Goal: Task Accomplishment & Management: Contribute content

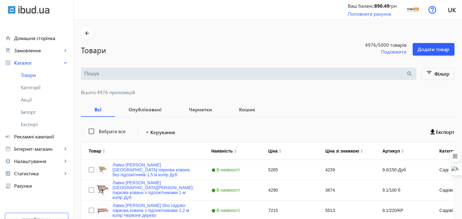
click at [114, 74] on input "search" at bounding box center [245, 73] width 322 height 7
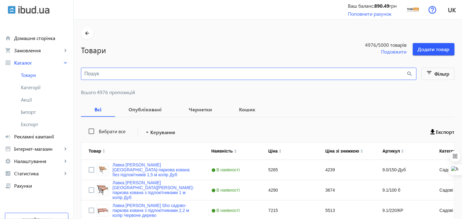
paste input "Скамейка [PERSON_NAME][MEDICAL_DATA] Sho Модерн Люкс ПВХ профиль для дачи, парк…"
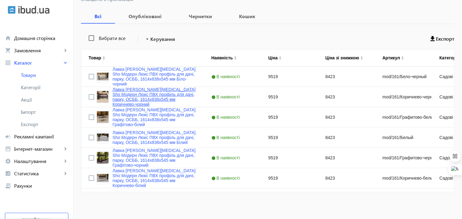
scroll to position [95, 0]
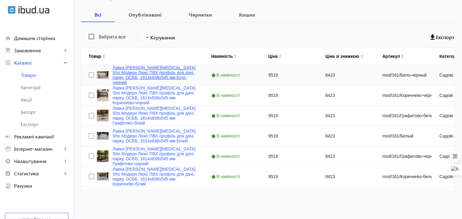
type input "Скамейка [PERSON_NAME][MEDICAL_DATA] Sho Модерн Люкс ПВХ профиль для дачи, парк…"
click at [123, 68] on link "Лавка [PERSON_NAME][MEDICAL_DATA] Sho Модерн Люкс ПВХ профіль для дачі, парку, …" at bounding box center [155, 75] width 84 height 20
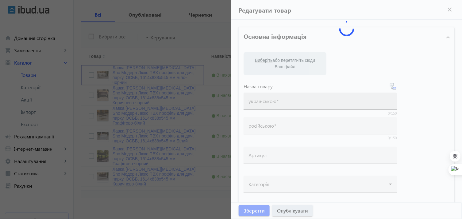
type input "Лавка [PERSON_NAME][MEDICAL_DATA] Sho Модерн Люкс ПВХ профіль для дачі, парку, …"
type input "Скамейка [PERSON_NAME][MEDICAL_DATA] Sho Модерн Люкс ПВХ профиль для дачи, парк…"
type input "mod/161/Бело-черный"
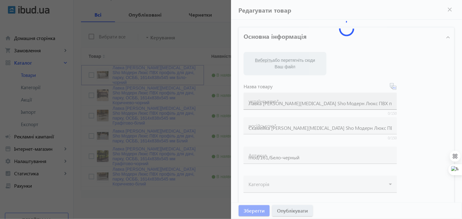
type input "9519"
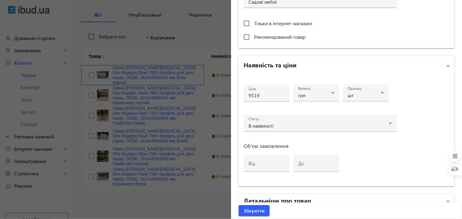
scroll to position [293, 0]
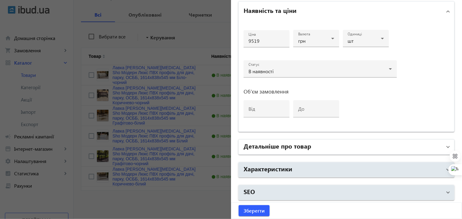
click at [300, 147] on h2 "Детальніше про товар" at bounding box center [278, 145] width 68 height 9
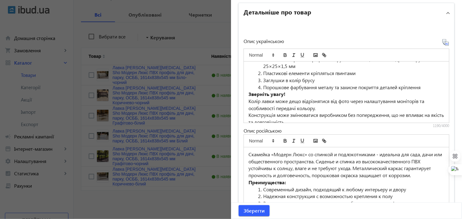
scroll to position [102, 0]
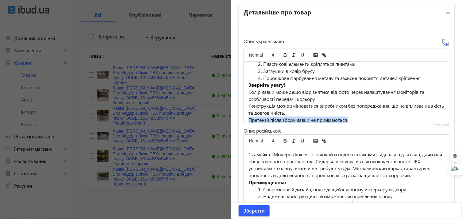
drag, startPoint x: 444, startPoint y: 121, endPoint x: 445, endPoint y: 125, distance: 4.7
click at [445, 125] on div "Лавка «Модерн Люкс» зі спинкою та підлокітниками - ідеальна для саду, дачі чи г…" at bounding box center [347, 86] width 206 height 83
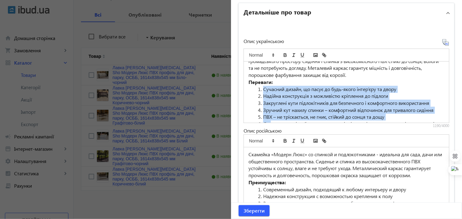
scroll to position [34, 0]
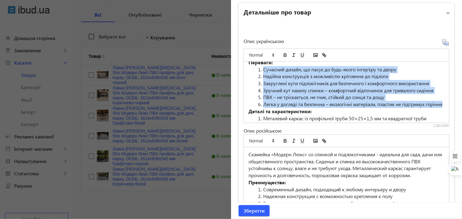
drag, startPoint x: 261, startPoint y: 101, endPoint x: 288, endPoint y: 110, distance: 28.2
click at [288, 108] on ol "Сучасний дизайн, що пасує до будь-якого інтер’єру та двору [PERSON_NAME] констр…" at bounding box center [347, 87] width 196 height 42
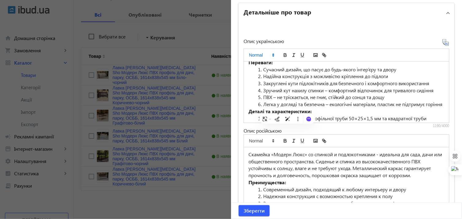
click at [273, 54] on polygon at bounding box center [273, 54] width 1 height 1
click at [296, 108] on li "Легка у догляді та безпечна – екологічні матеріали, пластик не підтримує горіння" at bounding box center [350, 104] width 189 height 7
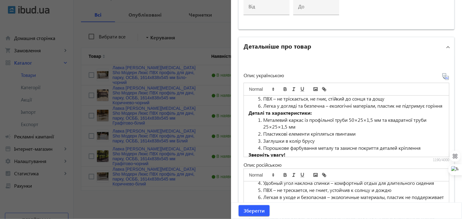
scroll to position [0, 0]
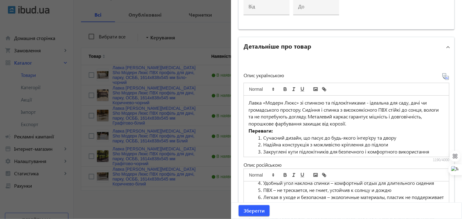
drag, startPoint x: 262, startPoint y: 135, endPoint x: 251, endPoint y: 137, distance: 11.5
click at [251, 137] on ol "Сучасний дизайн, що пасує до будь-якого інтер’єру та двору [PERSON_NAME] констр…" at bounding box center [347, 155] width 196 height 42
drag, startPoint x: 262, startPoint y: 142, endPoint x: 244, endPoint y: 143, distance: 17.9
click at [244, 143] on div "Лавка «Модерн Люкс» зі спинкою та підлокітниками - ідеальна для саду, дачі чи г…" at bounding box center [346, 125] width 205 height 61
click at [262, 148] on li "Закруглені кути підлокітників для безпечного і комфортного використання" at bounding box center [350, 151] width 189 height 7
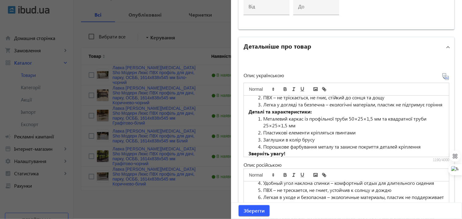
scroll to position [68, 0]
click at [261, 96] on li "ПВХ – не тріскається, не гниє, стійкий до сонця та дощу" at bounding box center [350, 97] width 189 height 7
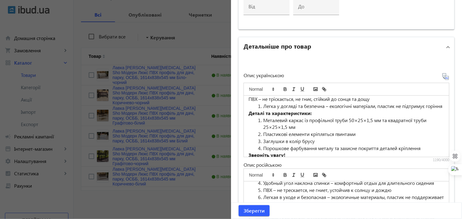
click at [262, 107] on li "Легка у догляді та безпечна – екологічні матеріали, пластик не підтримує горіння" at bounding box center [350, 106] width 189 height 7
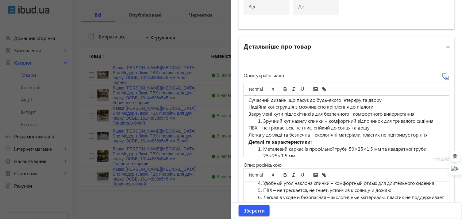
scroll to position [32, 0]
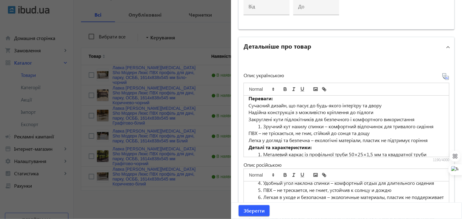
click at [261, 125] on li "Зручний кут нахилу спинки – комфортний відпочинок для тривалого сидіння" at bounding box center [350, 126] width 189 height 7
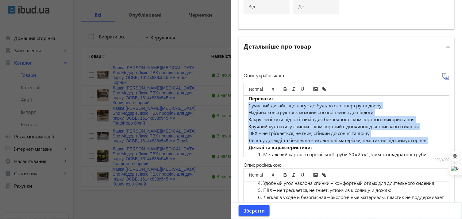
drag, startPoint x: 247, startPoint y: 104, endPoint x: 434, endPoint y: 136, distance: 189.4
click at [434, 136] on div "Лавка «Модерн Люкс» зі спинкою та підлокітниками - ідеальна для саду, дачі чи г…" at bounding box center [346, 125] width 205 height 61
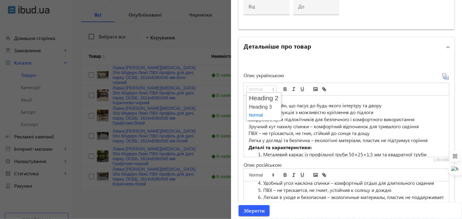
click at [271, 87] on icon at bounding box center [274, 89] width 6 height 6
click at [258, 107] on span at bounding box center [263, 107] width 29 height 8
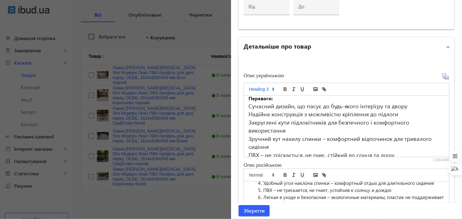
click at [271, 86] on icon at bounding box center [274, 89] width 6 height 6
click at [253, 112] on span at bounding box center [263, 115] width 29 height 8
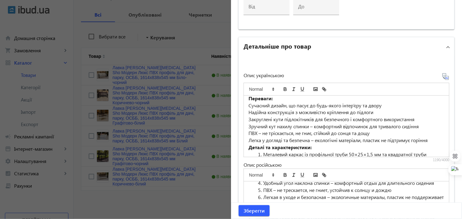
scroll to position [38, 0]
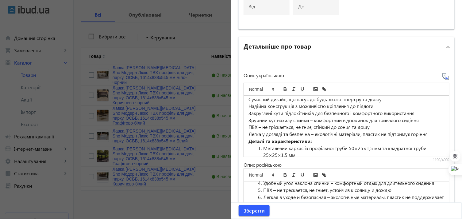
click at [279, 117] on p "Зручний кут нахилу спинки – комфортний відпочинок для тривалого сидіння" at bounding box center [347, 120] width 196 height 7
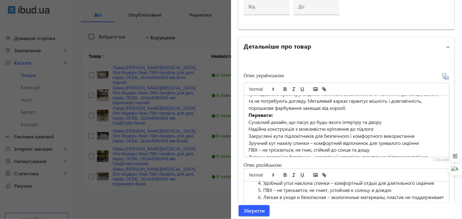
scroll to position [4, 0]
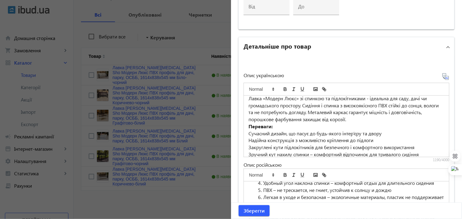
click at [249, 131] on p "Сучасний дизайн, що пасує до будь-якого інтер’єру та двору" at bounding box center [347, 133] width 196 height 7
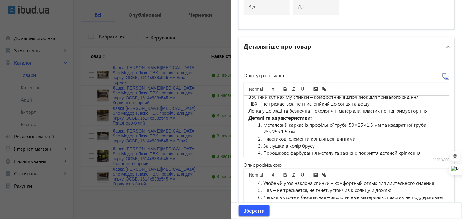
scroll to position [72, 0]
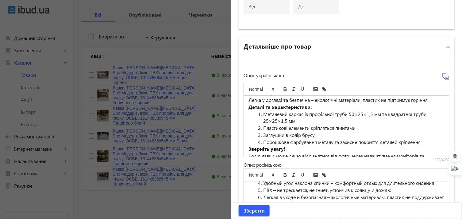
click at [262, 112] on li "Металевий каркас із профільної труби 50×25×1,5 мм та квадратної труби 25×25×1,5…" at bounding box center [350, 118] width 189 height 14
click at [263, 125] on li "Пластикові елементи кріпляться гвинтами" at bounding box center [350, 127] width 189 height 7
click at [262, 125] on li "Пластикові елементи кріпляться гвинтами" at bounding box center [350, 127] width 189 height 7
click at [263, 133] on li "Заглушки в колір брусу" at bounding box center [350, 134] width 189 height 7
click at [262, 133] on li "Заглушки в колір брусу" at bounding box center [350, 134] width 189 height 7
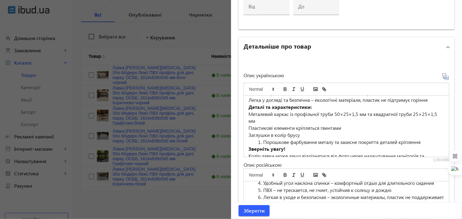
click at [263, 139] on li "Порошкове фарбування металу та захисне покриття деталей кріплення" at bounding box center [350, 141] width 189 height 7
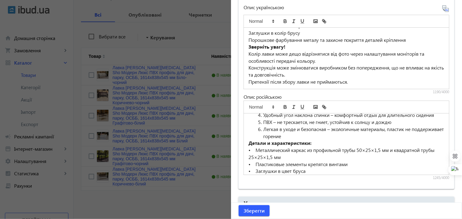
scroll to position [464, 0]
drag, startPoint x: 249, startPoint y: 149, endPoint x: 238, endPoint y: 150, distance: 11.1
click at [239, 150] on div "Опис українською Лавка «Модерн Люкс» зі спинкою та підлокітниками - ідеальна дл…" at bounding box center [347, 88] width 216 height 200
copy p "•"
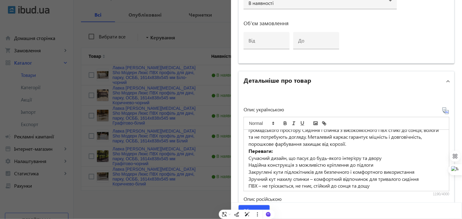
scroll to position [4, 0]
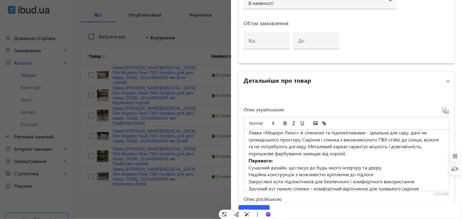
click at [249, 165] on p "Сучасний дизайн, що пасує до будь-якого інтер’єру та двору" at bounding box center [347, 167] width 196 height 7
click at [249, 173] on p "Надійна конструкція з можливістю кріплення до підлоги" at bounding box center [347, 174] width 196 height 7
click at [249, 181] on p "Закруглені кути підлокітників для безпечного і комфортного використання" at bounding box center [347, 181] width 196 height 7
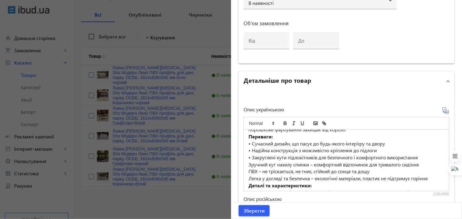
scroll to position [38, 0]
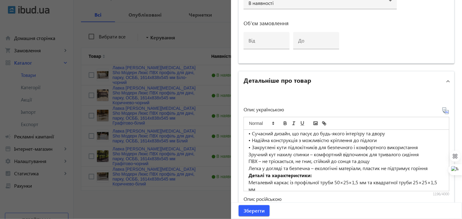
click at [247, 154] on div "Лавка «Модерн Люкс» зі спинкою та підлокітниками - ідеальна для саду, дачі чи г…" at bounding box center [346, 160] width 205 height 61
click at [247, 160] on div "Лавка «Модерн Люкс» зі спинкою та підлокітниками - ідеальна для саду, дачі чи г…" at bounding box center [346, 160] width 205 height 61
click at [249, 169] on p "Легка у догляді та безпечна – екологічні матеріали, пластик не підтримує горіння" at bounding box center [347, 168] width 196 height 7
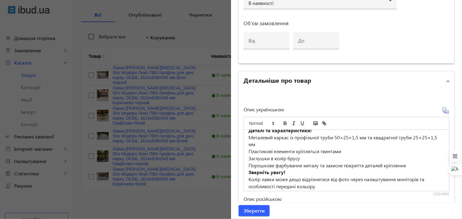
scroll to position [72, 0]
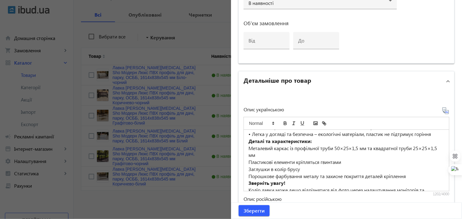
click at [249, 149] on p "Металевий каркас із профільної труби 50×25×1,5 мм та квадратної труби 25×25×1,5…" at bounding box center [347, 152] width 196 height 14
click at [247, 163] on div "Лавка «Модерн Люкс» зі спинкою та підлокітниками - ідеальна для саду, дачі чи г…" at bounding box center [346, 160] width 205 height 61
click at [246, 168] on div "Лавка «Модерн Люкс» зі спинкою та підлокітниками - ідеальна для саду, дачі чи г…" at bounding box center [346, 160] width 205 height 61
click at [249, 174] on p "Порошкове фарбування металу та захисне покриття деталей кріплення" at bounding box center [347, 176] width 196 height 7
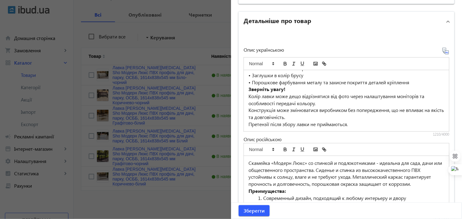
scroll to position [464, 0]
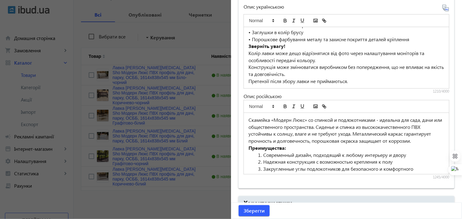
click at [262, 154] on li "Современный дизайн, подходящий к любому интерьеру и двору" at bounding box center [350, 154] width 189 height 7
paste div
click at [263, 161] on li "Надежная конструкция с возможностью крепления к полу" at bounding box center [350, 161] width 189 height 7
click at [262, 167] on li "Закругленные углы подлокотников для безопасного и комфортного использования" at bounding box center [350, 172] width 189 height 14
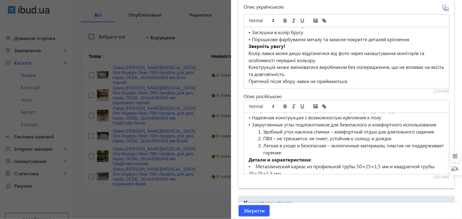
scroll to position [34, 0]
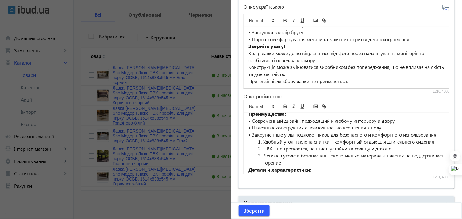
click at [262, 145] on li "Удобный угол наклона спинки – комфортный отдых для длительного сидения" at bounding box center [350, 141] width 189 height 7
click at [262, 152] on li "ПВХ – не трескается, не гниет, устойчив к солнцу и дождю" at bounding box center [350, 148] width 189 height 7
click at [262, 163] on li "Легкая в уходе и безопасная – экологичные материалы, пластик не поддерживает го…" at bounding box center [350, 159] width 189 height 14
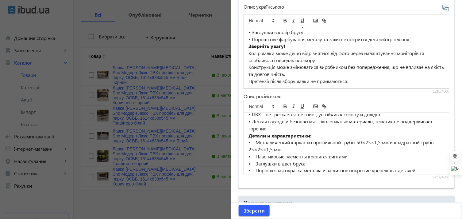
click at [254, 149] on p "• Металлический каркас из профильной трубы 50×25×1,5 мм и квадратной трубы 25×2…" at bounding box center [347, 146] width 196 height 14
click at [253, 148] on p "• Металлический каркас из профильной трубы 50×25×1,5 мм и квадратной трубы 25×2…" at bounding box center [347, 146] width 196 height 14
drag, startPoint x: 255, startPoint y: 161, endPoint x: 251, endPoint y: 161, distance: 4.0
click at [251, 160] on p "• Пластиковые элементы крепятся винтами" at bounding box center [347, 156] width 196 height 7
click at [253, 167] on p "• Заглушки в цвет бруса" at bounding box center [347, 163] width 196 height 7
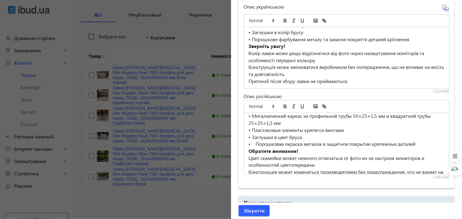
scroll to position [102, 0]
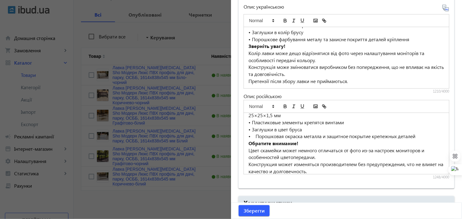
click at [255, 140] on p "• Порошковая окраска металла и защитное покрытие крепежных деталей" at bounding box center [347, 136] width 196 height 7
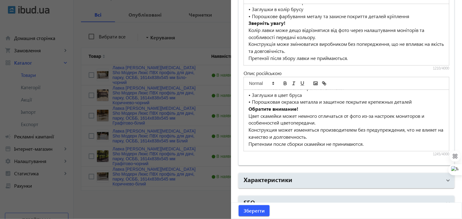
scroll to position [497, 0]
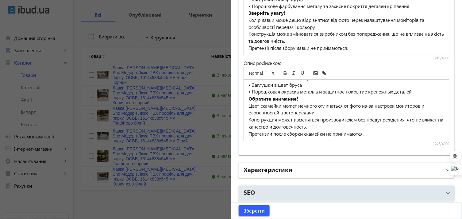
click at [262, 169] on h2 "Характеристики" at bounding box center [268, 169] width 49 height 9
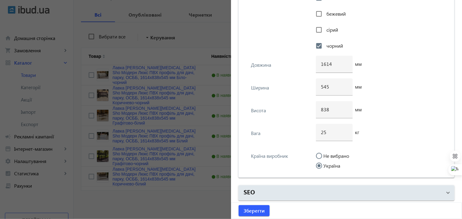
scroll to position [1461, 0]
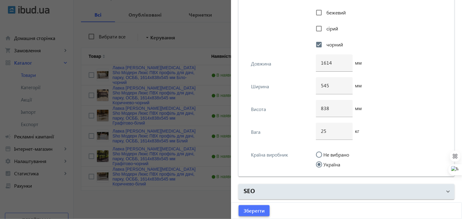
click at [263, 212] on span "submit" at bounding box center [254, 210] width 31 height 15
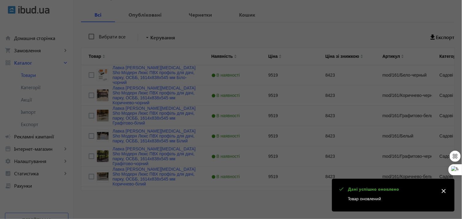
scroll to position [0, 0]
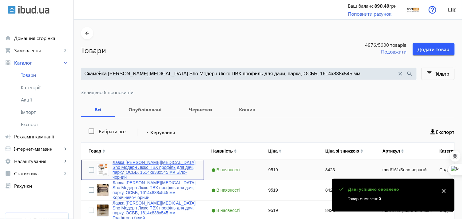
click at [144, 165] on link "Лавка [PERSON_NAME][MEDICAL_DATA] Sho Модерн Люкс ПВХ профіль для дачі, парку, …" at bounding box center [155, 170] width 84 height 20
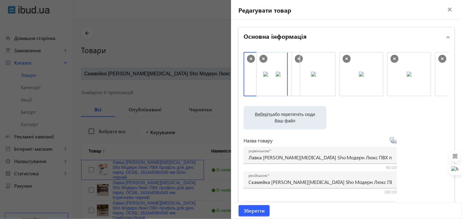
drag, startPoint x: 301, startPoint y: 76, endPoint x: 259, endPoint y: 76, distance: 42.1
drag, startPoint x: 259, startPoint y: 76, endPoint x: 296, endPoint y: 81, distance: 36.9
drag, startPoint x: 311, startPoint y: 76, endPoint x: 269, endPoint y: 75, distance: 42.1
click at [252, 206] on span "submit" at bounding box center [254, 210] width 31 height 15
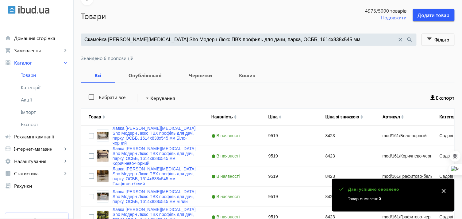
scroll to position [68, 0]
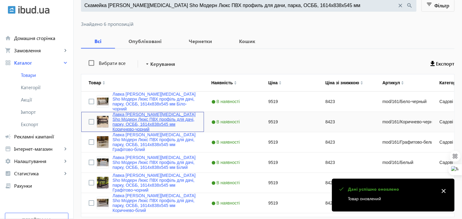
click at [118, 117] on link "Лавка [PERSON_NAME][MEDICAL_DATA] Sho Модерн Люкс ПВХ профіль для дачі, парку, …" at bounding box center [155, 122] width 84 height 20
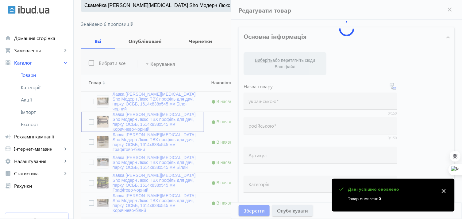
type input "Лавка [PERSON_NAME][MEDICAL_DATA] Sho Модерн Люкс ПВХ профіль для дачі, парку, …"
type input "Скамейка [PERSON_NAME][MEDICAL_DATA] Sho Модерн Люкс ПВХ профиль для дачи, парк…"
type input "mod/161/Коричнево-черный"
type input "9519"
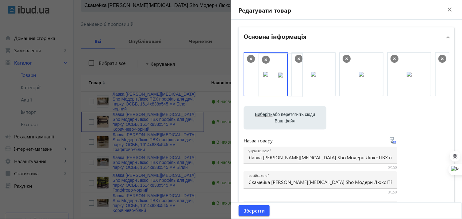
drag, startPoint x: 440, startPoint y: 74, endPoint x: 265, endPoint y: 75, distance: 175.0
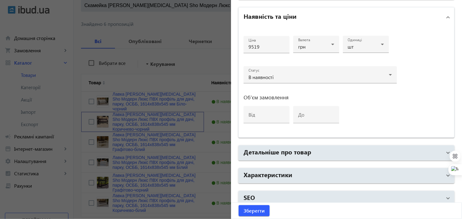
scroll to position [293, 0]
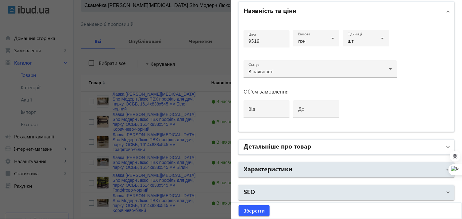
click at [257, 148] on h2 "Детальніше про товар" at bounding box center [278, 145] width 68 height 9
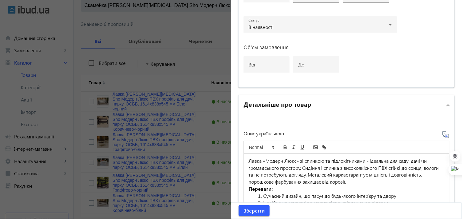
scroll to position [395, 0]
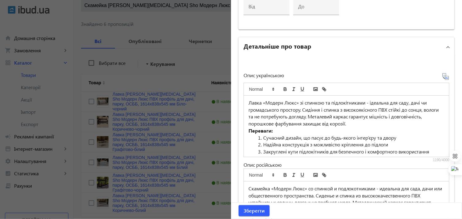
click at [262, 136] on li "Сучасний дизайн, що пасує до будь-якого інтер’єру та двору" at bounding box center [350, 137] width 189 height 7
paste div
click at [260, 142] on li "Надійна конструкція з можливістю кріплення до підлоги" at bounding box center [350, 144] width 189 height 7
click at [264, 151] on li "Закруглені кути підлокітників для безпечного і комфортного використання" at bounding box center [350, 151] width 189 height 7
click at [263, 151] on li "Закруглені кути підлокітників для безпечного і комфортного використання" at bounding box center [350, 151] width 189 height 7
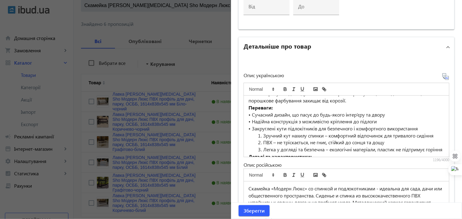
scroll to position [34, 0]
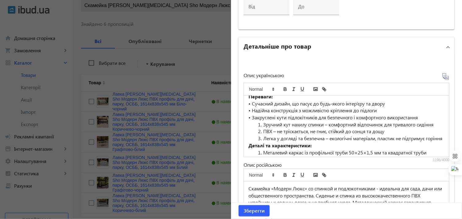
click at [261, 122] on li "Зручний кут нахилу спинки – комфортний відпочинок для тривалого сидіння" at bounding box center [350, 124] width 189 height 7
click at [262, 131] on li "ПВХ – не тріскається, не гниє, стійкий до сонця та дощу" at bounding box center [350, 131] width 189 height 7
click at [262, 139] on li "Легка у догляді та безпечна – екологічні матеріали, пластик не підтримує горіння" at bounding box center [350, 138] width 189 height 7
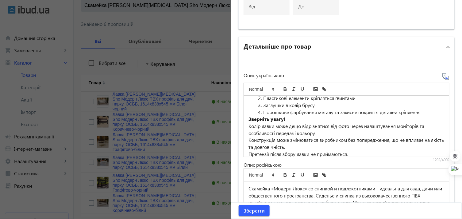
scroll to position [68, 0]
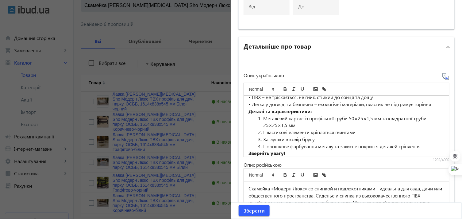
click at [263, 118] on li "Металевий каркас із профільної труби 50×25×1,5 мм та квадратної труби 25×25×1,5…" at bounding box center [350, 122] width 189 height 14
click at [262, 131] on li "Пластикові елементи кріпляться гвинтами" at bounding box center [350, 132] width 189 height 7
click at [262, 138] on li "Заглушки в колір брусу" at bounding box center [350, 139] width 189 height 7
click at [263, 145] on li "Порошкове фарбування металу та захисне покриття деталей кріплення" at bounding box center [350, 146] width 189 height 7
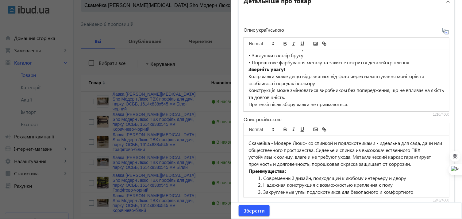
scroll to position [497, 0]
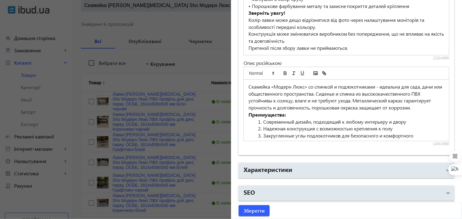
click at [262, 120] on li "Современный дизайн, подходящий к любому интерьеру и двору" at bounding box center [350, 121] width 189 height 7
paste div
click at [262, 128] on li "Надежная конструкция с возможностью крепления к полу" at bounding box center [350, 128] width 189 height 7
click at [262, 134] on li "Закругленные углы подлокотников для безопасного и комфортного использования" at bounding box center [350, 139] width 189 height 14
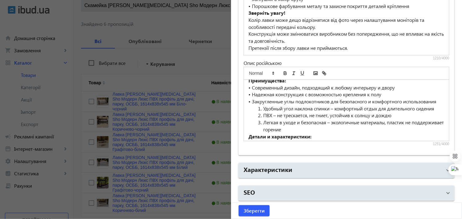
click at [262, 112] on li "Удобный угол наклона спинки – комфортный отдых для длительного сидения" at bounding box center [350, 108] width 189 height 7
click at [262, 119] on li "ПВХ – не трескается, не гниет, устойчив к солнцу и дождю" at bounding box center [350, 115] width 189 height 7
click at [262, 127] on li "Легкая в уходе и безопасная – экологичные материалы, пластик не поддерживает го…" at bounding box center [350, 126] width 189 height 14
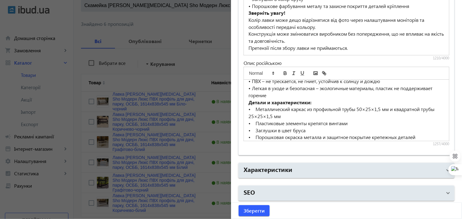
click at [255, 115] on p "• Металлический каркас из профильной трубы 50×25×1,5 мм и квадратной трубы 25×2…" at bounding box center [347, 113] width 196 height 14
click at [254, 126] on p "• Пластиковые элементы крепятся винтами" at bounding box center [347, 123] width 196 height 7
click at [254, 134] on p "• Заглушки в цвет бруса" at bounding box center [347, 130] width 196 height 7
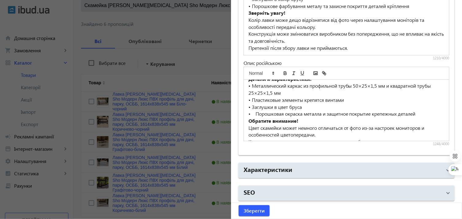
scroll to position [102, 0]
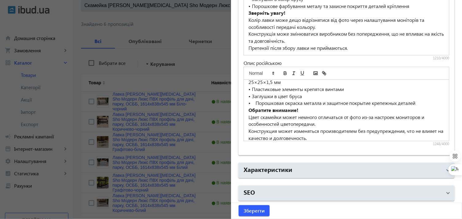
click at [253, 107] on p "• Порошковая окраска металла и защитное покрытие крепежных деталей" at bounding box center [347, 102] width 196 height 7
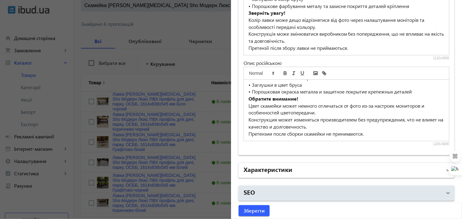
click at [266, 165] on h2 "Характеристики" at bounding box center [268, 169] width 49 height 9
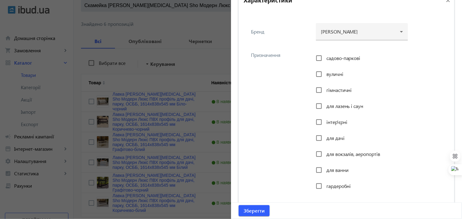
scroll to position [667, 0]
click at [315, 56] on input "садово-паркові" at bounding box center [319, 59] width 12 height 12
checkbox input "true"
click at [318, 74] on input "вуличні" at bounding box center [319, 75] width 12 height 12
checkbox input "true"
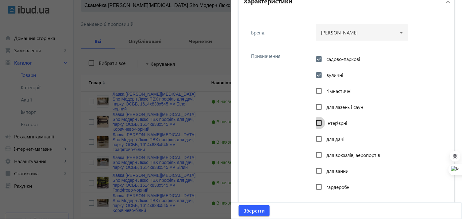
click at [317, 119] on input "інтер'єрні" at bounding box center [319, 123] width 12 height 12
checkbox input "true"
click at [319, 137] on input "для дачі" at bounding box center [319, 139] width 12 height 12
checkbox input "true"
click at [320, 154] on input "для вокзалів, аеропортів" at bounding box center [319, 155] width 12 height 12
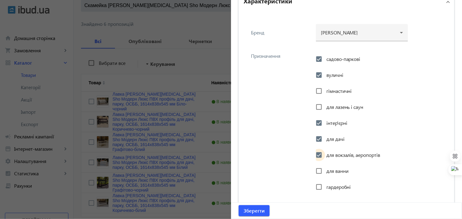
checkbox input "true"
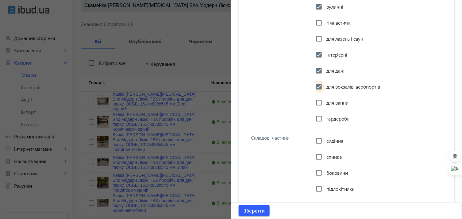
scroll to position [804, 0]
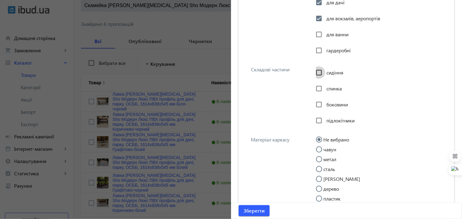
click at [319, 69] on input "сидіння" at bounding box center [319, 72] width 12 height 12
checkbox input "true"
click at [314, 84] on input "спинка" at bounding box center [319, 88] width 12 height 12
checkbox input "true"
click at [315, 102] on input "боковини" at bounding box center [319, 104] width 12 height 12
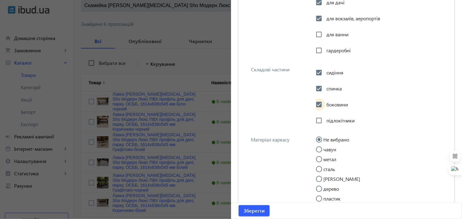
checkbox input "true"
click at [319, 120] on input "підлокітники" at bounding box center [319, 120] width 12 height 12
checkbox input "true"
click at [318, 156] on input "метал" at bounding box center [322, 162] width 12 height 12
radio input "true"
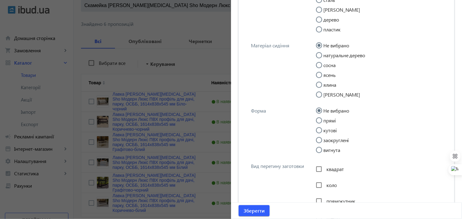
scroll to position [974, 0]
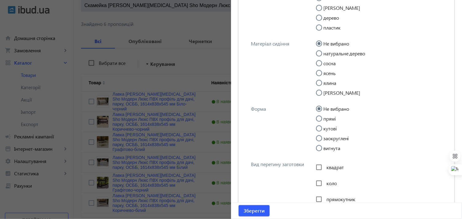
click at [318, 119] on input "прямі" at bounding box center [322, 121] width 12 height 12
radio input "true"
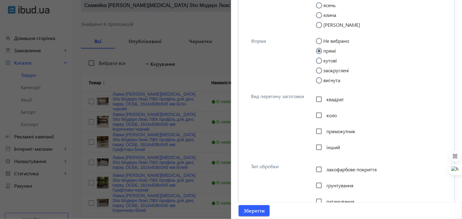
scroll to position [1043, 0]
click at [317, 132] on input "прямокутник" at bounding box center [319, 131] width 12 height 12
checkbox input "true"
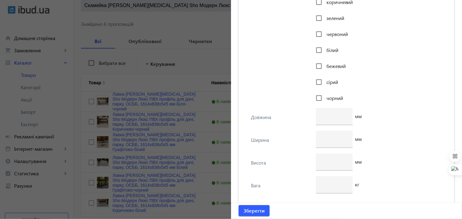
scroll to position [1418, 0]
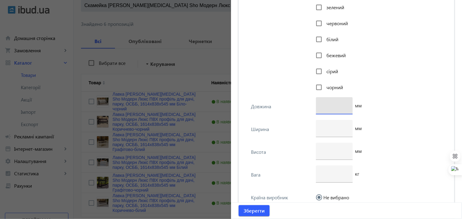
click at [335, 106] on input "number" at bounding box center [334, 105] width 27 height 6
type input "1614"
click at [323, 127] on input "number" at bounding box center [334, 128] width 27 height 6
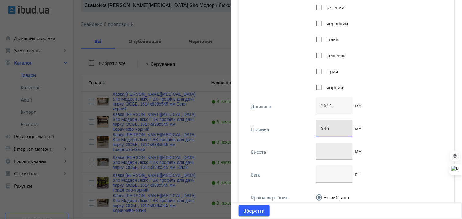
type input "545"
click at [326, 153] on input "number" at bounding box center [334, 150] width 27 height 6
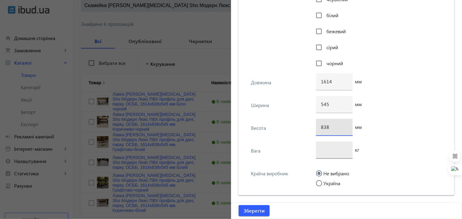
scroll to position [1452, 0]
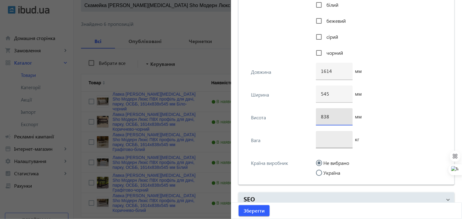
type input "838"
click at [329, 144] on div at bounding box center [334, 139] width 27 height 17
type input "25"
click at [320, 171] on input "Україна" at bounding box center [322, 175] width 12 height 12
radio input "true"
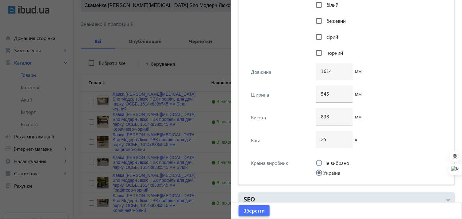
click at [248, 211] on span "Зберегти" at bounding box center [254, 210] width 21 height 7
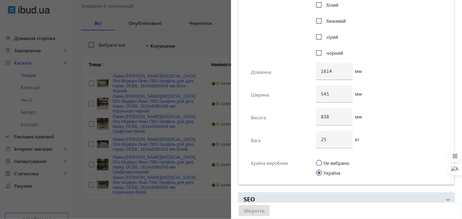
scroll to position [95, 0]
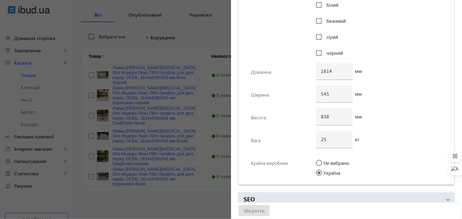
click at [302, 125] on div "Висота 838 мм" at bounding box center [347, 119] width 206 height 23
click at [254, 211] on div "Зберегти" at bounding box center [346, 210] width 231 height 16
click at [129, 90] on div at bounding box center [231, 109] width 462 height 219
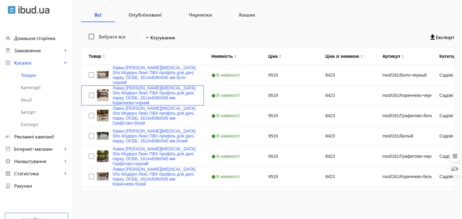
scroll to position [0, 0]
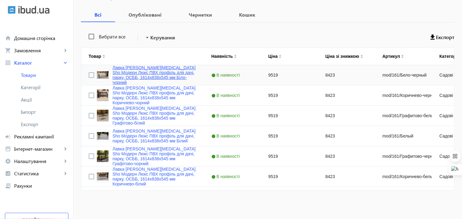
click at [129, 69] on link "Лавка [PERSON_NAME][MEDICAL_DATA] Sho Модерн Люкс ПВХ профіль для дачі, парку, …" at bounding box center [155, 75] width 84 height 20
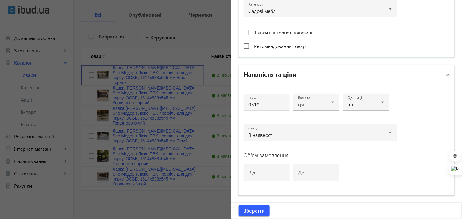
scroll to position [293, 0]
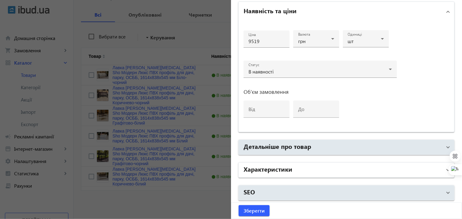
click at [266, 169] on h2 "Характеристики" at bounding box center [268, 168] width 49 height 9
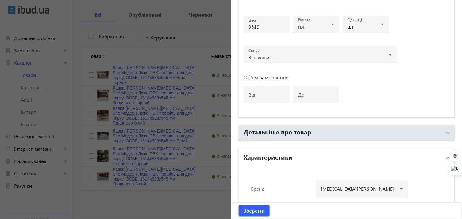
scroll to position [375, 0]
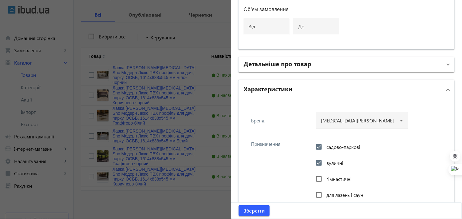
click at [267, 60] on h2 "Детальніше про товар" at bounding box center [278, 63] width 68 height 9
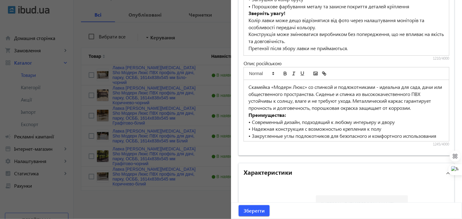
scroll to position [511, 0]
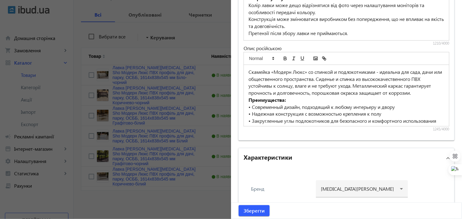
click at [160, 200] on div at bounding box center [231, 109] width 462 height 219
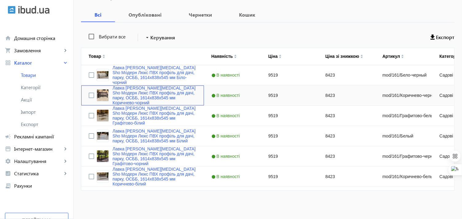
click at [123, 87] on div "Лавка [PERSON_NAME][MEDICAL_DATA] Sho Модерн Люкс ПВХ профіль для дачі, парку, …" at bounding box center [142, 95] width 123 height 20
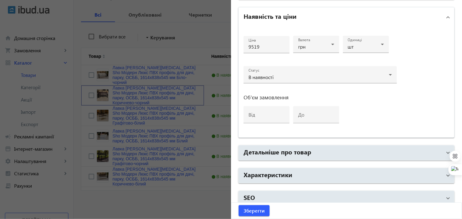
scroll to position [293, 0]
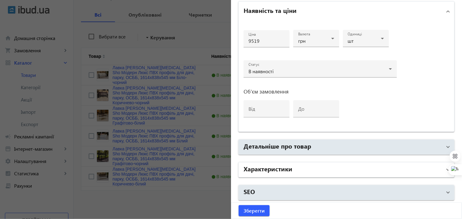
click at [275, 166] on h2 "Характеристики" at bounding box center [268, 168] width 49 height 9
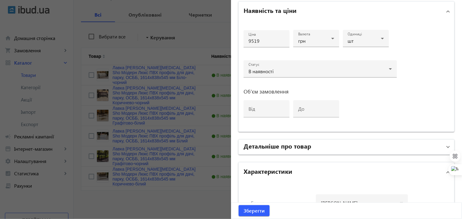
scroll to position [429, 0]
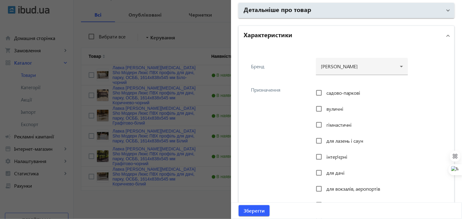
click at [139, 201] on div at bounding box center [231, 109] width 462 height 219
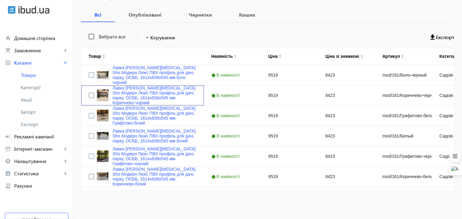
scroll to position [0, 0]
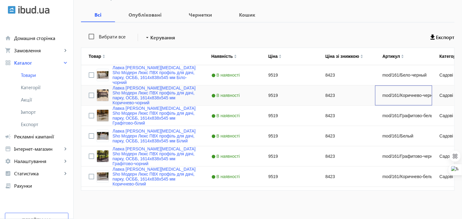
drag, startPoint x: 374, startPoint y: 95, endPoint x: 422, endPoint y: 96, distance: 48.2
click at [422, 96] on div "mod/161/Коричнево-черный" at bounding box center [403, 95] width 57 height 20
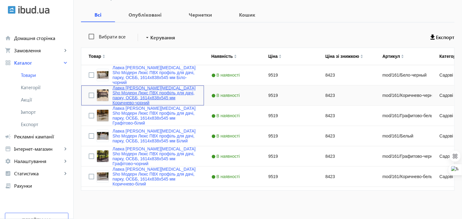
drag, startPoint x: 410, startPoint y: 95, endPoint x: 117, endPoint y: 89, distance: 292.6
click at [117, 89] on link "Лавка [PERSON_NAME][MEDICAL_DATA] Sho Модерн Люкс ПВХ профіль для дачі, парку, …" at bounding box center [155, 95] width 84 height 20
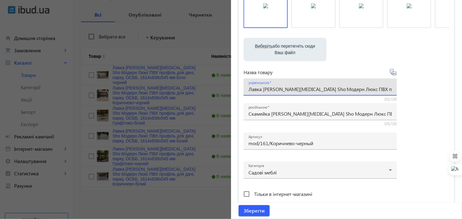
scroll to position [0, 106]
drag, startPoint x: 247, startPoint y: 89, endPoint x: 435, endPoint y: 94, distance: 187.9
click at [435, 94] on div "Виберіть або перетягніть сюди Ваш файл 1086868b59d2ae3e475598681601985-5ec03a37…" at bounding box center [347, 99] width 206 height 230
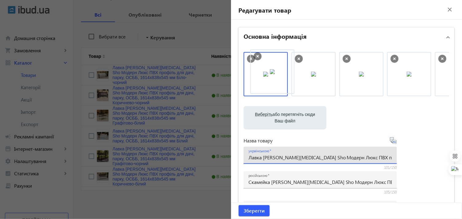
drag, startPoint x: 308, startPoint y: 78, endPoint x: 268, endPoint y: 76, distance: 40.6
drag, startPoint x: 355, startPoint y: 76, endPoint x: 273, endPoint y: 76, distance: 82.3
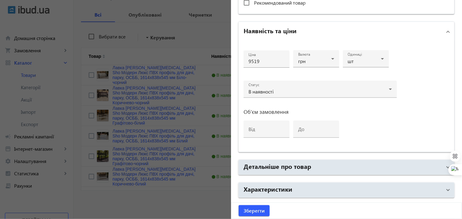
scroll to position [293, 0]
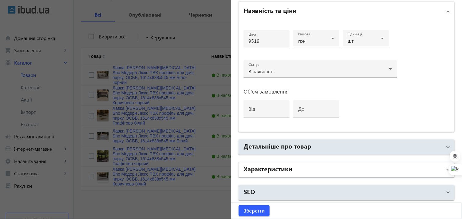
click at [280, 162] on mat-expansion-panel-header "Характеристики" at bounding box center [347, 169] width 216 height 15
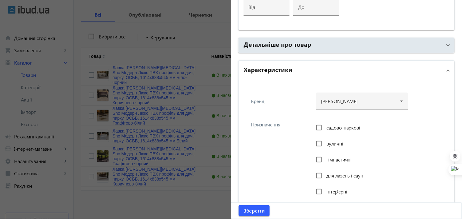
scroll to position [395, 0]
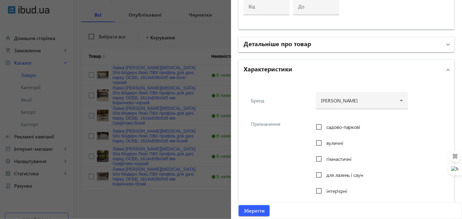
click at [271, 43] on h2 "Детальніше про товар" at bounding box center [278, 43] width 68 height 9
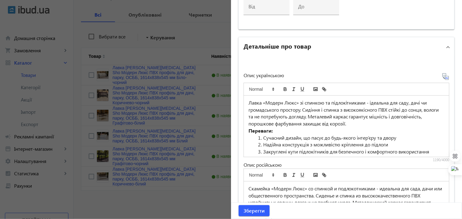
drag, startPoint x: 263, startPoint y: 134, endPoint x: 251, endPoint y: 134, distance: 12.3
click at [251, 134] on ol "Сучасний дизайн, що пасує до будь-якого інтер’єру та двору [PERSON_NAME] констр…" at bounding box center [347, 155] width 196 height 42
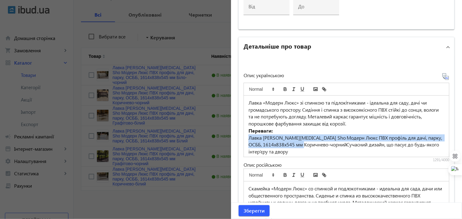
drag, startPoint x: 247, startPoint y: 136, endPoint x: 332, endPoint y: 141, distance: 85.5
click at [332, 141] on div "Лавка «Модерн Люкс» зі спинкою та підлокітниками - ідеальна для саду, дачі чи г…" at bounding box center [346, 125] width 205 height 61
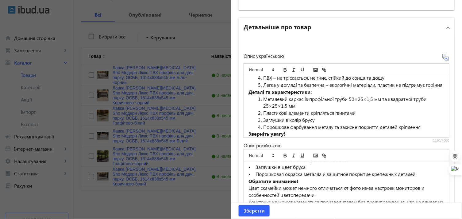
scroll to position [429, 0]
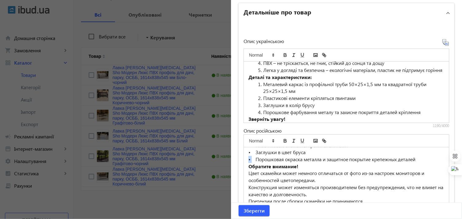
drag, startPoint x: 250, startPoint y: 158, endPoint x: 245, endPoint y: 158, distance: 5.5
click at [245, 158] on div "Скамейка «Модерн Люкс» со спинкой и подлокотниками - идеальна для сада, дачи ил…" at bounding box center [346, 177] width 205 height 61
copy p "•"
click at [254, 156] on p "• Порошковая окраска металла и защитное покрытие крепежных деталей" at bounding box center [347, 159] width 196 height 7
click at [254, 151] on p "• Заглушки в цвет бруса" at bounding box center [347, 152] width 196 height 7
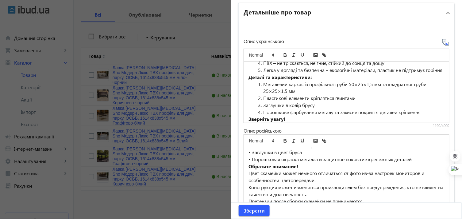
scroll to position [87, 0]
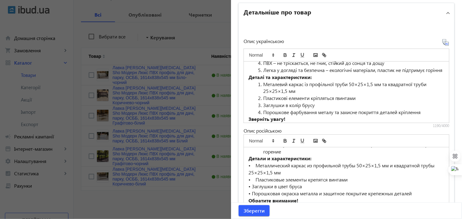
click at [255, 177] on p "• Пластиковые элементы крепятся винтами" at bounding box center [347, 179] width 196 height 7
click at [255, 166] on p "• Металлический каркас из профильной трубы 50×25×1,5 мм и квадратной трубы 25×2…" at bounding box center [347, 169] width 196 height 14
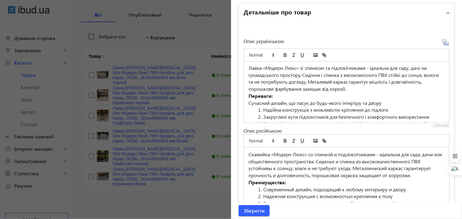
scroll to position [0, 0]
click at [249, 100] on p "Сучасний дизайн, що пасує до будь-якого інтер’єру та двору" at bounding box center [347, 103] width 196 height 7
paste div
click at [264, 111] on li "Надійна конструкція з можливістю кріплення до підлоги" at bounding box center [350, 110] width 189 height 7
click at [262, 111] on li "Надійна конструкція з можливістю кріплення до підлоги" at bounding box center [350, 110] width 189 height 7
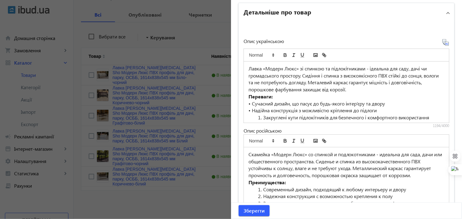
click at [262, 117] on li "Закруглені кути підлокітників для безпечного і комфортного використання" at bounding box center [350, 117] width 189 height 7
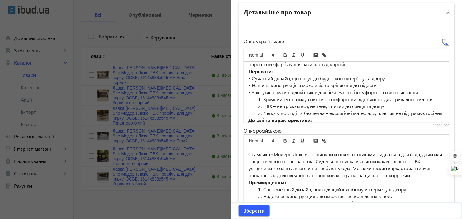
scroll to position [34, 0]
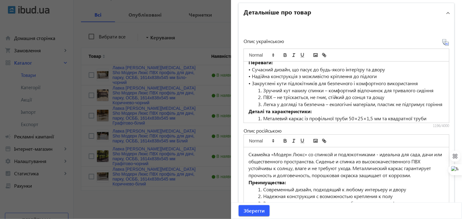
click at [262, 91] on li "Зручний кут нахилу спинки – комфортний відпочинок для тривалого сидіння" at bounding box center [350, 90] width 189 height 7
click at [262, 97] on li "ПВХ – не тріскається, не гниє, стійкий до сонця та дощу" at bounding box center [350, 97] width 189 height 7
click at [260, 105] on li "Легка у догляді та безпечна – екологічні матеріали, пластик не підтримує горіння" at bounding box center [350, 104] width 189 height 7
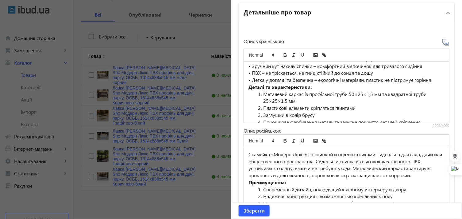
scroll to position [68, 0]
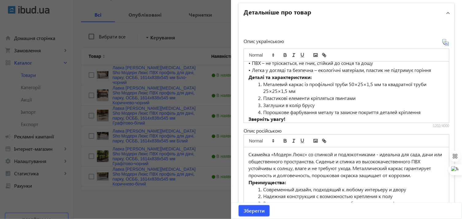
click at [262, 83] on li "Металевий каркас із профільної труби 50×25×1,5 мм та квадратної труби 25×25×1,5…" at bounding box center [350, 88] width 189 height 14
click at [261, 96] on li "Пластикові елементи кріпляться гвинтами" at bounding box center [350, 98] width 189 height 7
click at [261, 104] on li "Заглушки в колір брусу" at bounding box center [350, 105] width 189 height 7
click at [262, 111] on li "Порошкове фарбування металу та захисне покриття деталей кріплення" at bounding box center [350, 112] width 189 height 7
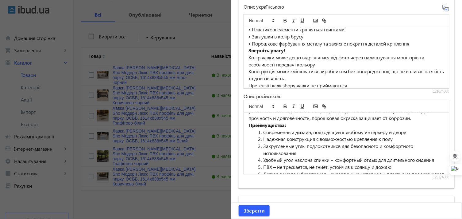
scroll to position [34, 0]
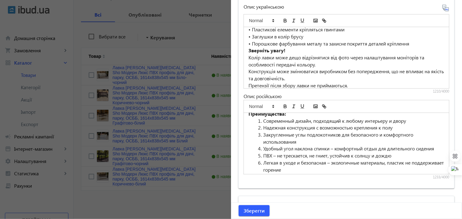
click at [262, 120] on li "Современный дизайн, подходящий к любому интерьеру и двору" at bounding box center [350, 120] width 189 height 7
click at [261, 126] on li "Надежная конструкция с возможностью крепления к полу" at bounding box center [350, 127] width 189 height 7
click at [260, 136] on li "Закругленные углы подлокотников для безопасного и комфортного использования" at bounding box center [350, 138] width 189 height 14
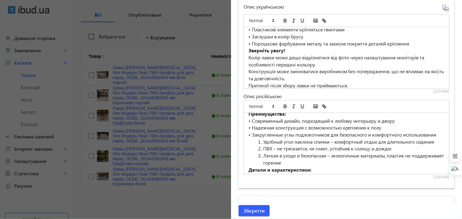
click at [262, 145] on li "Удобный угол наклона спинки – комфортный отдых для длительного сидения" at bounding box center [350, 141] width 189 height 7
click at [262, 152] on li "ПВХ – не трескается, не гниет, устойчив к солнцу и дождю" at bounding box center [350, 148] width 189 height 7
click at [262, 161] on li "Легкая в уходе и безопасная – экологичные материалы, пластик не поддерживает го…" at bounding box center [350, 159] width 189 height 14
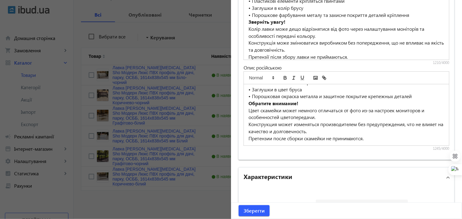
scroll to position [498, 0]
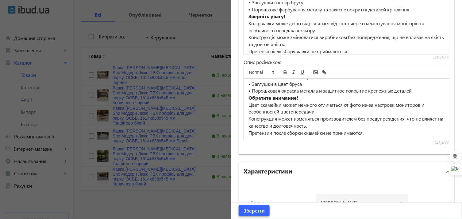
click at [247, 210] on span "Зберегти" at bounding box center [254, 210] width 21 height 7
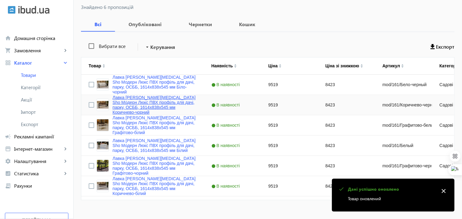
scroll to position [95, 0]
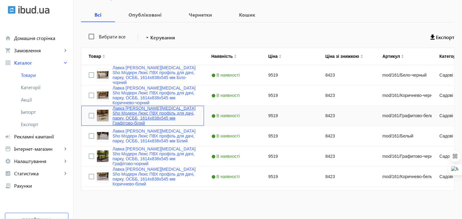
click at [125, 111] on link "Лавка [PERSON_NAME][MEDICAL_DATA] Sho Модерн Люкс ПВХ профіль для дачі, парку, …" at bounding box center [155, 116] width 84 height 20
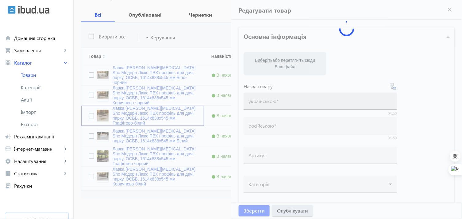
type input "Лавка [PERSON_NAME][MEDICAL_DATA] Sho Модерн Люкс ПВХ профіль для дачі, парку, …"
type input "Скамейка [PERSON_NAME][MEDICAL_DATA] Sho Модерн Люкс ПВХ профиль для дачи, парк…"
type input "mod/161/Графитово-белый"
type input "9519"
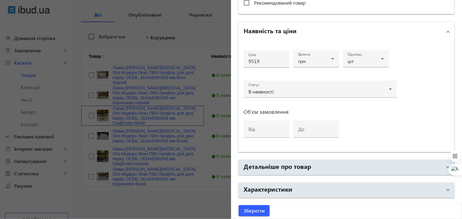
scroll to position [293, 0]
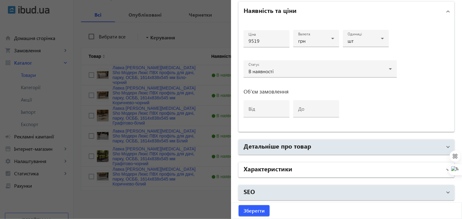
click at [281, 164] on h2 "Характеристики" at bounding box center [268, 168] width 49 height 9
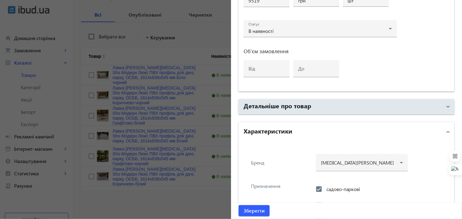
scroll to position [327, 0]
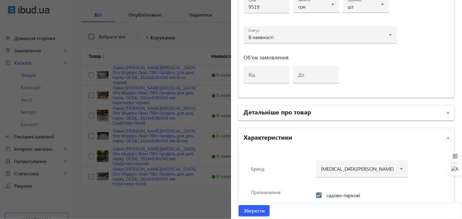
click at [275, 109] on h2 "Детальніше про товар" at bounding box center [278, 111] width 68 height 9
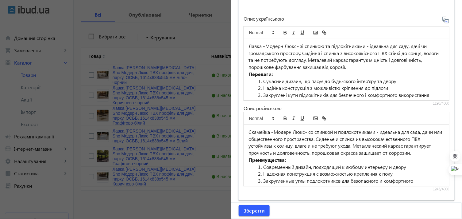
scroll to position [464, 0]
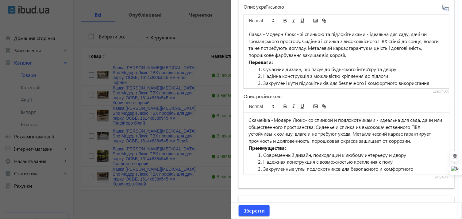
click at [263, 69] on li "Сучасний дизайн, що пасує до будь-якого інтер’єру та двору" at bounding box center [350, 69] width 189 height 7
click at [262, 75] on li "Надійна конструкція з можливістю кріплення до підлоги" at bounding box center [350, 75] width 189 height 7
click at [263, 82] on li "Закруглені кути підлокітників для безпечного і комфортного використання" at bounding box center [350, 83] width 189 height 7
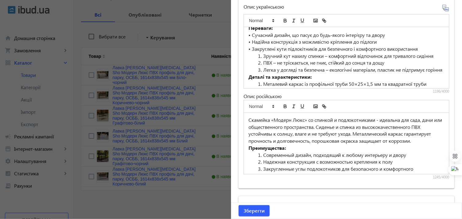
click at [263, 56] on li "Зручний кут нахилу спинки – комфортний відпочинок для тривалого сидіння" at bounding box center [350, 55] width 189 height 7
click at [262, 63] on li "ПВХ – не тріскається, не гниє, стійкий до сонця та дощу" at bounding box center [350, 62] width 189 height 7
click at [262, 69] on li "Легка у догляді та безпечна – екологічні матеріали, пластик не підтримує горіння" at bounding box center [350, 69] width 189 height 7
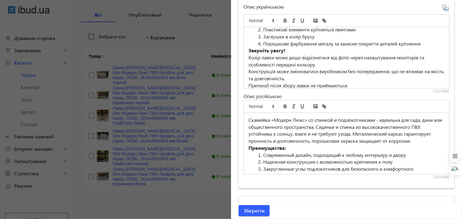
scroll to position [68, 0]
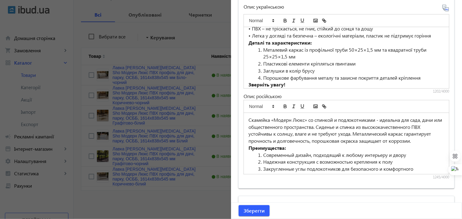
click at [262, 49] on li "Металевий каркас із профільної труби 50×25×1,5 мм та квадратної труби 25×25×1,5…" at bounding box center [350, 53] width 189 height 14
click at [262, 63] on li "Пластикові елементи кріпляться гвинтами" at bounding box center [350, 63] width 189 height 7
click at [262, 68] on li "Заглушки в колір брусу" at bounding box center [350, 70] width 189 height 7
click at [262, 75] on li "Порошкове фарбування металу та захисне покриття деталей кріплення" at bounding box center [350, 77] width 189 height 7
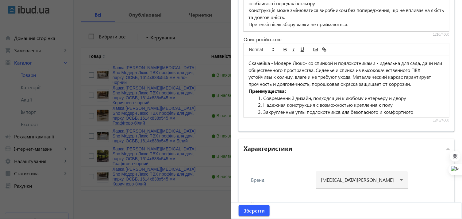
scroll to position [532, 0]
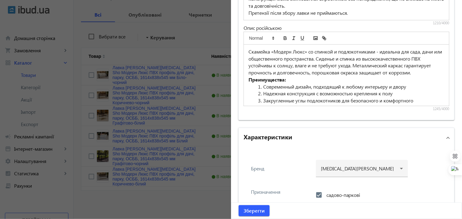
click at [262, 84] on li "Современный дизайн, подходящий к любому интерьеру и двору" at bounding box center [350, 86] width 189 height 7
click at [261, 91] on li "Надежная конструкция с возможностью крепления к полу" at bounding box center [350, 93] width 189 height 7
click at [262, 98] on li "Закругленные углы подлокотников для безопасного и комфортного использования" at bounding box center [350, 104] width 189 height 14
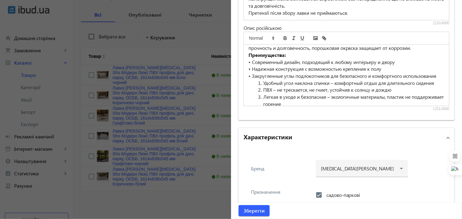
scroll to position [34, 0]
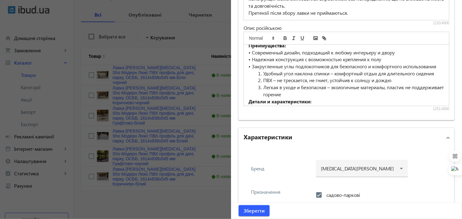
click at [263, 77] on li "Удобный угол наклона спинки – комфортный отдых для длительного сидения" at bounding box center [350, 73] width 189 height 7
click at [262, 84] on li "ПВХ – не трескается, не гниет, устойчив к солнцу и дождю" at bounding box center [350, 80] width 189 height 7
click at [262, 91] on li "Легкая в уходе и безопасная – экологичные материалы, пластик не поддерживает го…" at bounding box center [350, 91] width 189 height 14
paste div
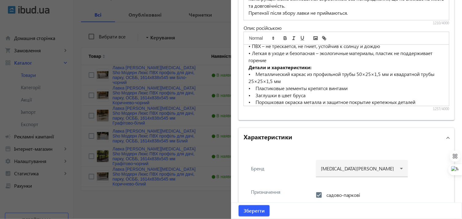
click at [255, 81] on p "• Металлический каркас из профильной трубы 50×25×1,5 мм и квадратной трубы 25×2…" at bounding box center [347, 78] width 196 height 14
click at [254, 91] on p "• Пластиковые элементы крепятся винтами" at bounding box center [347, 88] width 196 height 7
click at [256, 99] on p "• Заглушки в цвет бруса" at bounding box center [347, 95] width 196 height 7
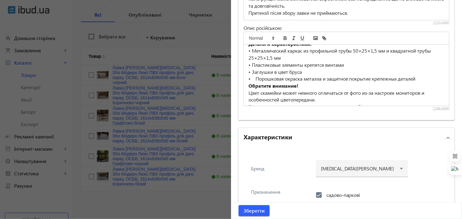
scroll to position [102, 0]
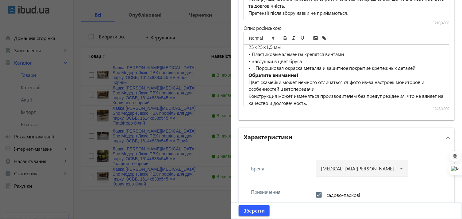
click at [254, 72] on p "• Порошковая окраска металла и защитное покрытие крепежных деталей" at bounding box center [347, 67] width 196 height 7
click at [255, 72] on p "• Порошковая окраска металла и защитное покрытие крепежных деталей" at bounding box center [347, 67] width 196 height 7
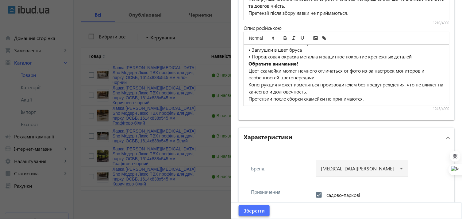
click at [255, 210] on span "Зберегти" at bounding box center [254, 210] width 21 height 7
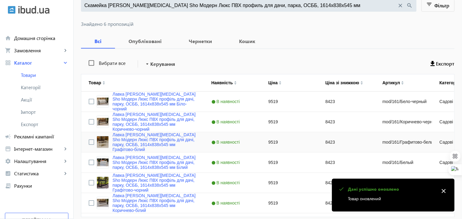
scroll to position [95, 0]
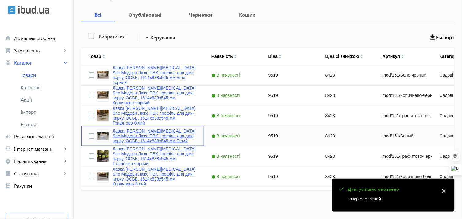
click at [148, 132] on link "Лавка [PERSON_NAME][MEDICAL_DATA] Sho Модерн Люкс ПВХ профіль для дачі, парку, …" at bounding box center [155, 135] width 84 height 15
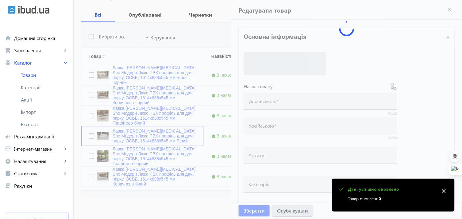
type input "Лавка [PERSON_NAME][MEDICAL_DATA] Sho Модерн Люкс ПВХ профіль для дачі, парку, …"
type input "Скамейка [PERSON_NAME][MEDICAL_DATA] Sho Модерн Люкс ПВХ профиль для дачи, парк…"
type input "mod/161/Белый"
type input "9519"
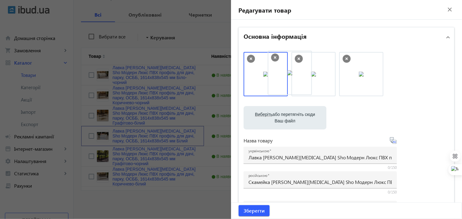
drag, startPoint x: 316, startPoint y: 78, endPoint x: 265, endPoint y: 75, distance: 51.1
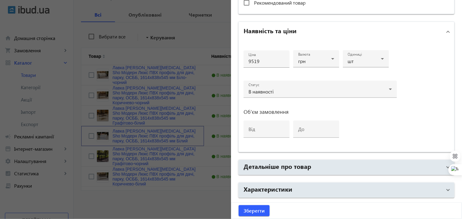
scroll to position [293, 0]
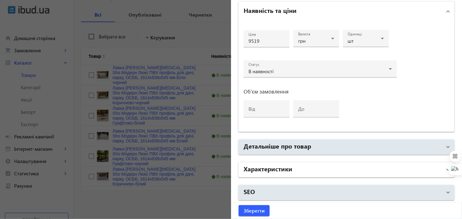
click at [273, 166] on h2 "Характеристики" at bounding box center [268, 168] width 49 height 9
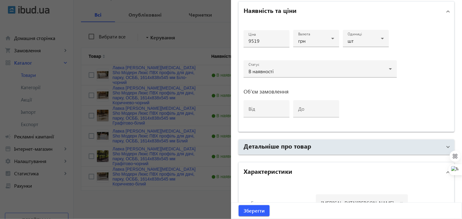
scroll to position [361, 0]
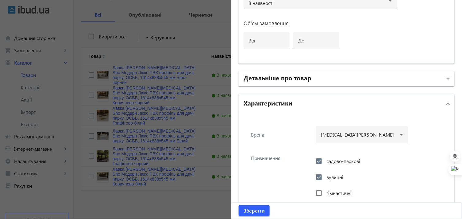
click at [262, 77] on h2 "Детальніше про товар" at bounding box center [278, 77] width 68 height 9
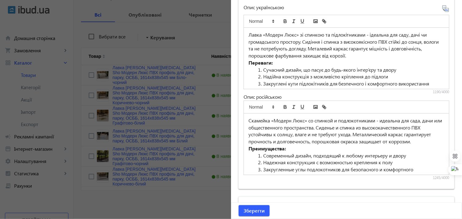
scroll to position [464, 0]
click at [262, 68] on li "Сучасний дизайн, що пасує до будь-якого інтер’єру та двору" at bounding box center [350, 69] width 189 height 7
click at [263, 76] on li "Надійна конструкція з можливістю кріплення до підлоги" at bounding box center [350, 75] width 189 height 7
click at [262, 82] on li "Закруглені кути підлокітників для безпечного і комфортного використання" at bounding box center [350, 83] width 189 height 7
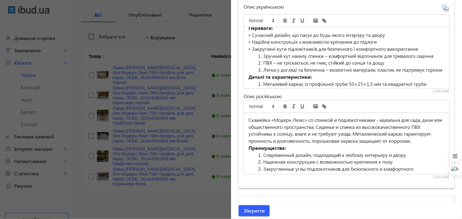
click at [262, 55] on li "Зручний кут нахилу спинки – комфортний відпочинок для тривалого сидіння" at bounding box center [350, 55] width 189 height 7
click at [261, 62] on li "ПВХ – не тріскається, не гниє, стійкий до сонця та дощу" at bounding box center [350, 62] width 189 height 7
click at [262, 67] on li "Легка у догляді та безпечна – екологічні матеріали, пластик не підтримує горіння" at bounding box center [350, 69] width 189 height 7
click at [262, 81] on li "Металевий каркас із профільної труби 50×25×1,5 мм та квадратної труби 25×25×1,5…" at bounding box center [350, 87] width 189 height 14
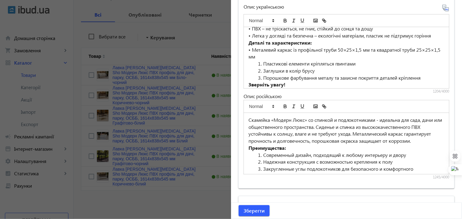
click at [262, 62] on li "Пластикові елементи кріпляться гвинтами" at bounding box center [350, 63] width 189 height 7
click at [262, 70] on li "Заглушки в колір брусу" at bounding box center [350, 70] width 189 height 7
click at [262, 74] on li "Порошкове фарбування металу та захисне покриття деталей кріплення" at bounding box center [350, 77] width 189 height 7
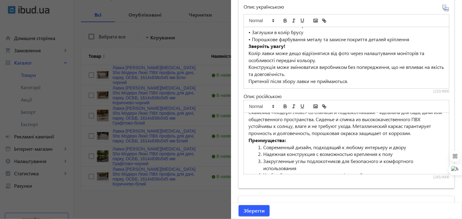
scroll to position [0, 0]
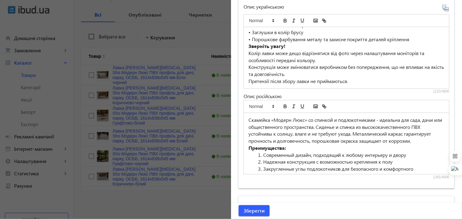
click at [262, 153] on li "Современный дизайн, подходящий к любому интерьеру и двору" at bounding box center [350, 154] width 189 height 7
click at [262, 162] on li "Надежная конструкция с возможностью крепления к полу" at bounding box center [350, 161] width 189 height 7
click at [263, 168] on li "Закругленные углы подлокотников для безопасного и комфортного использования" at bounding box center [350, 172] width 189 height 14
click at [262, 168] on li "Закругленные углы подлокотников для безопасного и комфортного использования" at bounding box center [350, 172] width 189 height 14
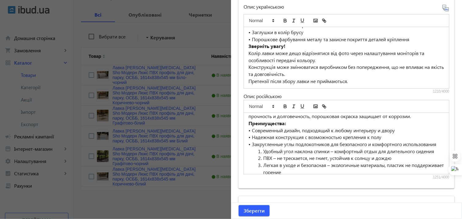
scroll to position [34, 0]
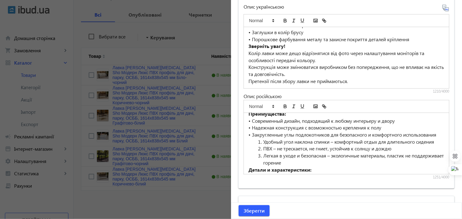
click at [262, 145] on li "Удобный угол наклона спинки – комфортный отдых для длительного сидения" at bounding box center [350, 141] width 189 height 7
click at [263, 152] on li "ПВХ – не трескается, не гниет, устойчив к солнцу и дождю" at bounding box center [350, 148] width 189 height 7
click at [262, 161] on li "Легкая в уходе и безопасная – экологичные материалы, пластик не поддерживает го…" at bounding box center [350, 159] width 189 height 14
paste div
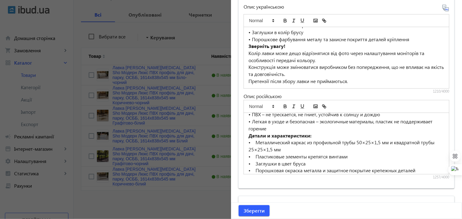
click at [256, 150] on p "• Металлический каркас из профильной трубы 50×25×1,5 мм и квадратной трубы 25×2…" at bounding box center [347, 146] width 196 height 14
click at [256, 160] on p "• Пластиковые элементы крепятся винтами" at bounding box center [347, 156] width 196 height 7
click at [255, 167] on p "• Заглушки в цвет бруса" at bounding box center [347, 163] width 196 height 7
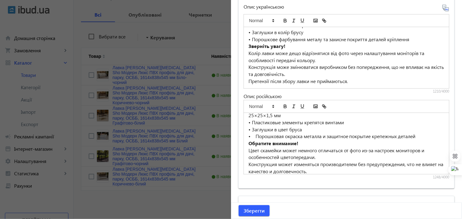
scroll to position [121, 0]
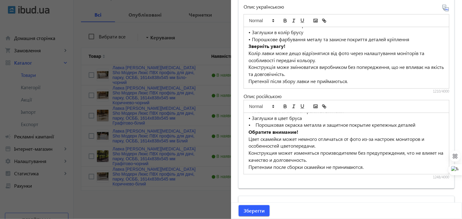
click at [255, 124] on p "• Порошковая окраска металла и защитное покрытие крепежных деталей" at bounding box center [347, 124] width 196 height 7
click at [253, 207] on span "Зберегти" at bounding box center [254, 210] width 21 height 7
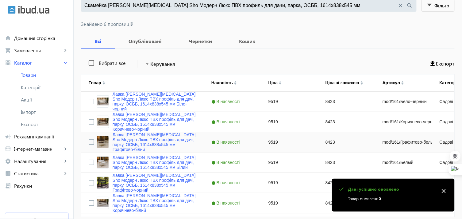
scroll to position [95, 0]
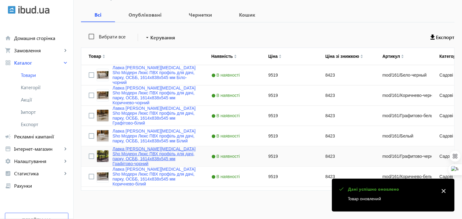
click at [148, 150] on link "Лавка [PERSON_NAME][MEDICAL_DATA] Sho Модерн Люкс ПВХ профіль для дачі, парку, …" at bounding box center [155, 156] width 84 height 20
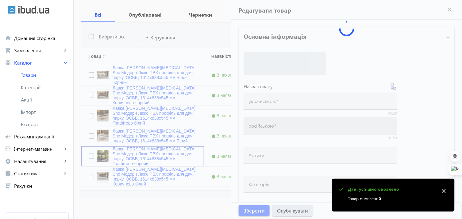
type input "Лавка [PERSON_NAME][MEDICAL_DATA] Sho Модерн Люкс ПВХ профіль для дачі, парку, …"
type input "Скамейка [PERSON_NAME][MEDICAL_DATA] Sho Модерн Люкс ПВХ профиль для дачи, парк…"
type input "mod/161/Графитово-черный"
type input "9519"
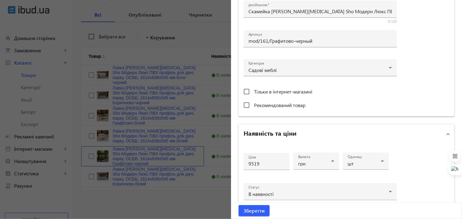
scroll to position [293, 0]
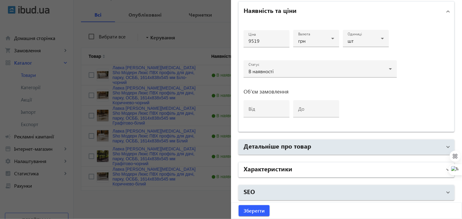
click at [274, 168] on h2 "Характеристики" at bounding box center [268, 168] width 49 height 9
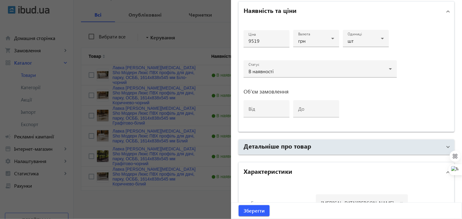
scroll to position [395, 0]
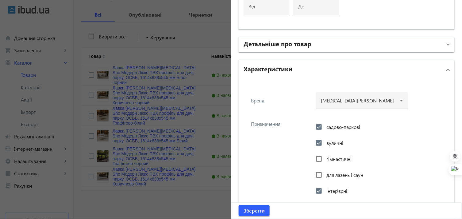
click at [254, 39] on h2 "Детальніше про товар" at bounding box center [278, 43] width 68 height 9
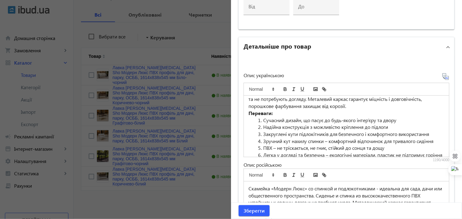
scroll to position [34, 0]
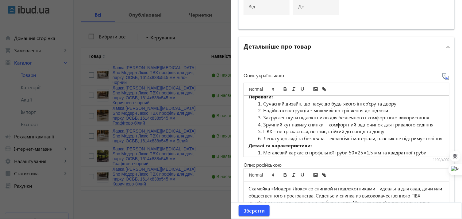
click at [262, 100] on li "Сучасний дизайн, що пасує до будь-якого інтер’єру та двору" at bounding box center [350, 103] width 189 height 7
click at [261, 110] on li "Надійна конструкція з можливістю кріплення до підлоги" at bounding box center [350, 110] width 189 height 7
click at [263, 115] on li "Закруглені кути підлокітників для безпечного і комфортного використання" at bounding box center [350, 117] width 189 height 7
click at [262, 115] on li "Закруглені кути підлокітників для безпечного і комфортного використання" at bounding box center [350, 117] width 189 height 7
click at [263, 122] on li "Зручний кут нахилу спинки – комфортний відпочинок для тривалого сидіння" at bounding box center [350, 124] width 189 height 7
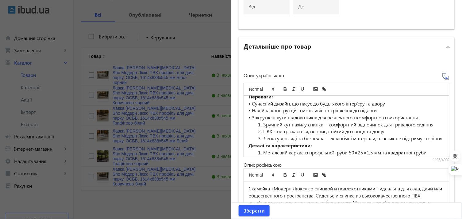
click at [263, 122] on li "Зручний кут нахилу спинки – комфортний відпочинок для тривалого сидіння" at bounding box center [350, 124] width 189 height 7
click at [262, 129] on li "ПВХ – не тріскається, не гниє, стійкий до сонця та дощу" at bounding box center [350, 131] width 189 height 7
click at [263, 136] on li "Легка у догляді та безпечна – екологічні матеріали, пластик не підтримує горіння" at bounding box center [350, 138] width 189 height 7
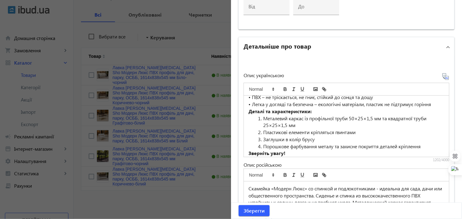
click at [262, 118] on li "Металевий каркас із профільної труби 50×25×1,5 мм та квадратної труби 25×25×1,5…" at bounding box center [350, 122] width 189 height 14
click at [262, 130] on li "Пластикові елементи кріпляться гвинтами" at bounding box center [350, 132] width 189 height 7
click at [262, 136] on li "Заглушки в колір брусу" at bounding box center [350, 139] width 189 height 7
click at [262, 146] on li "Порошкове фарбування металу та захисне покриття деталей кріплення" at bounding box center [350, 146] width 189 height 7
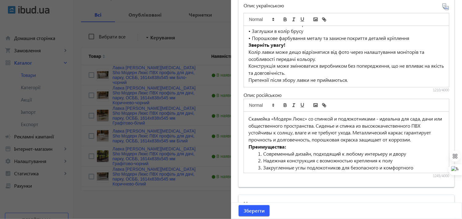
scroll to position [498, 0]
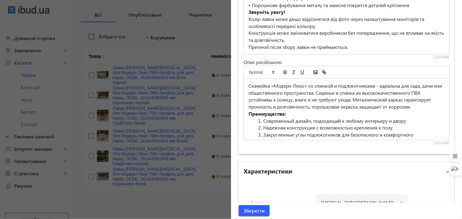
click at [262, 118] on li "Современный дизайн, подходящий к любому интерьеру и двору" at bounding box center [350, 120] width 189 height 7
click at [262, 126] on li "Надежная конструкция с возможностью крепления к полу" at bounding box center [350, 127] width 189 height 7
click at [262, 134] on li "Закругленные углы подлокотников для безопасного и комфортного использования" at bounding box center [350, 138] width 189 height 14
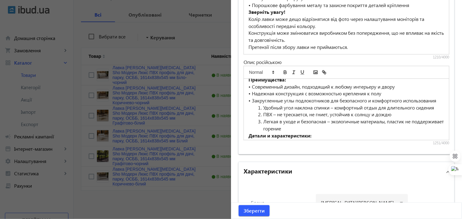
click at [262, 111] on li "Удобный угол наклона спинки – комфортный отдых для длительного сидения" at bounding box center [350, 107] width 189 height 7
click at [262, 118] on li "ПВХ – не трескается, не гниет, устойчив к солнцу и дождю" at bounding box center [350, 114] width 189 height 7
click at [262, 127] on li "Легкая в уходе и безопасная – экологичные материалы, пластик не поддерживает го…" at bounding box center [350, 125] width 189 height 14
paste div
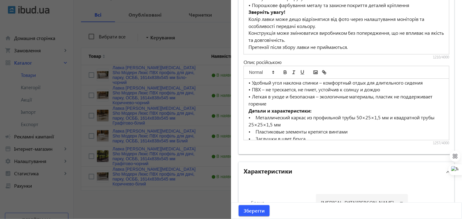
scroll to position [68, 0]
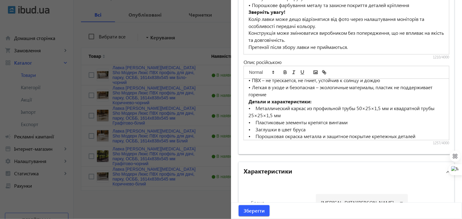
click at [255, 115] on p "• Металлический каркас из профильной трубы 50×25×1,5 мм и квадратной трубы 25×2…" at bounding box center [347, 112] width 196 height 14
click at [255, 126] on p "• Пластиковые элементы крепятся винтами" at bounding box center [347, 122] width 196 height 7
click at [256, 133] on p "• Заглушки в цвет бруса" at bounding box center [347, 129] width 196 height 7
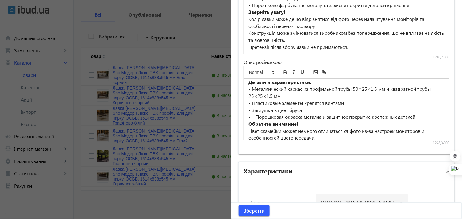
scroll to position [102, 0]
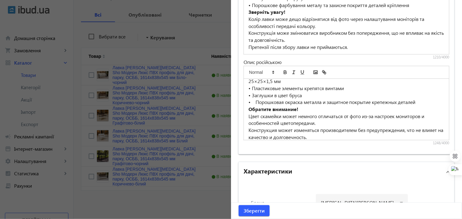
click at [255, 106] on p "• Порошковая окраска металла и защитное покрытие крепежных деталей" at bounding box center [347, 102] width 196 height 7
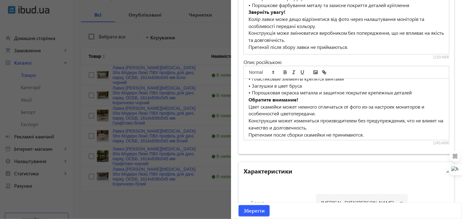
scroll to position [121, 0]
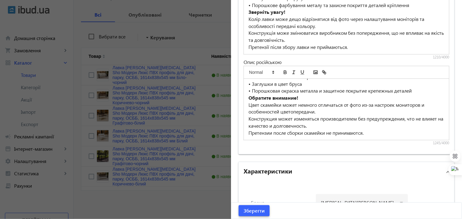
click at [249, 208] on span "Зберегти" at bounding box center [254, 210] width 21 height 7
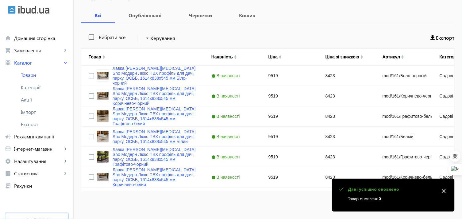
scroll to position [95, 0]
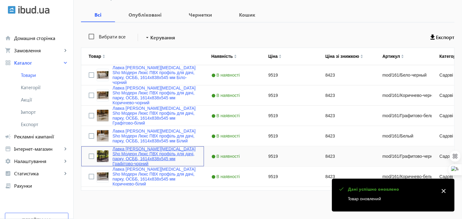
click at [130, 151] on link "Лавка [PERSON_NAME][MEDICAL_DATA] Sho Модерн Люкс ПВХ профіль для дачі, парку, …" at bounding box center [155, 156] width 84 height 20
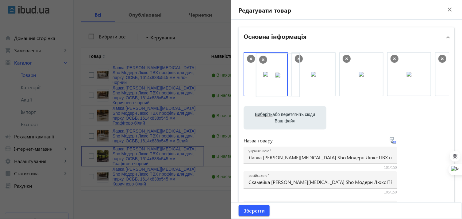
drag, startPoint x: 354, startPoint y: 79, endPoint x: 272, endPoint y: 80, distance: 82.0
click at [252, 213] on span "Зберегти" at bounding box center [254, 210] width 21 height 7
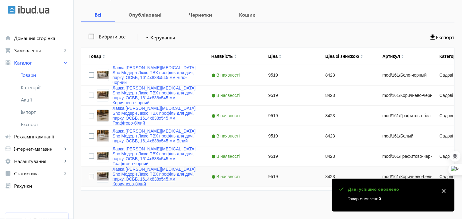
click at [145, 170] on link "Лавка [PERSON_NAME][MEDICAL_DATA] Sho Модерн Люкс ПВХ профіль для дачі, парку, …" at bounding box center [155, 176] width 84 height 20
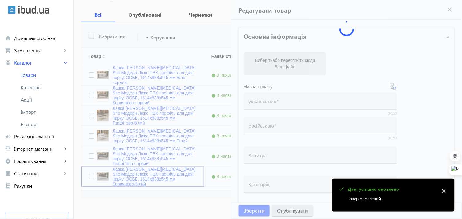
type input "Лавка [PERSON_NAME][MEDICAL_DATA] Sho Модерн Люкс ПВХ профіль для дачі, парку, …"
type input "Скамейка [PERSON_NAME][MEDICAL_DATA] Sho Модерн Люкс ПВХ профиль для дачи, парк…"
type input "mod/161/Коричнево-белый"
type input "9519"
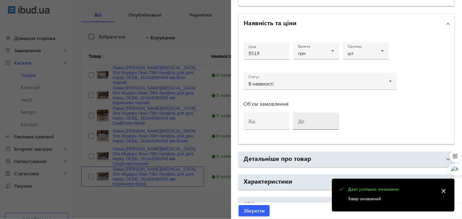
scroll to position [239, 0]
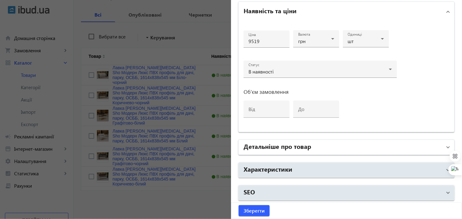
drag, startPoint x: 270, startPoint y: 173, endPoint x: 298, endPoint y: 138, distance: 44.3
click at [270, 172] on mat-panel-title "Характеристики" at bounding box center [343, 169] width 199 height 11
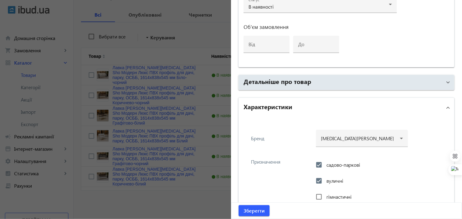
scroll to position [293, 0]
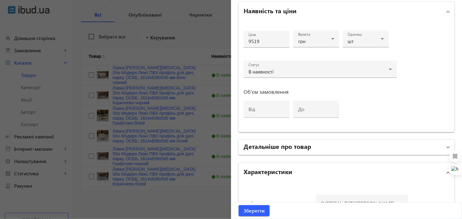
click at [271, 146] on h2 "Детальніше про товар" at bounding box center [278, 146] width 68 height 9
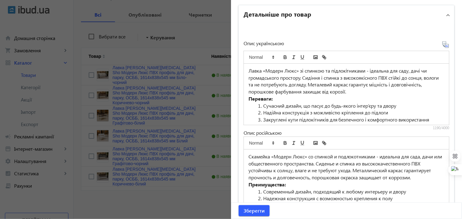
scroll to position [429, 0]
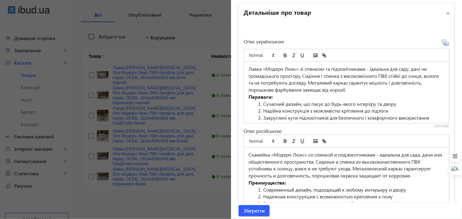
click at [262, 103] on li "Сучасний дизайн, що пасує до будь-якого інтер’єру та двору" at bounding box center [350, 103] width 189 height 7
click at [262, 107] on li "Надійна конструкція з можливістю кріплення до підлоги" at bounding box center [350, 110] width 189 height 7
click at [262, 115] on li "Закруглені кути підлокітників для безпечного і комфортного використання" at bounding box center [350, 117] width 189 height 7
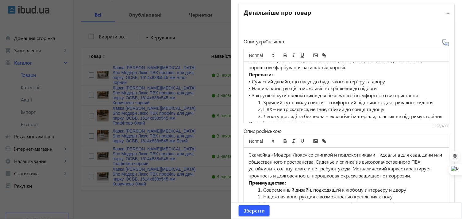
scroll to position [34, 0]
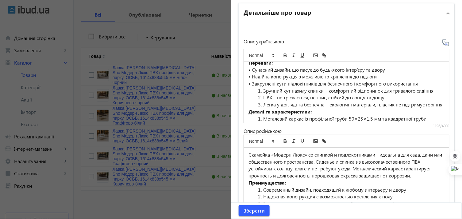
click at [262, 91] on li "Зручний кут нахилу спинки – комфортний відпочинок для тривалого сидіння" at bounding box center [350, 90] width 189 height 7
click at [262, 95] on li "ПВХ – не тріскається, не гниє, стійкий до сонця та дощу" at bounding box center [350, 97] width 189 height 7
click at [262, 103] on li "Легка у догляді та безпечна – екологічні матеріали, пластик не підтримує горіння" at bounding box center [350, 104] width 189 height 7
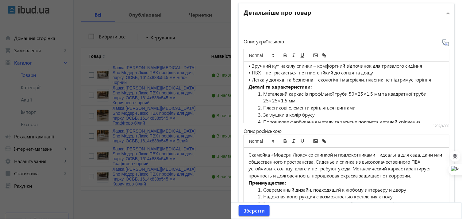
scroll to position [68, 0]
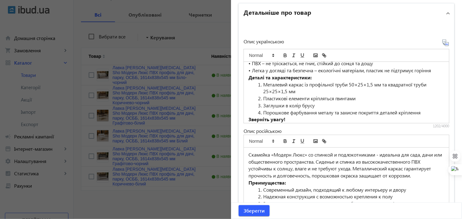
click at [262, 83] on li "Металевий каркас із профільної труби 50×25×1,5 мм та квадратної труби 25×25×1,5…" at bounding box center [350, 88] width 189 height 14
click at [262, 95] on li "Пластикові елементи кріпляться гвинтами" at bounding box center [350, 98] width 189 height 7
click at [261, 104] on li "Заглушки в колір брусу" at bounding box center [350, 105] width 189 height 7
click at [262, 111] on li "Порошкове фарбування металу та захисне покриття деталей кріплення" at bounding box center [350, 112] width 189 height 7
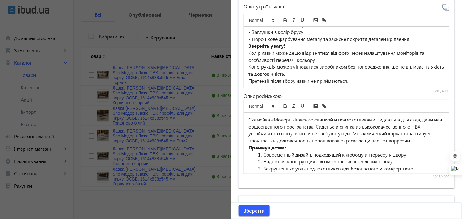
scroll to position [497, 0]
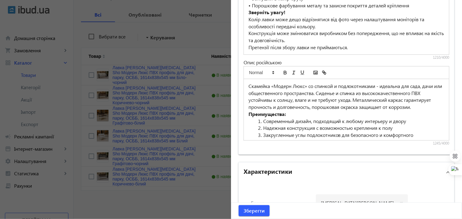
click at [262, 122] on li "Современный дизайн, подходящий к любому интерьеру и двору" at bounding box center [350, 121] width 189 height 7
click at [261, 125] on li "Надежная конструкция с возможностью крепления к полу" at bounding box center [350, 127] width 189 height 7
click at [263, 131] on li "Закругленные углы подлокотников для безопасного и комфортного использования" at bounding box center [350, 138] width 189 height 14
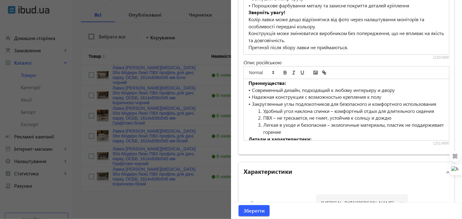
scroll to position [34, 0]
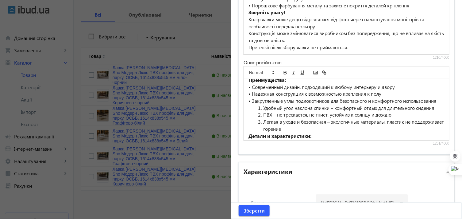
click at [262, 111] on li "Удобный угол наклона спинки – комфортный отдых для длительного сидения" at bounding box center [350, 107] width 189 height 7
click at [262, 118] on li "ПВХ – не трескается, не гниет, устойчив к солнцу и дождю" at bounding box center [350, 114] width 189 height 7
click at [261, 126] on li "Легкая в уходе и безопасная – экологичные материалы, пластик не поддерживает го…" at bounding box center [350, 125] width 189 height 14
paste div
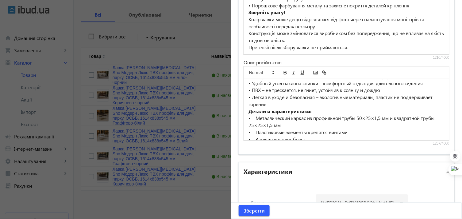
scroll to position [68, 0]
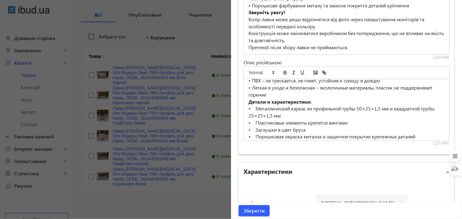
click at [256, 113] on p "• Металлический каркас из профильной трубы 50×25×1,5 мм и квадратной трубы 25×2…" at bounding box center [347, 112] width 196 height 14
click at [257, 119] on p "• Металлический каркас из профильной трубы 50×25×1,5 мм и квадратной трубы 25×2…" at bounding box center [347, 112] width 196 height 14
click at [286, 119] on p "• Металлический каркас из профильной трубы 50×25×1,5 мм и квадратной трубы 25×2…" at bounding box center [347, 112] width 196 height 14
click at [255, 126] on p "• Пластиковые элементы крепятся винтами" at bounding box center [347, 122] width 196 height 7
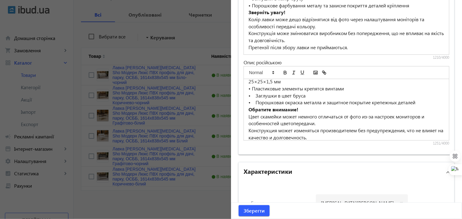
click at [255, 99] on p "• Заглушки в цвет бруса" at bounding box center [347, 95] width 196 height 7
click at [255, 106] on p "• Порошковая окраска металла и защитное покрытие крепежных деталей" at bounding box center [347, 102] width 196 height 7
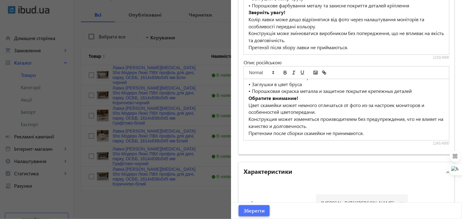
click at [251, 207] on span "Зберегти" at bounding box center [254, 210] width 21 height 7
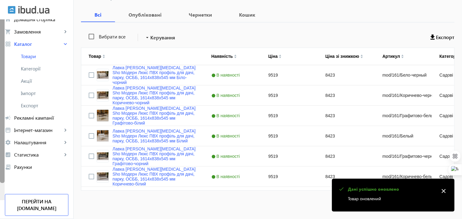
scroll to position [0, 0]
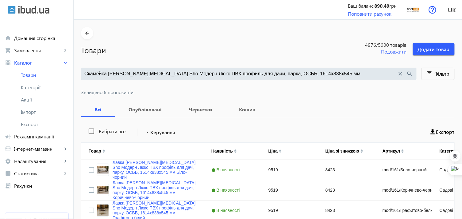
drag, startPoint x: 312, startPoint y: 74, endPoint x: 76, endPoint y: 71, distance: 236.1
click at [76, 71] on main "arrow_back Товари 4976 /5000 товарів Подовжити Додати товар Скамейка [PERSON_NA…" at bounding box center [268, 159] width 389 height 265
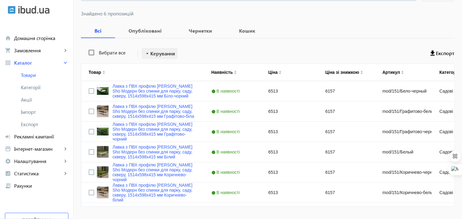
scroll to position [95, 0]
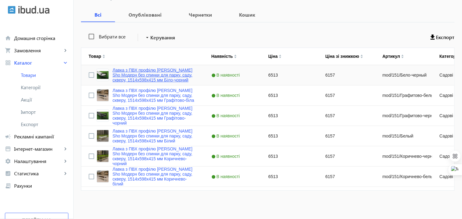
type input "Лавка с ПВХ профиля [PERSON_NAME] Sho Модерн без спинки для парка, сада, сквера…"
click at [125, 70] on link "Лавка з ПВХ профілю [PERSON_NAME] Sho Модерн без спинки для парку, саду, скверу…" at bounding box center [155, 75] width 84 height 15
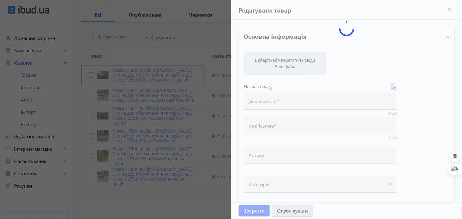
type input "Лавка з ПВХ профілю [PERSON_NAME] Sho Модерн без спинки для парку, саду, скверу…"
type input "Лавка с ПВХ профиля [PERSON_NAME] Sho Модерн без спинки для парка, сада, сквера…"
type input "mod/151/Бело-черный"
type input "6513"
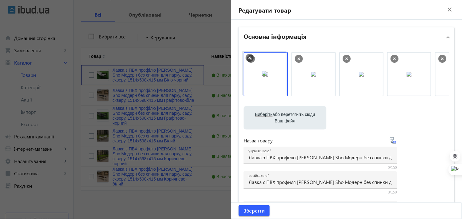
drag, startPoint x: 309, startPoint y: 77, endPoint x: 262, endPoint y: 76, distance: 47.6
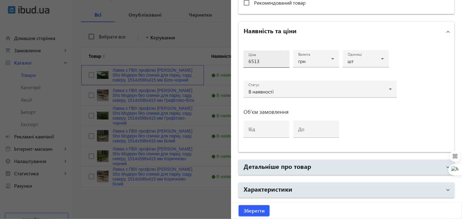
scroll to position [293, 0]
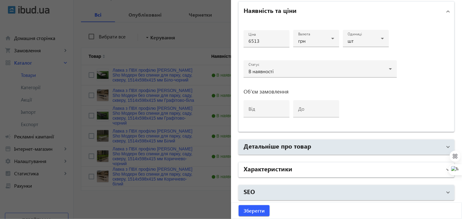
click at [282, 166] on h2 "Характеристики" at bounding box center [268, 168] width 49 height 9
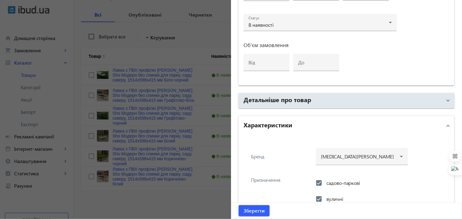
scroll to position [267, 0]
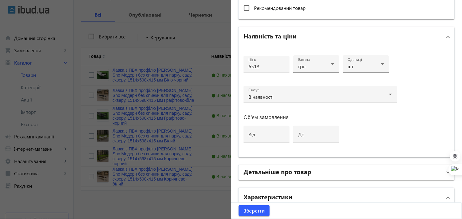
click at [279, 165] on mat-expansion-panel-header "Детальніше про товар" at bounding box center [347, 172] width 216 height 15
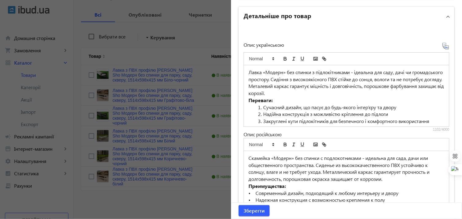
scroll to position [438, 0]
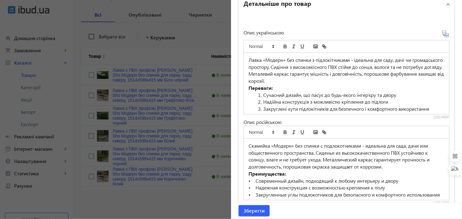
click at [262, 93] on li "Сучасний дизайн, що пасує до будь-якого інтер’єру та двору" at bounding box center [350, 94] width 189 height 7
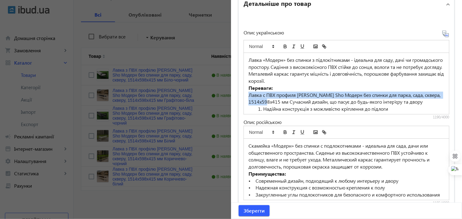
drag, startPoint x: 249, startPoint y: 93, endPoint x: 287, endPoint y: 99, distance: 39.1
click at [287, 99] on p "Лавка с ПВХ профиля [PERSON_NAME] Sho Модерн без спинки для парка, сада, сквера…" at bounding box center [347, 98] width 196 height 14
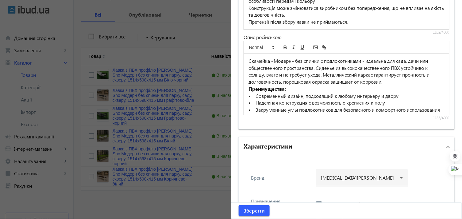
scroll to position [540, 0]
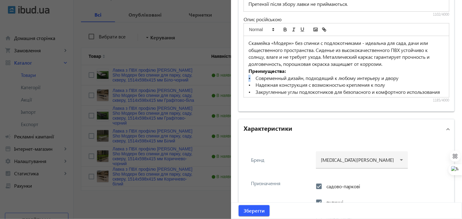
click at [249, 78] on p "• Современный дизайн, подходящий к любому интерьеру и двору" at bounding box center [347, 78] width 196 height 7
click at [246, 77] on div "Скамейка «Модерн» без спинки с подлокотниками - идеальна для сада, дачи или общ…" at bounding box center [346, 66] width 205 height 61
click at [250, 77] on p "• Современный дизайн, подходящий к любому интерьеру и двору" at bounding box center [347, 78] width 196 height 7
drag, startPoint x: 250, startPoint y: 77, endPoint x: 247, endPoint y: 77, distance: 3.4
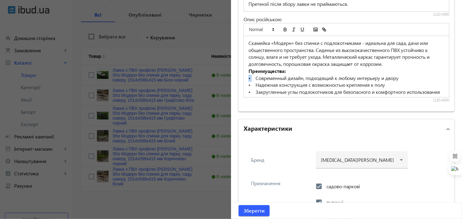
click at [249, 77] on p "• Современный дизайн, подходящий к любому интерьеру и двору" at bounding box center [347, 78] width 196 height 7
copy p "•"
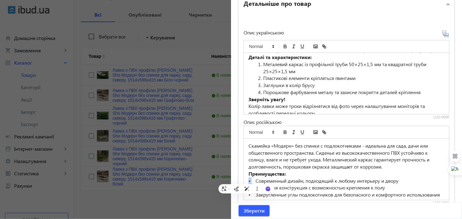
scroll to position [4, 0]
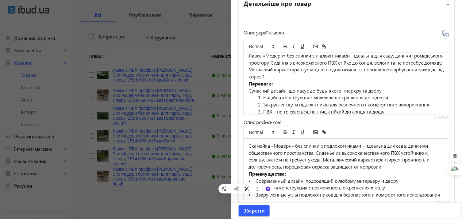
click at [249, 87] on p "Сучасний дизайн, що пасує до будь-якого інтер’єру та двору" at bounding box center [347, 90] width 196 height 7
click at [262, 96] on li "Надійна конструкція з можливістю кріплення до підлоги" at bounding box center [350, 97] width 189 height 7
click at [263, 103] on li "Закруглені кути підлокітників для безпечного і комфортного використання" at bounding box center [350, 104] width 189 height 7
click at [262, 103] on li "Закруглені кути підлокітників для безпечного і комфортного використання" at bounding box center [350, 104] width 189 height 7
click at [263, 109] on li "ПВХ – не тріскається, не гниє, стійкий до сонця та дощу" at bounding box center [350, 111] width 189 height 7
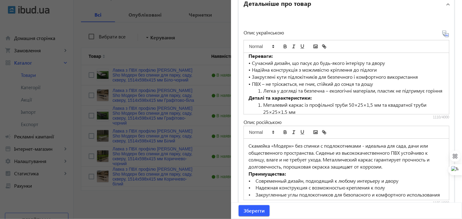
scroll to position [39, 0]
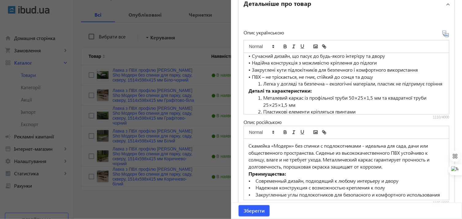
click at [262, 82] on li "Легка у догляді та безпечна – екологічні матеріали, пластик не підтримує горіння" at bounding box center [350, 83] width 189 height 7
click at [262, 97] on li "Металевий каркас із профільної труби 50×25×1,5 мм та квадратної труби 25×25×1,5…" at bounding box center [350, 101] width 189 height 14
click at [263, 110] on li "Пластикові елементи кріпляться гвинтами" at bounding box center [350, 111] width 189 height 7
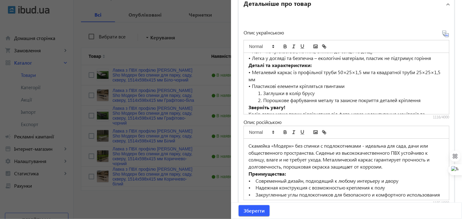
scroll to position [74, 0]
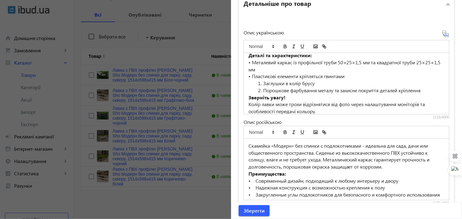
click at [262, 82] on li "Заглушки в колір брусу" at bounding box center [350, 83] width 189 height 7
click at [263, 89] on li "Порошкове фарбування металу та захисне покриття деталей кріплення" at bounding box center [350, 90] width 189 height 7
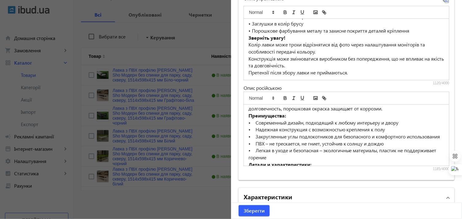
scroll to position [34, 0]
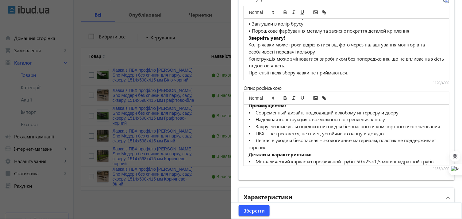
click at [255, 111] on p "• Современный дизайн, подходящий к любому интерьеру и двору" at bounding box center [347, 112] width 196 height 7
click at [256, 120] on p "• Надежная конструкция с возможностью крепления к полу" at bounding box center [347, 119] width 196 height 7
click at [254, 126] on p "• Закругленные углы подлокотников для безопасного и комфортного использования" at bounding box center [347, 126] width 196 height 7
click at [255, 137] on p "• ПВХ – не трескается, не гниет, устойчив к солнцу и дождю" at bounding box center [347, 133] width 196 height 7
click at [255, 148] on p "• Легкая в уходе и безопасная – экологичные материалы, пластик не поддерживает …" at bounding box center [347, 144] width 196 height 14
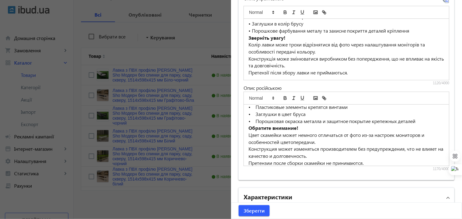
scroll to position [68, 0]
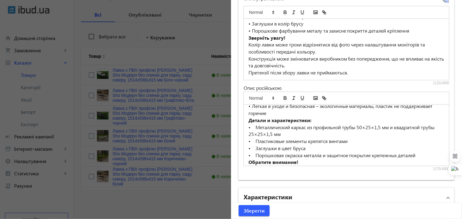
click at [254, 132] on p "• Металлический каркас из профильной трубы 50×25×1,5 мм и квадратной трубы 25×2…" at bounding box center [347, 131] width 196 height 14
click at [257, 145] on p "• Пластиковые элементы крепятся винтами" at bounding box center [347, 141] width 196 height 7
click at [256, 145] on p "• Пластиковые элементы крепятся винтами" at bounding box center [347, 141] width 196 height 7
click at [257, 152] on p "• Заглушки в цвет бруса" at bounding box center [347, 148] width 196 height 7
click at [255, 152] on p "• Заглушки в цвет бруса" at bounding box center [347, 148] width 196 height 7
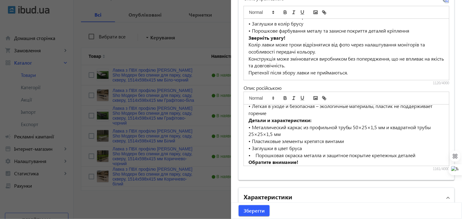
click at [255, 159] on p "• Порошковая окраска металла и защитное покрытие крепежных деталей" at bounding box center [347, 155] width 196 height 7
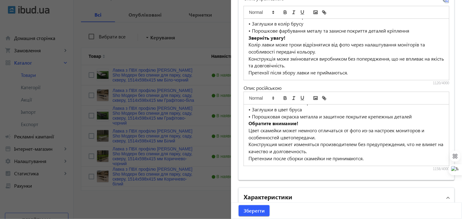
scroll to position [114, 0]
click at [253, 206] on span "submit" at bounding box center [254, 210] width 31 height 15
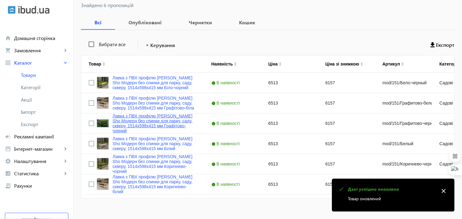
scroll to position [95, 0]
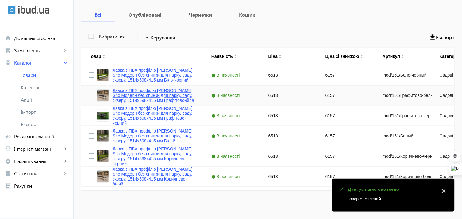
click at [129, 89] on link "Лавка з ПВХ профілю [PERSON_NAME] Sho Модерн без спинки для парку, саду, скверу…" at bounding box center [155, 95] width 84 height 15
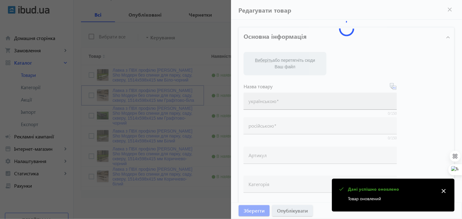
type input "Лавка з ПВХ профілю [PERSON_NAME] Sho Модерн без спинки для парку, саду, скверу…"
type input "Лавка с ПВХ профиля [PERSON_NAME] Sho Модерн без спинки для парка, сада, сквера…"
type input "mod/151/Графитово-белый"
type input "6513"
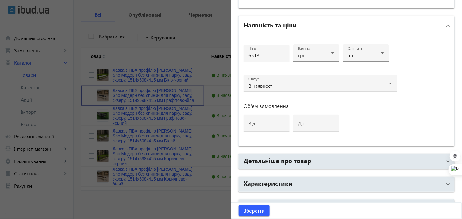
scroll to position [293, 0]
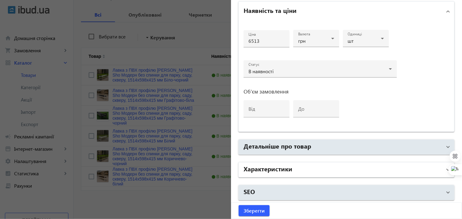
click at [274, 169] on h2 "Характеристики" at bounding box center [268, 168] width 49 height 9
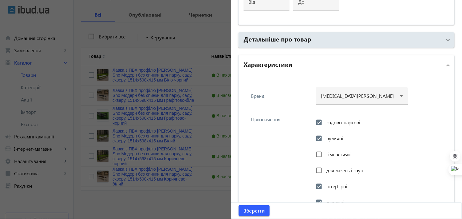
scroll to position [361, 0]
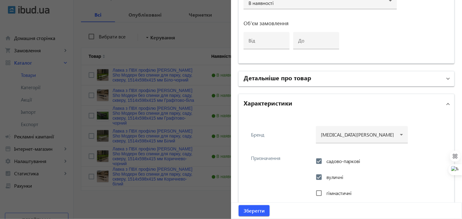
click at [267, 75] on h2 "Детальніше про товар" at bounding box center [278, 77] width 68 height 9
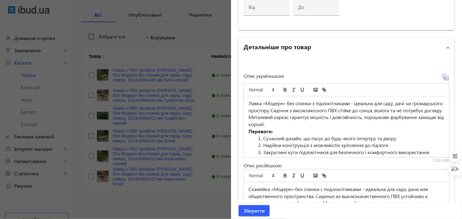
scroll to position [429, 0]
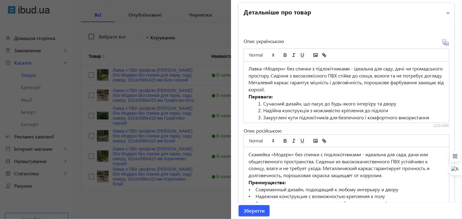
click at [263, 102] on li "Сучасний дизайн, що пасує до будь-якого інтер’єру та двору" at bounding box center [350, 103] width 189 height 7
click at [261, 108] on li "Надійна конструкція з можливістю кріплення до підлоги" at bounding box center [350, 110] width 189 height 7
click at [260, 115] on li "Закруглені кути підлокітників для безпечного і комфортного використання" at bounding box center [350, 117] width 189 height 7
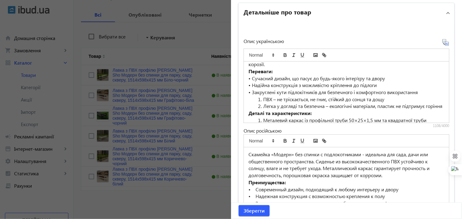
scroll to position [34, 0]
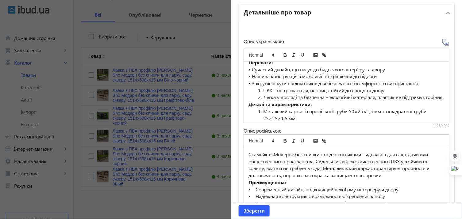
click at [262, 89] on li "ПВХ – не тріскається, не гниє, стійкий до сонця та дощу" at bounding box center [350, 90] width 189 height 7
click at [262, 97] on li "Легка у догляді та безпечна – екологічні матеріали, пластик не підтримує горіння" at bounding box center [350, 97] width 189 height 7
click at [262, 108] on li "Металевий каркас із профільної труби 50×25×1,5 мм та квадратної труби 25×25×1,5…" at bounding box center [350, 115] width 189 height 14
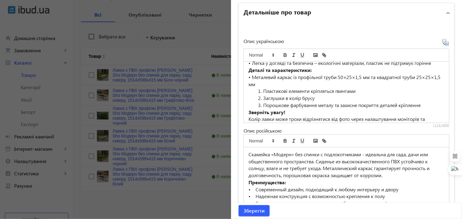
click at [261, 90] on li "Пластикові елементи кріпляться гвинтами" at bounding box center [350, 90] width 189 height 7
click at [262, 97] on li "Заглушки в колір брусу" at bounding box center [350, 98] width 189 height 7
click at [262, 103] on li "Порошкове фарбування металу та захисне покриття деталей кріплення" at bounding box center [350, 105] width 189 height 7
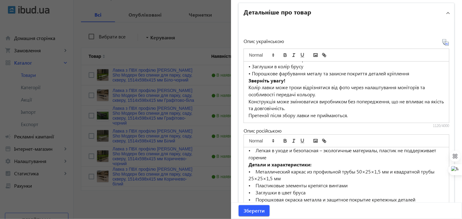
scroll to position [34, 0]
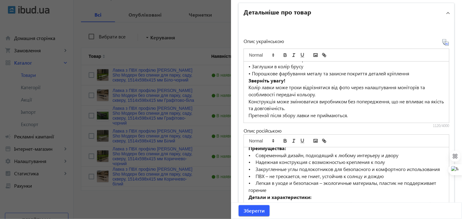
click at [256, 153] on p "• Современный дизайн, подходящий к любому интерьеру и двору" at bounding box center [347, 155] width 196 height 7
click at [255, 153] on p "• Современный дизайн, подходящий к любому интерьеру и двору" at bounding box center [347, 155] width 196 height 7
click at [256, 161] on p "• Надежная конструкция с возможностью крепления к полу" at bounding box center [347, 161] width 196 height 7
click at [255, 161] on p "• Надежная конструкция с возможностью крепления к полу" at bounding box center [347, 161] width 196 height 7
click at [254, 165] on p "• Закругленные углы подлокотников для безопасного и комфортного использования" at bounding box center [347, 168] width 196 height 7
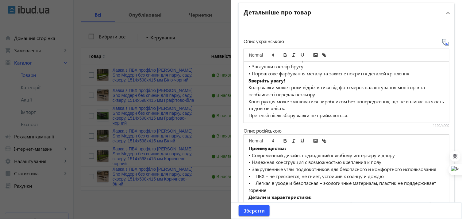
click at [254, 180] on p "• ПВХ – не трескается, не гниет, устойчив к солнцу и дождю" at bounding box center [347, 176] width 196 height 7
click at [254, 188] on p "• Легкая в уходе и безопасная – экологичные материалы, пластик не поддерживает …" at bounding box center [347, 186] width 196 height 14
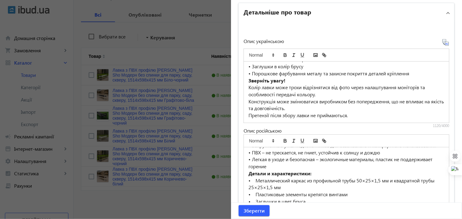
scroll to position [68, 0]
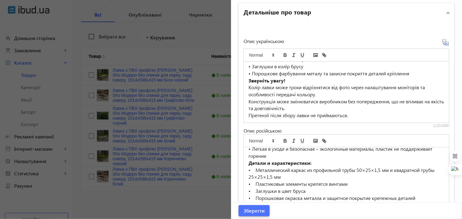
click at [249, 211] on span "Зберегти" at bounding box center [254, 210] width 21 height 7
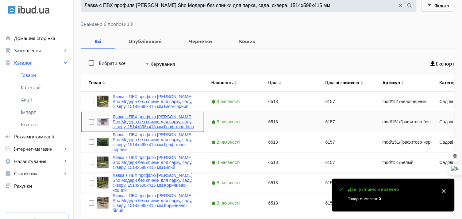
click at [131, 117] on link "Лавка з ПВХ профілю [PERSON_NAME] Sho Модерн без спинки для парку, саду, скверу…" at bounding box center [155, 121] width 84 height 15
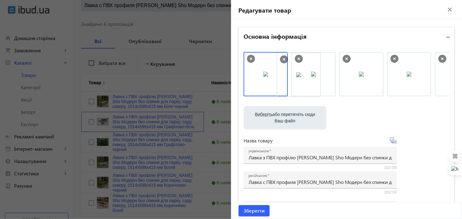
drag, startPoint x: 314, startPoint y: 79, endPoint x: 305, endPoint y: 79, distance: 9.8
drag, startPoint x: 357, startPoint y: 77, endPoint x: 264, endPoint y: 76, distance: 92.4
drag, startPoint x: 354, startPoint y: 78, endPoint x: 263, endPoint y: 78, distance: 90.6
drag, startPoint x: 357, startPoint y: 78, endPoint x: 267, endPoint y: 78, distance: 89.6
drag, startPoint x: 366, startPoint y: 75, endPoint x: 281, endPoint y: 75, distance: 85.3
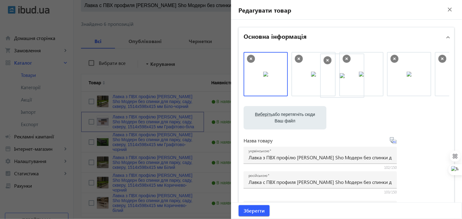
drag, startPoint x: 269, startPoint y: 78, endPoint x: 355, endPoint y: 78, distance: 86.6
drag, startPoint x: 357, startPoint y: 78, endPoint x: 262, endPoint y: 78, distance: 94.2
drag, startPoint x: 274, startPoint y: 79, endPoint x: 366, endPoint y: 81, distance: 92.4
drag, startPoint x: 366, startPoint y: 81, endPoint x: 264, endPoint y: 80, distance: 101.9
click at [258, 208] on span "Зберегти" at bounding box center [254, 210] width 21 height 7
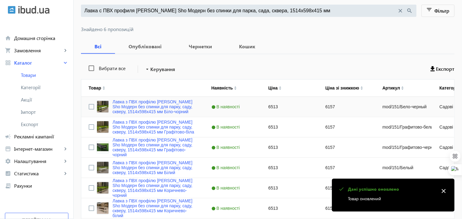
scroll to position [95, 0]
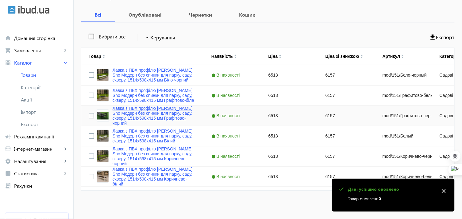
click at [129, 111] on link "Лавка з ПВХ профілю [PERSON_NAME] Sho Модерн без спинки для парку, саду, скверу…" at bounding box center [155, 116] width 84 height 20
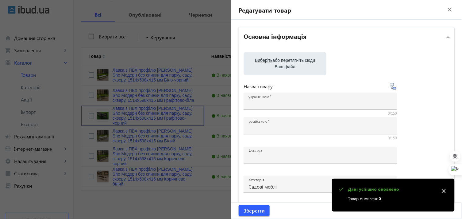
type input "Лавка з ПВХ профілю [PERSON_NAME] Sho Модерн без спинки для парку, саду, скверу…"
type input "Лавка с ПВХ профиля [PERSON_NAME] Sho Модерн без спинки для парка, сада, сквера…"
type input "mod/151/Графитово-черный"
type input "6513"
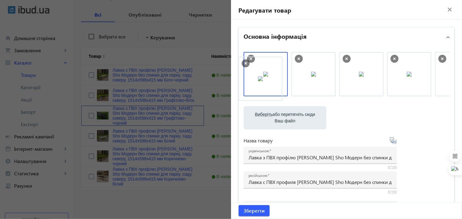
drag, startPoint x: 440, startPoint y: 72, endPoint x: 245, endPoint y: 77, distance: 195.3
drag, startPoint x: 354, startPoint y: 77, endPoint x: 247, endPoint y: 78, distance: 106.8
drag, startPoint x: 311, startPoint y: 78, endPoint x: 367, endPoint y: 78, distance: 56.8
drag, startPoint x: 359, startPoint y: 78, endPoint x: 249, endPoint y: 78, distance: 109.9
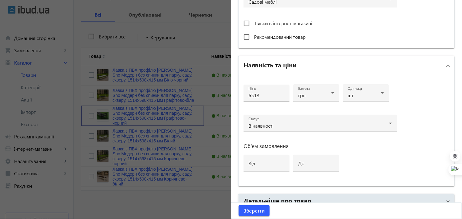
scroll to position [293, 0]
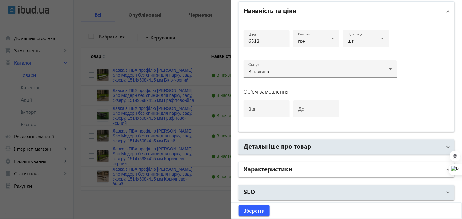
click at [272, 166] on h2 "Характеристики" at bounding box center [268, 168] width 49 height 9
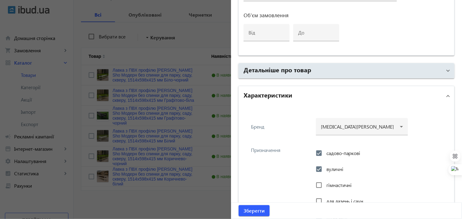
scroll to position [361, 0]
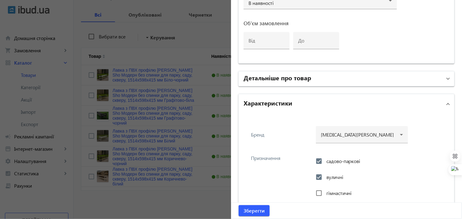
click at [256, 76] on h2 "Детальніше про товар" at bounding box center [278, 77] width 68 height 9
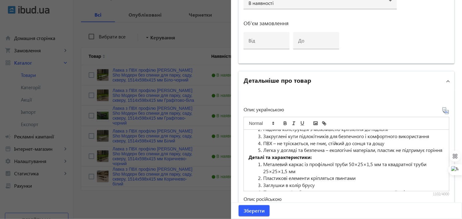
scroll to position [34, 0]
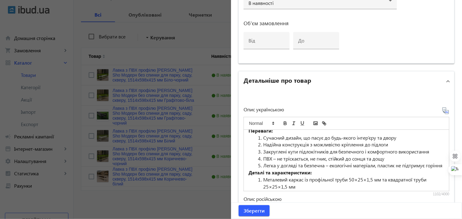
click at [262, 137] on li "Сучасний дизайн, що пасує до будь-якого інтер’єру та двору" at bounding box center [350, 137] width 189 height 7
click at [262, 143] on li "Надійна конструкція з можливістю кріплення до підлоги" at bounding box center [350, 144] width 189 height 7
click at [262, 151] on li "Закруглені кути підлокітників для безпечного і комфортного використання" at bounding box center [350, 151] width 189 height 7
click at [262, 157] on li "ПВХ – не тріскається, не гниє, стійкий до сонця та дощу" at bounding box center [350, 158] width 189 height 7
click at [263, 163] on li "Легка у догляді та безпечна – екологічні матеріали, пластик не підтримує горіння" at bounding box center [350, 165] width 189 height 7
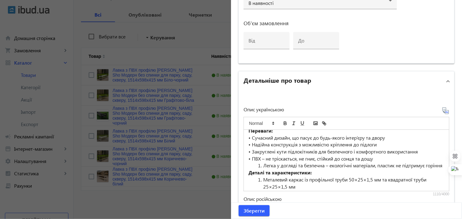
click at [261, 163] on li "Легка у догляді та безпечна – екологічні матеріали, пластик не підтримує горіння" at bounding box center [350, 165] width 189 height 7
click at [261, 179] on li "Металевий каркас із профільної труби 50×25×1,5 мм та квадратної труби 25×25×1,5…" at bounding box center [350, 183] width 189 height 14
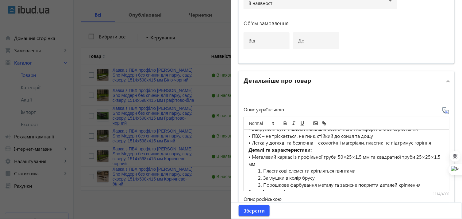
scroll to position [68, 0]
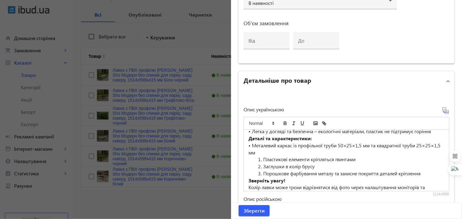
click at [262, 156] on li "Пластикові елементи кріпляться гвинтами" at bounding box center [350, 159] width 189 height 7
click at [260, 165] on li "Заглушки в колір брусу" at bounding box center [350, 166] width 189 height 7
click at [261, 170] on li "Порошкове фарбування металу та захисне покриття деталей кріплення" at bounding box center [350, 173] width 189 height 7
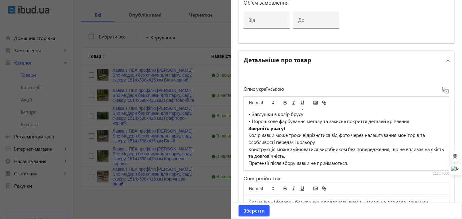
scroll to position [464, 0]
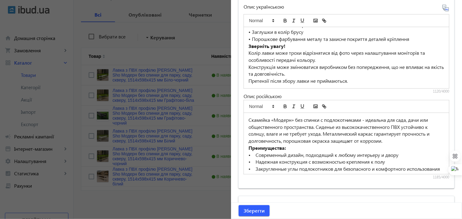
click at [255, 154] on p "• Современный дизайн, подходящий к любому интерьеру и двору" at bounding box center [347, 154] width 196 height 7
click at [255, 160] on p "• Надежная конструкция с возможностью крепления к полу" at bounding box center [347, 161] width 196 height 7
click at [255, 168] on p "• Закругленные углы подлокотников для безопасного и комфортного использования" at bounding box center [347, 168] width 196 height 7
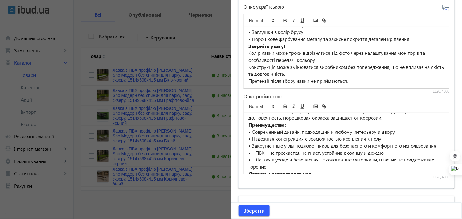
scroll to position [34, 0]
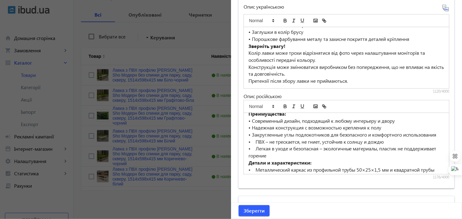
click at [254, 145] on p "• ПВХ – не трескается, не гниет, устойчив к солнцу и дождю" at bounding box center [347, 141] width 196 height 7
click at [254, 155] on p "• Легкая в уходе и безопасная – экологичные материалы, пластик не поддерживает …" at bounding box center [347, 152] width 196 height 14
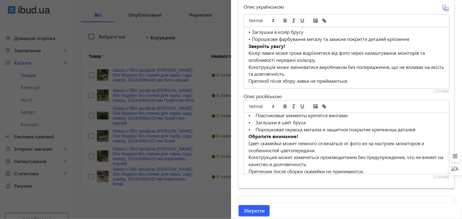
scroll to position [68, 0]
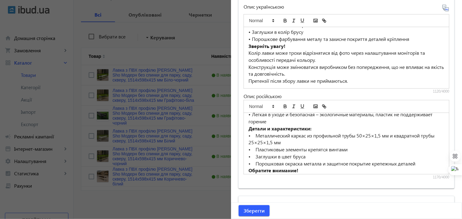
click at [255, 139] on p "• Металлический каркас из профильной трубы 50×25×1,5 мм и квадратной трубы 25×2…" at bounding box center [347, 139] width 196 height 14
click at [255, 153] on p "• Пластиковые элементы крепятся винтами" at bounding box center [347, 149] width 196 height 7
click at [255, 160] on p "• Заглушки в цвет бруса" at bounding box center [347, 156] width 196 height 7
click at [255, 167] on p "• Порошковая окраска металла и защитное покрытие крепежных деталей" at bounding box center [347, 163] width 196 height 7
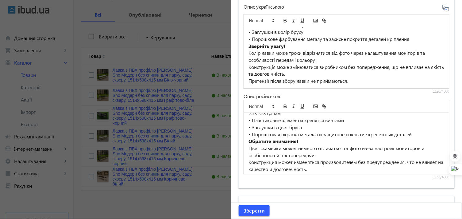
scroll to position [102, 0]
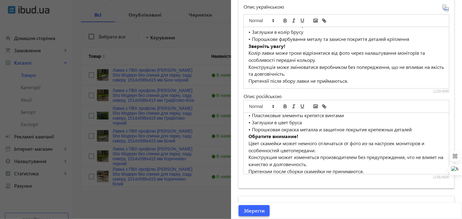
click at [251, 207] on span "Зберегти" at bounding box center [254, 210] width 21 height 7
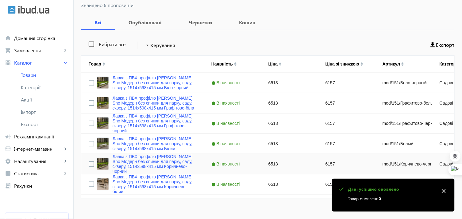
scroll to position [95, 0]
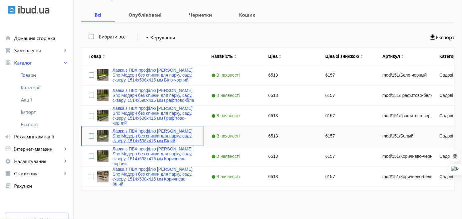
click at [135, 130] on link "Лавка з ПВХ профілю [PERSON_NAME] Sho Модерн без спинки для парку, саду, скверу…" at bounding box center [155, 135] width 84 height 15
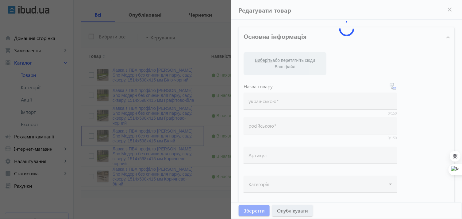
type input "Лавка з ПВХ профілю [PERSON_NAME] Sho Модерн без спинки для парку, саду, скверу…"
type input "Лавка с ПВХ профиля [PERSON_NAME] Sho Модерн без спинки для парка, сада, сквера…"
type input "mod/151/Белый"
type input "6513"
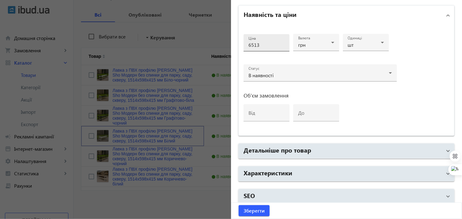
scroll to position [293, 0]
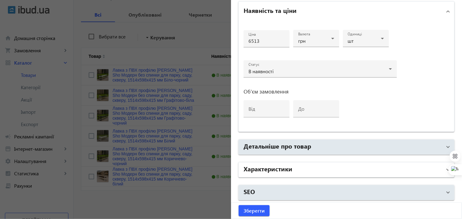
click at [274, 164] on h2 "Характеристики" at bounding box center [268, 168] width 49 height 9
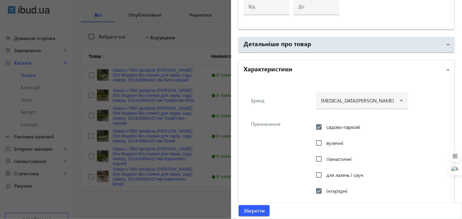
scroll to position [429, 0]
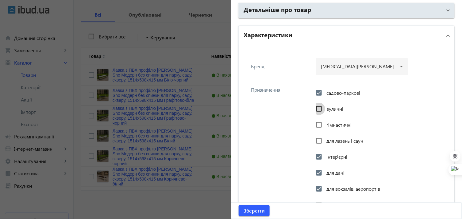
click at [320, 107] on input "вуличні" at bounding box center [319, 109] width 12 height 12
checkbox input "true"
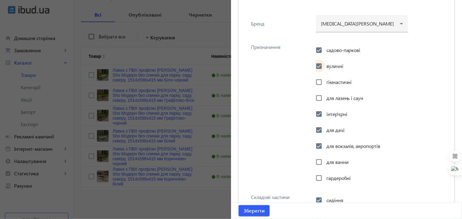
scroll to position [301, 0]
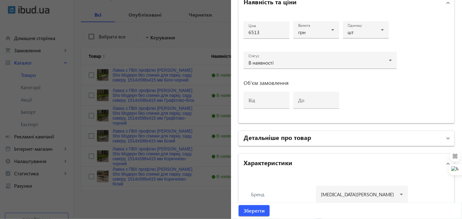
click at [269, 136] on h2 "Детальніше про товар" at bounding box center [278, 137] width 68 height 9
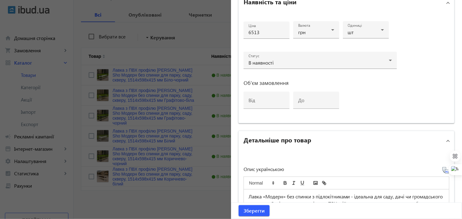
scroll to position [438, 0]
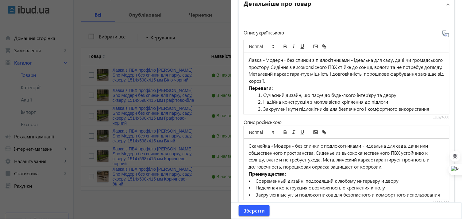
click at [262, 93] on li "Сучасний дизайн, що пасує до будь-якого інтер’єру та двору" at bounding box center [350, 94] width 189 height 7
click at [262, 100] on li "Надійна конструкція з можливістю кріплення до підлоги" at bounding box center [350, 101] width 189 height 7
click at [262, 108] on li "Закруглені кути підлокітників для безпечного і комфортного використання" at bounding box center [350, 108] width 189 height 7
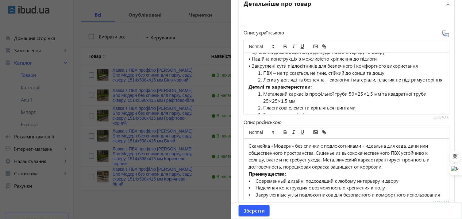
scroll to position [34, 0]
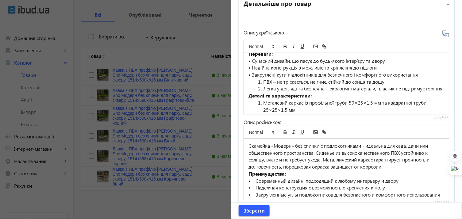
click at [261, 82] on li "ПВХ – не тріскається, не гниє, стійкий до сонця та дощу" at bounding box center [350, 81] width 189 height 7
click at [262, 87] on li "Легка у догляді та безпечна – екологічні матеріали, пластик не підтримує горіння" at bounding box center [350, 88] width 189 height 7
click at [263, 100] on li "Металевий каркас із профільної труби 50×25×1,5 мм та квадратної труби 25×25×1,5…" at bounding box center [350, 106] width 189 height 14
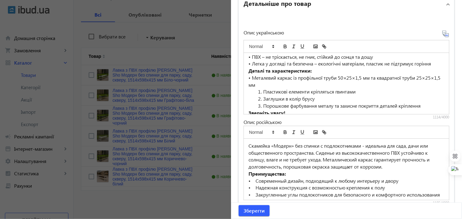
scroll to position [68, 0]
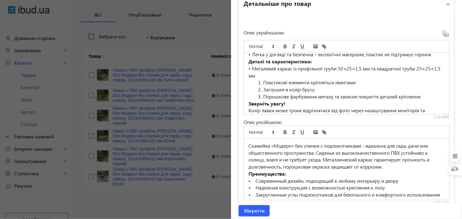
click at [261, 84] on li "Пластикові елементи кріпляться гвинтами" at bounding box center [350, 82] width 189 height 7
click at [261, 90] on li "Заглушки в колір брусу" at bounding box center [350, 89] width 189 height 7
click at [262, 94] on li "Порошкове фарбування металу та захисне покриття деталей кріплення" at bounding box center [350, 96] width 189 height 7
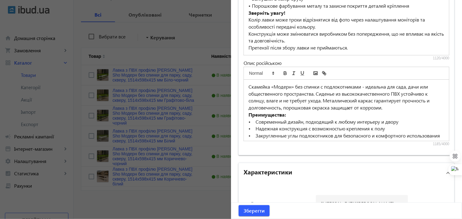
scroll to position [506, 0]
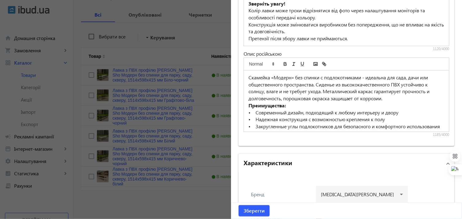
click at [255, 112] on p "• Современный дизайн, подходящий к любому интерьеру и двору" at bounding box center [347, 112] width 196 height 7
click at [255, 118] on p "• Надежная конструкция с возможностью крепления к полу" at bounding box center [347, 119] width 196 height 7
click at [252, 111] on p "• Современный дизайн, подходящий к любому интерьеру и двору" at bounding box center [347, 112] width 196 height 7
click at [255, 126] on p "• Закругленные углы подлокотников для безопасного и комфортного использования" at bounding box center [347, 126] width 196 height 7
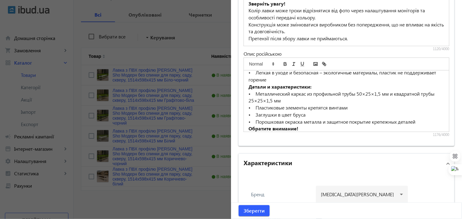
scroll to position [68, 0]
click at [254, 77] on p "• Легкая в уходе и безопасная – экологичные материалы, пластик не поддерживает …" at bounding box center [347, 75] width 196 height 14
click at [255, 69] on p "• ПВХ – не трескается, не гниет, устойчив к солнцу и дождю" at bounding box center [347, 65] width 196 height 7
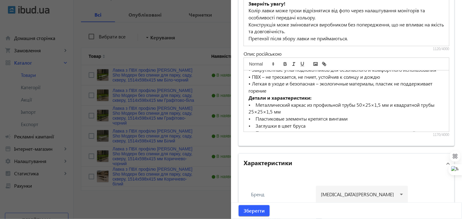
scroll to position [66, 0]
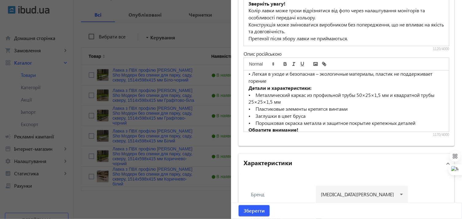
click at [254, 101] on p "• Металлический каркас из профильной трубы 50×25×1,5 мм и квадратной трубы 25×2…" at bounding box center [347, 98] width 196 height 14
click at [255, 112] on p "• Пластиковые элементы крепятся винтами" at bounding box center [347, 108] width 196 height 7
click at [255, 125] on p "• Порошковая окраска металла и защитное покрытие крепежных деталей" at bounding box center [347, 122] width 196 height 7
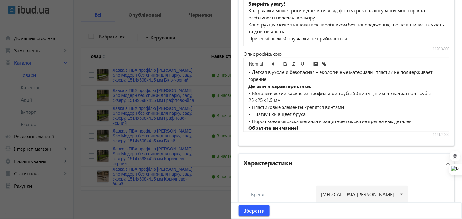
click at [255, 123] on p "• Порошковая окраска металла и защитное покрытие крепежных деталей" at bounding box center [347, 121] width 196 height 7
click at [255, 118] on p "• Заглушки в цвет бруса" at bounding box center [347, 114] width 196 height 7
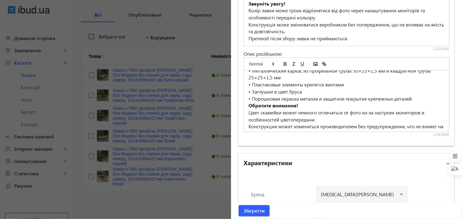
scroll to position [114, 0]
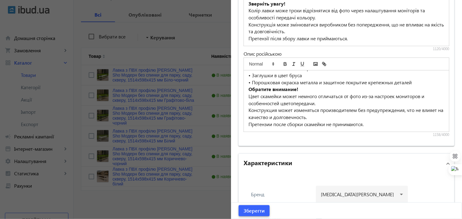
click at [255, 208] on span "Зберегти" at bounding box center [254, 210] width 21 height 7
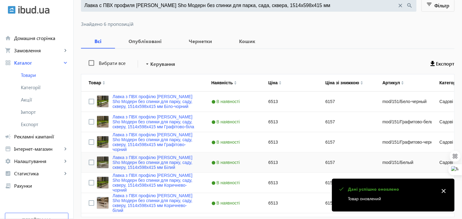
scroll to position [95, 0]
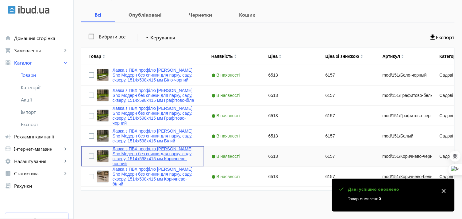
click at [142, 152] on link "Лавка з ПВХ профілю [PERSON_NAME] Sho Модерн без спинки для парку, саду, скверу…" at bounding box center [155, 156] width 84 height 20
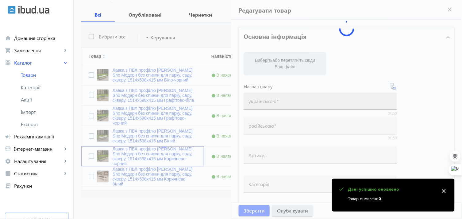
type input "Лавка з ПВХ профілю [PERSON_NAME] Sho Модерн без спинки для парку, саду, скверу…"
type input "Лавка с ПВХ профиля [PERSON_NAME] Sho Модерн без спинки для парка, сада, сквера…"
type input "mod/151/Коричнево-черный"
type input "6513"
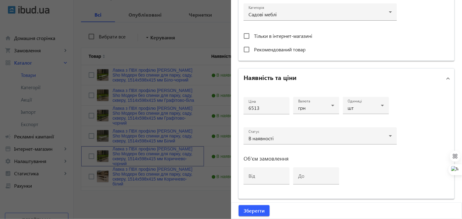
scroll to position [293, 0]
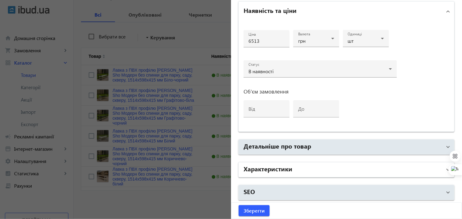
click at [284, 168] on h2 "Характеристики" at bounding box center [268, 168] width 49 height 9
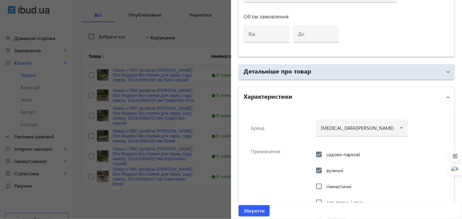
scroll to position [327, 0]
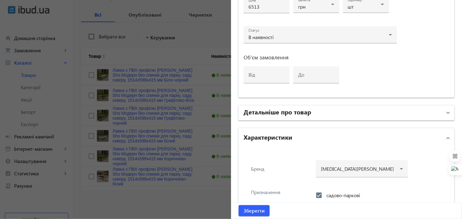
click at [272, 115] on mat-panel-title "Детальніше про товар" at bounding box center [343, 112] width 199 height 11
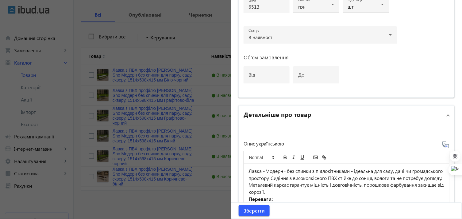
scroll to position [429, 0]
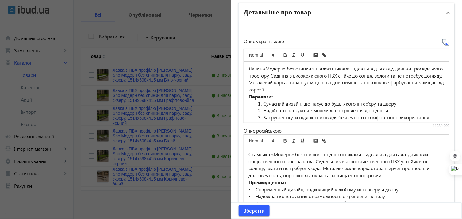
click at [262, 103] on li "Сучасний дизайн, що пасує до будь-якого інтер’єру та двору" at bounding box center [350, 103] width 189 height 7
click at [262, 108] on li "Надійна конструкція з можливістю кріплення до підлоги" at bounding box center [350, 110] width 189 height 7
click at [262, 115] on li "Закруглені кути підлокітників для безпечного і комфортного використання" at bounding box center [350, 117] width 189 height 7
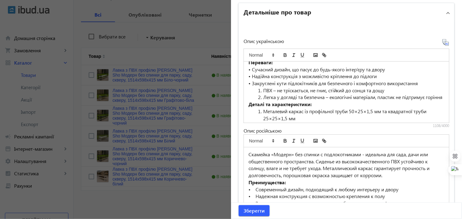
click at [262, 90] on li "ПВХ – не тріскається, не гниє, стійкий до сонця та дощу" at bounding box center [350, 90] width 189 height 7
click at [262, 99] on li "Легка у догляді та безпечна – екологічні матеріали, пластик не підтримує горіння" at bounding box center [350, 97] width 189 height 7
click at [262, 111] on li "Металевий каркас із профільної труби 50×25×1,5 мм та квадратної труби 25×25×1,5…" at bounding box center [350, 115] width 189 height 14
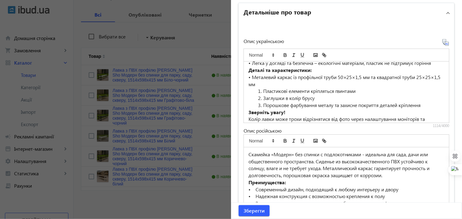
click at [261, 91] on li "Пластикові елементи кріпляться гвинтами" at bounding box center [350, 90] width 189 height 7
click at [260, 95] on li "Заглушки в колір брусу" at bounding box center [350, 98] width 189 height 7
click at [262, 102] on li "Порошкове фарбування металу та захисне покриття деталей кріплення" at bounding box center [350, 105] width 189 height 7
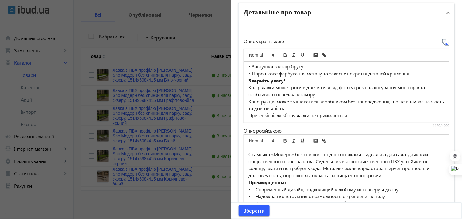
scroll to position [34, 0]
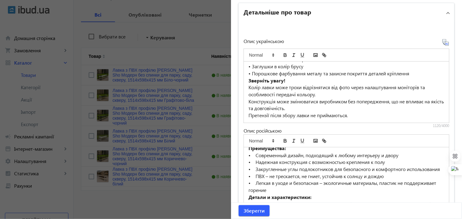
click at [255, 155] on p "• Современный дизайн, подходящий к любому интерьеру и двору" at bounding box center [347, 155] width 196 height 7
click at [254, 160] on p "• Надежная конструкция с возможностью крепления к полу" at bounding box center [347, 161] width 196 height 7
click at [255, 167] on p "• Закругленные углы подлокотников для безопасного и комфортного использования" at bounding box center [347, 168] width 196 height 7
click at [254, 179] on p "• ПВХ – не трескается, не гниет, устойчив к солнцу и дождю" at bounding box center [347, 176] width 196 height 7
click at [255, 189] on p "• Легкая в уходе и безопасная – экологичные материалы, пластик не поддерживает …" at bounding box center [347, 186] width 196 height 14
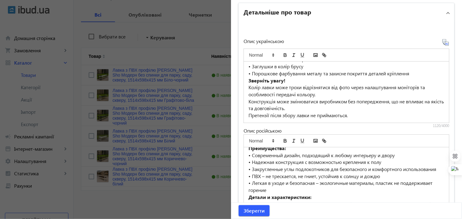
scroll to position [68, 0]
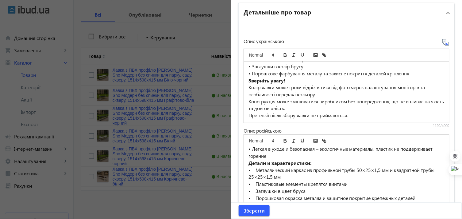
click at [255, 177] on p "• Металлический каркас из профильной трубы 50×25×1,5 мм и квадратной трубы 25×2…" at bounding box center [347, 173] width 196 height 14
click at [255, 187] on p "• Пластиковые элементы крепятся винтами" at bounding box center [347, 183] width 196 height 7
click at [255, 194] on p "• Заглушки в цвет бруса" at bounding box center [347, 190] width 196 height 7
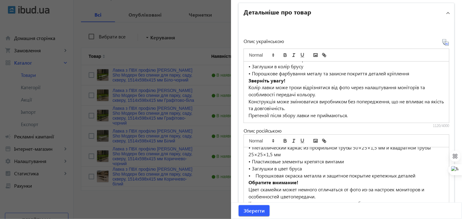
scroll to position [102, 0]
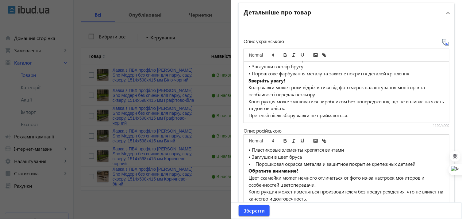
click at [255, 167] on p "• Порошковая окраска металла и защитное покрытие крепежных деталей" at bounding box center [347, 163] width 196 height 7
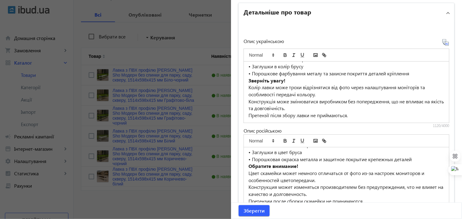
scroll to position [114, 0]
drag, startPoint x: 251, startPoint y: 208, endPoint x: 202, endPoint y: 187, distance: 53.6
click at [251, 208] on span "Зберегти" at bounding box center [254, 210] width 21 height 7
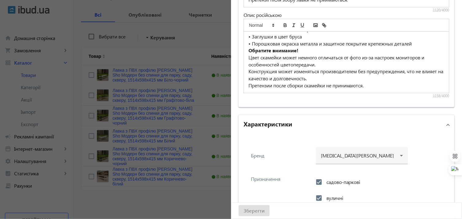
scroll to position [566, 0]
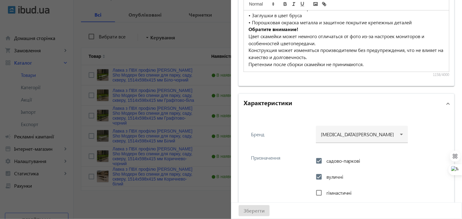
click at [261, 210] on div "Зберегти" at bounding box center [346, 210] width 231 height 16
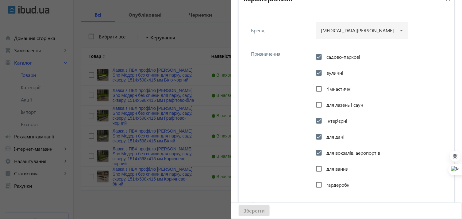
scroll to position [702, 0]
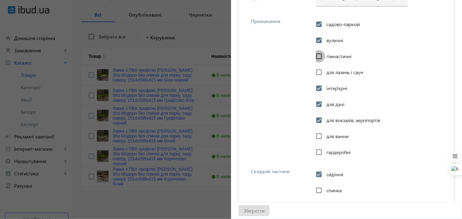
click at [318, 54] on input "гімнастичні" at bounding box center [319, 56] width 12 height 12
checkbox input "false"
click at [292, 50] on div "Призначення садово-паркові вуличні гімнастичні для лазень і саун інтер'єрні для…" at bounding box center [347, 87] width 206 height 150
click at [244, 209] on div "Зберегти" at bounding box center [346, 210] width 231 height 16
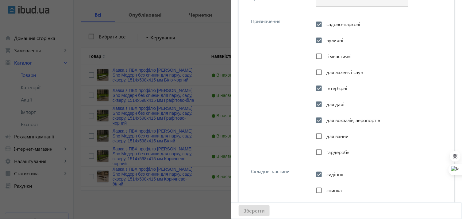
click at [244, 209] on div "Зберегти" at bounding box center [346, 210] width 231 height 16
click at [140, 174] on div at bounding box center [231, 109] width 462 height 219
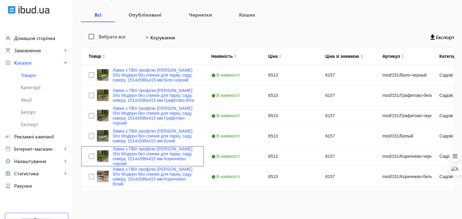
scroll to position [0, 0]
click at [140, 151] on link "Лавка з ПВХ профілю [PERSON_NAME] Sho Модерн без спинки для парку, саду, скверу…" at bounding box center [155, 156] width 84 height 20
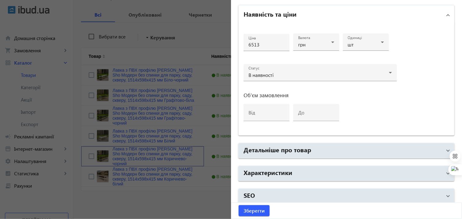
scroll to position [293, 0]
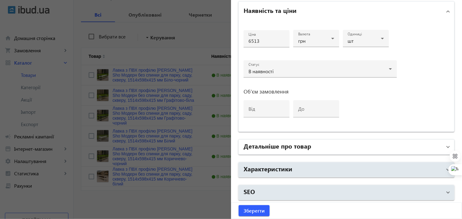
click at [305, 145] on h2 "Детальніше про товар" at bounding box center [278, 145] width 68 height 9
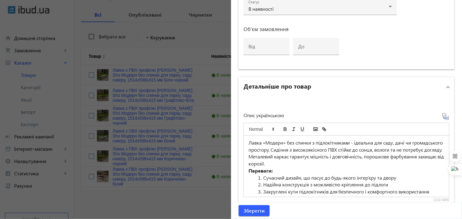
scroll to position [429, 0]
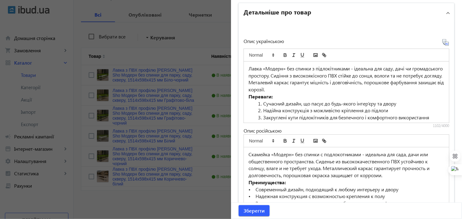
click at [262, 101] on li "Сучасний дизайн, що пасує до будь-якого інтер’єру та двору" at bounding box center [350, 103] width 189 height 7
click at [261, 108] on li "Надійна конструкція з можливістю кріплення до підлоги" at bounding box center [350, 110] width 189 height 7
click at [264, 116] on li "Закруглені кути підлокітників для безпечного і комфортного використання" at bounding box center [350, 117] width 189 height 7
click at [262, 116] on li "Закруглені кути підлокітників для безпечного і комфортного використання" at bounding box center [350, 117] width 189 height 7
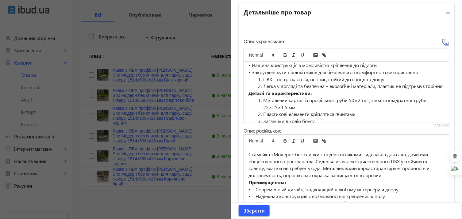
scroll to position [34, 0]
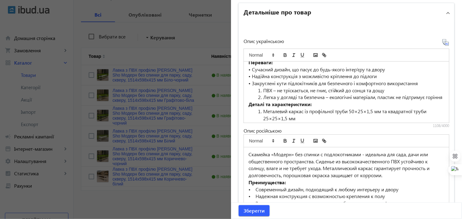
click at [262, 88] on li "ПВХ – не тріскається, не гниє, стійкий до сонця та дощу" at bounding box center [350, 90] width 189 height 7
click at [262, 96] on li "Легка у догляді та безпечна – екологічні матеріали, пластик не підтримує горіння" at bounding box center [350, 97] width 189 height 7
click at [262, 109] on li "Металевий каркас із профільної труби 50×25×1,5 мм та квадратної труби 25×25×1,5…" at bounding box center [350, 115] width 189 height 14
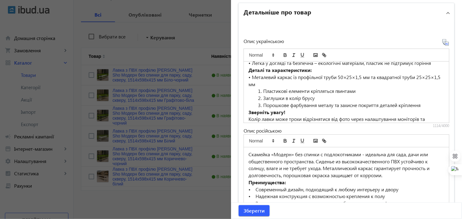
click at [261, 87] on li "Пластикові елементи кріпляться гвинтами" at bounding box center [350, 90] width 189 height 7
click at [262, 96] on li "Заглушки в колір брусу" at bounding box center [350, 98] width 189 height 7
click at [262, 103] on li "Порошкове фарбування металу та захисне покриття деталей кріплення" at bounding box center [350, 105] width 189 height 7
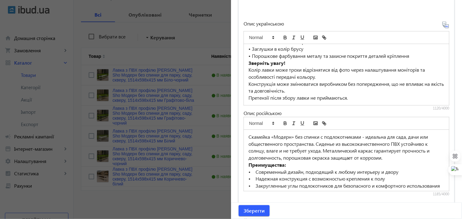
scroll to position [464, 0]
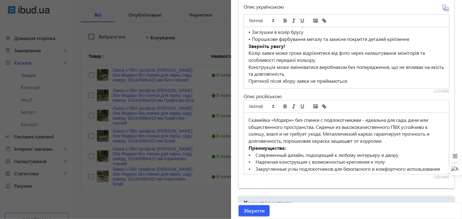
click at [254, 154] on p "• Современный дизайн, подходящий к любому интерьеру и двору" at bounding box center [347, 154] width 196 height 7
click at [255, 160] on p "• Надежная конструкция с возможностью крепления к полу" at bounding box center [347, 161] width 196 height 7
click at [255, 169] on p "• Закругленные углы подлокотников для безопасного и комфортного использования" at bounding box center [347, 168] width 196 height 7
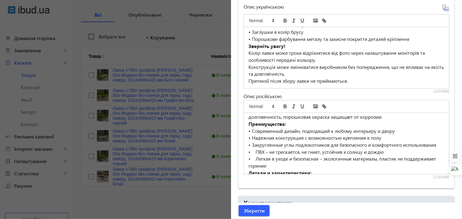
scroll to position [34, 0]
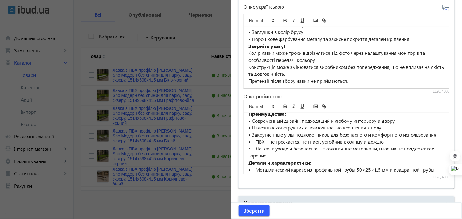
click at [254, 144] on p "• ПВХ – не трескается, не гниет, устойчив к солнцу и дождю" at bounding box center [347, 141] width 196 height 7
click at [255, 155] on p "• Легкая в уходе и безопасная – экологичные материалы, пластик не поддерживает …" at bounding box center [347, 152] width 196 height 14
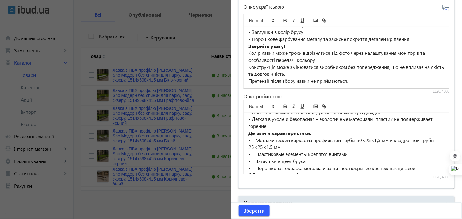
scroll to position [102, 0]
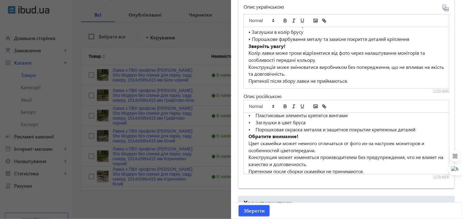
click at [255, 119] on p "• Пластиковые элементы крепятся винтами" at bounding box center [347, 115] width 196 height 7
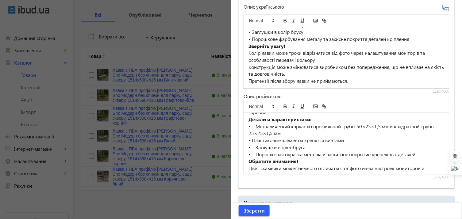
scroll to position [68, 0]
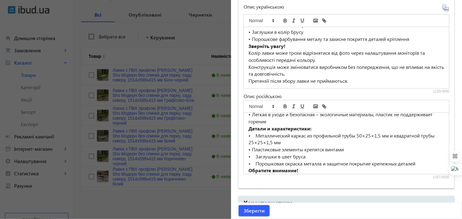
click at [255, 140] on p "• Металлический каркас из профильной трубы 50×25×1,5 мм и квадратной трубы 25×2…" at bounding box center [347, 139] width 196 height 14
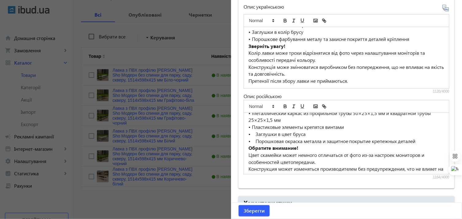
scroll to position [102, 0]
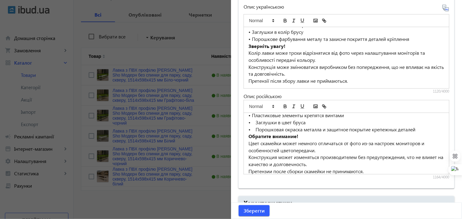
click at [256, 126] on p "• Заглушки в цвет бруса" at bounding box center [347, 122] width 196 height 7
click at [254, 133] on p "• Порошковая окраска металла и защитное покрытие крепежных деталей" at bounding box center [347, 129] width 196 height 7
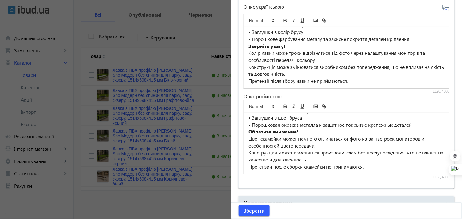
scroll to position [114, 0]
click at [255, 213] on button "Зберегти" at bounding box center [254, 210] width 31 height 11
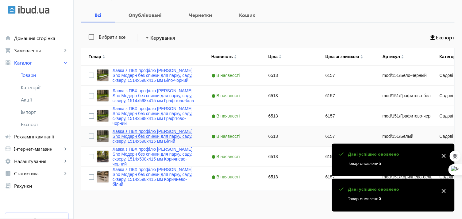
scroll to position [95, 0]
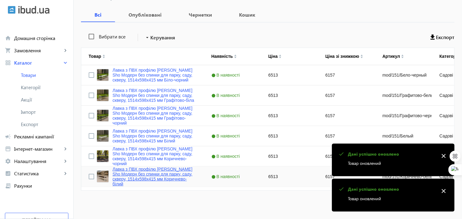
click at [155, 171] on link "Лавка з ПВХ профілю [PERSON_NAME] Sho Модерн без спинки для парку, саду, скверу…" at bounding box center [155, 176] width 84 height 20
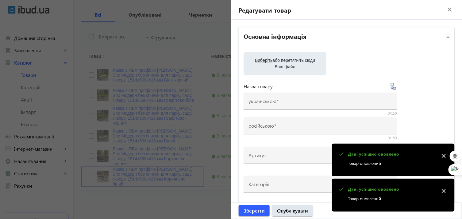
type input "Лавка з ПВХ профілю [PERSON_NAME] Sho Модерн без спинки для парку, саду, скверу…"
type input "Лавка с ПВХ профиля [PERSON_NAME] Sho Модерн без спинки для парка, сада, сквера…"
type input "mod/151/Коричнево-белый"
type input "6513"
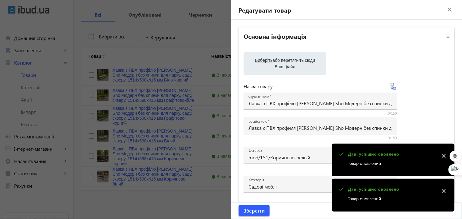
click at [443, 153] on mat-icon "close" at bounding box center [444, 155] width 9 height 9
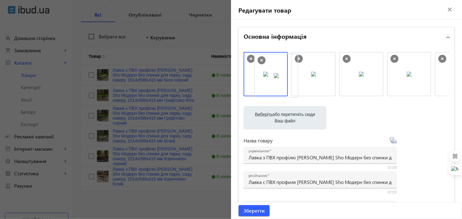
drag, startPoint x: 367, startPoint y: 77, endPoint x: 284, endPoint y: 78, distance: 83.5
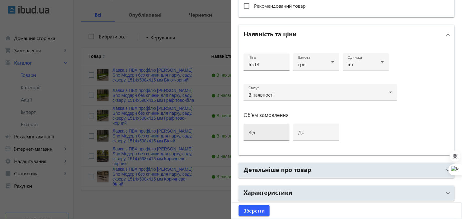
scroll to position [293, 0]
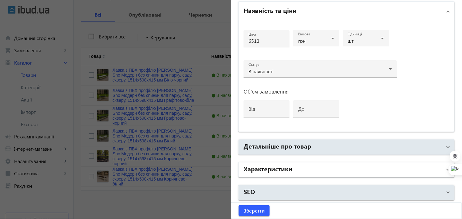
click at [266, 164] on h2 "Характеристики" at bounding box center [268, 168] width 49 height 9
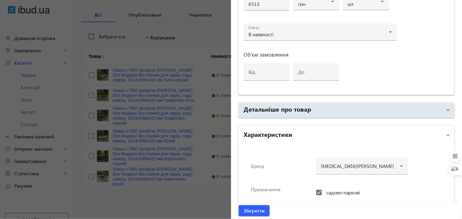
scroll to position [327, 0]
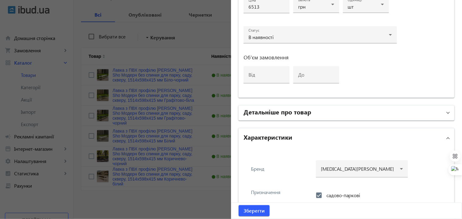
click at [263, 111] on h2 "Детальніше про товар" at bounding box center [278, 111] width 68 height 9
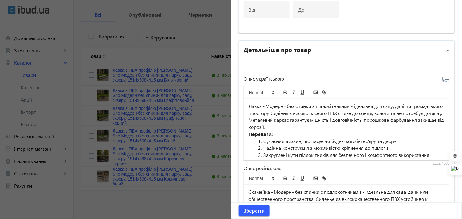
scroll to position [464, 0]
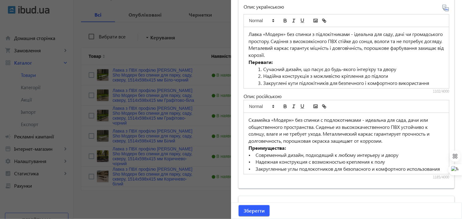
click at [261, 69] on li "Сучасний дизайн, що пасує до будь-якого інтер’єру та двору" at bounding box center [350, 69] width 189 height 7
click at [263, 74] on li "Надійна конструкція з можливістю кріплення до підлоги" at bounding box center [350, 75] width 189 height 7
click at [261, 81] on li "Закруглені кути підлокітників для безпечного і комфортного використання" at bounding box center [350, 83] width 189 height 7
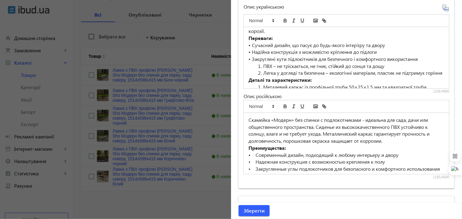
scroll to position [34, 0]
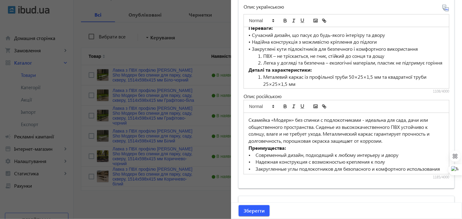
click at [262, 58] on li "ПВХ – не тріскається, не гниє, стійкий до сонця та дощу" at bounding box center [350, 55] width 189 height 7
click at [262, 62] on li "Легка у догляді та безпечна – екологічні матеріали, пластик не підтримує горіння" at bounding box center [350, 62] width 189 height 7
click at [262, 76] on li "Металевий каркас із профільної труби 50×25×1,5 мм та квадратної труби 25×25×1,5…" at bounding box center [350, 80] width 189 height 14
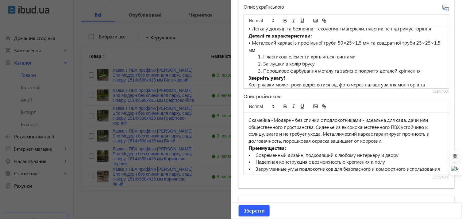
click at [262, 56] on li "Пластикові елементи кріпляться гвинтами" at bounding box center [350, 56] width 189 height 7
click at [261, 62] on li "Заглушки в колір брусу" at bounding box center [350, 63] width 189 height 7
click at [261, 68] on li "Порошкове фарбування металу та захисне покриття деталей кріплення" at bounding box center [350, 70] width 189 height 7
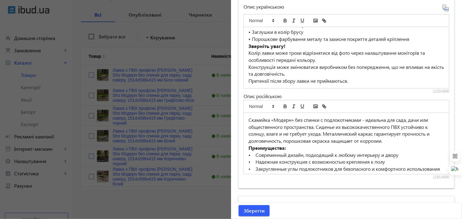
scroll to position [34, 0]
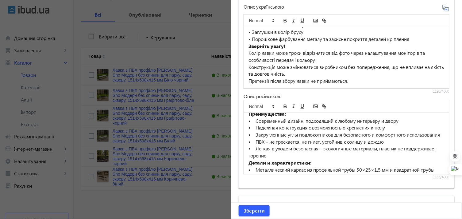
click at [255, 118] on p "• Современный дизайн, подходящий к любому интерьеру и двору" at bounding box center [347, 120] width 196 height 7
click at [252, 126] on p "• Надежная конструкция с возможностью крепления к полу" at bounding box center [347, 127] width 196 height 7
click at [254, 127] on p "• Надежная конструкция с возможностью крепления к полу" at bounding box center [347, 127] width 196 height 7
click at [255, 134] on p "• Закругленные углы подлокотников для безопасного и комфортного использования" at bounding box center [347, 134] width 196 height 7
click at [254, 145] on p "• ПВХ – не трескается, не гниет, устойчив к солнцу и дождю" at bounding box center [347, 141] width 196 height 7
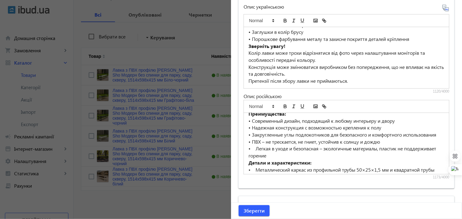
click at [254, 154] on p "• Легкая в уходе и безопасная – экологичные материалы, пластик не поддерживает …" at bounding box center [347, 152] width 196 height 14
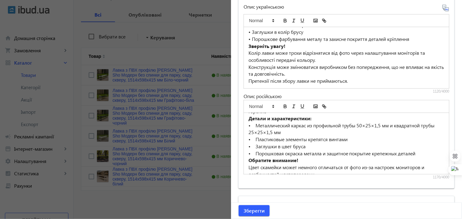
scroll to position [68, 0]
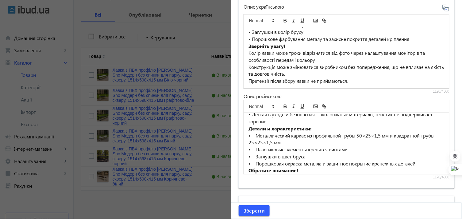
click at [256, 141] on p "• Металлический каркас из профильной трубы 50×25×1,5 мм и квадратной трубы 25×2…" at bounding box center [347, 139] width 196 height 14
click at [254, 153] on p "• Пластиковые элементы крепятся винтами" at bounding box center [347, 149] width 196 height 7
click at [253, 160] on p "• Заглушки в цвет бруса" at bounding box center [347, 156] width 196 height 7
click at [254, 167] on p "• Порошковая окраска металла и защитное покрытие крепежных деталей" at bounding box center [347, 163] width 196 height 7
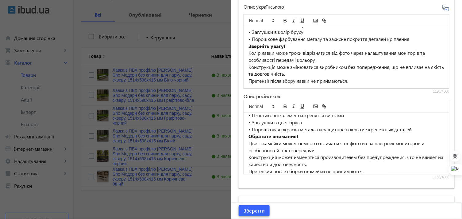
click at [253, 207] on span "Зберегти" at bounding box center [254, 210] width 21 height 7
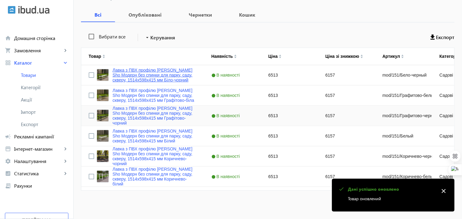
scroll to position [0, 0]
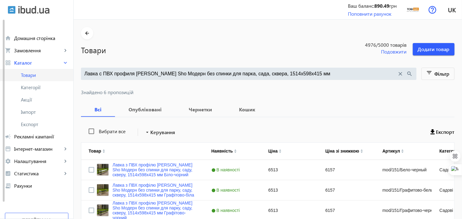
drag, startPoint x: 278, startPoint y: 73, endPoint x: 66, endPoint y: 71, distance: 212.4
click at [66, 71] on div "arrow_back home Домашня сторінка shopping_cart Замовлення keyboard_arrow_right …" at bounding box center [231, 156] width 462 height 313
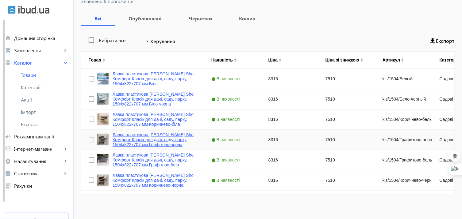
scroll to position [95, 0]
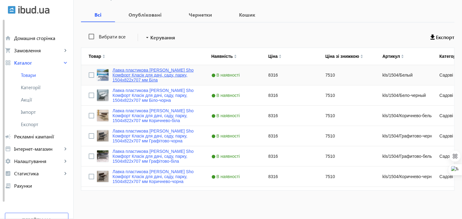
type input "Скамейка пластиковая [PERSON_NAME] Sho Комфорт Классик для дачи, сада, парка, 1…"
click at [115, 68] on link "Лавка пластикова [PERSON_NAME] Sho Комфорт Класік для дачі, саду, парку, 1504х8…" at bounding box center [155, 75] width 84 height 15
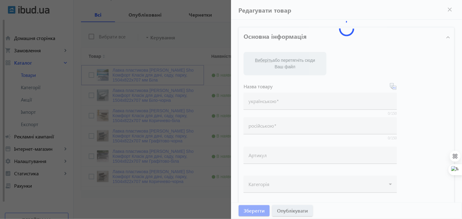
type input "Лавка пластикова [PERSON_NAME] Sho Комфорт Класік для дачі, саду, парку, 1504х8…"
type input "Скамейка пластиковая [PERSON_NAME] Sho Комфорт Классик для дачи, сада, парка, 1…"
type input "kls/1504/Белый"
type input "8316"
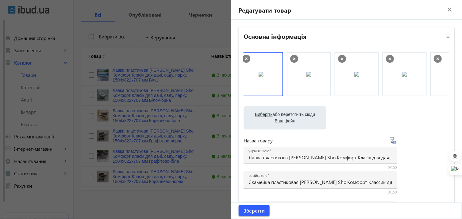
scroll to position [0, 0]
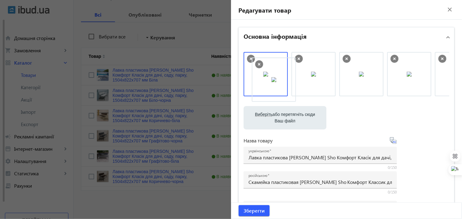
drag, startPoint x: 413, startPoint y: 76, endPoint x: 279, endPoint y: 82, distance: 134.0
drag, startPoint x: 360, startPoint y: 76, endPoint x: 250, endPoint y: 78, distance: 110.5
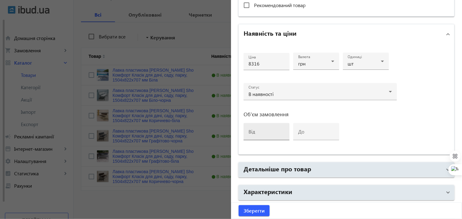
scroll to position [293, 0]
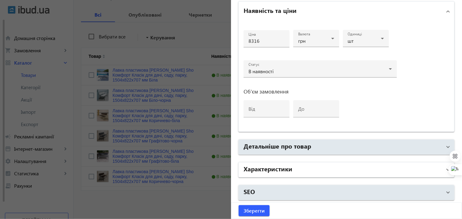
click at [259, 170] on h2 "Характеристики" at bounding box center [268, 168] width 49 height 9
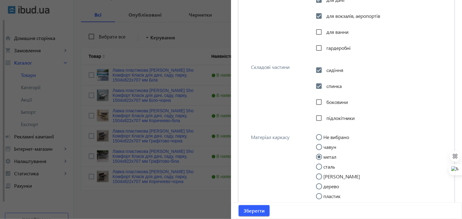
scroll to position [634, 0]
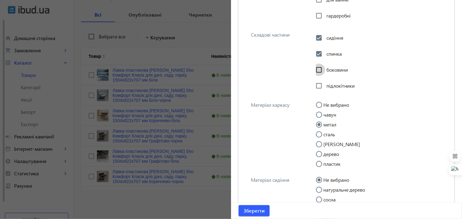
click at [321, 69] on input "боковини" at bounding box center [319, 70] width 12 height 12
click at [317, 67] on input "боковини" at bounding box center [319, 70] width 12 height 12
checkbox input "false"
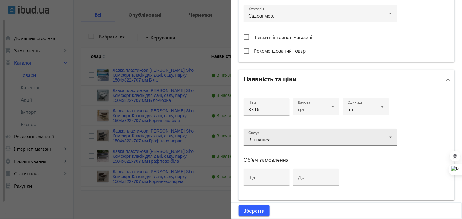
scroll to position [327, 0]
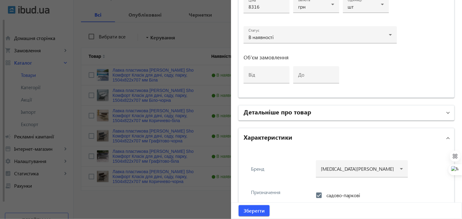
click at [283, 110] on h2 "Детальніше про товар" at bounding box center [278, 111] width 68 height 9
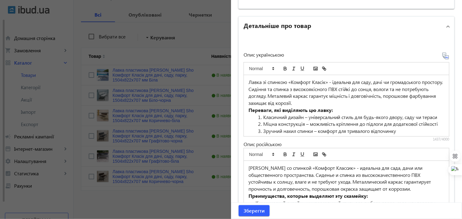
scroll to position [498, 0]
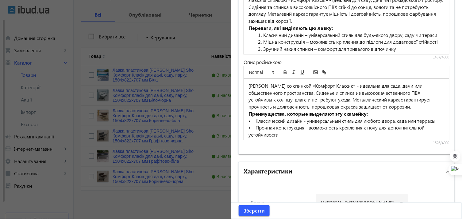
click at [261, 35] on li "Класичний дизайн – універсальний стиль для будь-якого двору, саду чи тераси" at bounding box center [350, 35] width 189 height 7
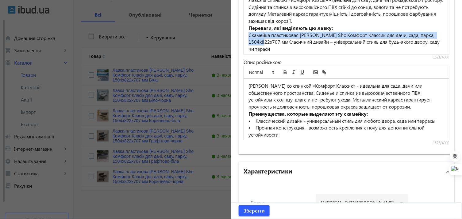
drag, startPoint x: 246, startPoint y: 34, endPoint x: 286, endPoint y: 40, distance: 39.7
click at [286, 40] on div "Лавка зі спинкою «Комфорт Класік» - ідеальна для саду, дачі чи громадського про…" at bounding box center [346, 23] width 205 height 61
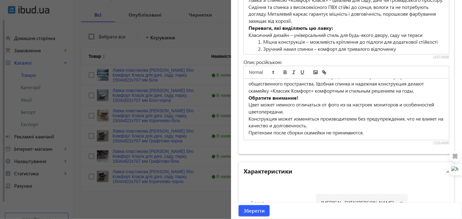
scroll to position [121, 0]
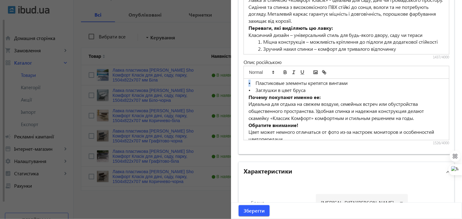
click at [247, 88] on div "[PERSON_NAME] со спинкой «Комфорт Классик» - идеальна для сада, дачи или общест…" at bounding box center [346, 109] width 205 height 61
copy p "•"
click at [249, 87] on p "• Пластиковые элементы крепятся винтами" at bounding box center [347, 83] width 196 height 7
drag, startPoint x: 250, startPoint y: 90, endPoint x: 247, endPoint y: 90, distance: 3.1
click at [249, 87] on p "• Пластиковые элементы крепятся винтами" at bounding box center [347, 83] width 196 height 7
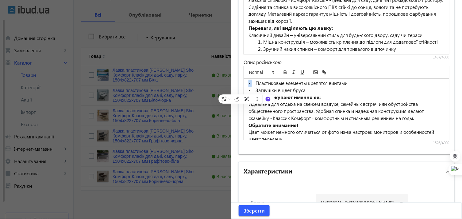
copy p "•"
click at [249, 33] on p "Класичний дизайн – універсальний стиль для будь-якого двору, саду чи тераси" at bounding box center [347, 35] width 196 height 7
click at [262, 41] on li "Міцна конструкція – можливість кріплення до підлоги для додаткової стійкості" at bounding box center [350, 41] width 189 height 7
click at [263, 47] on li "Зручний нахил спинки – комфорт для тривалого відпочинку" at bounding box center [350, 48] width 189 height 7
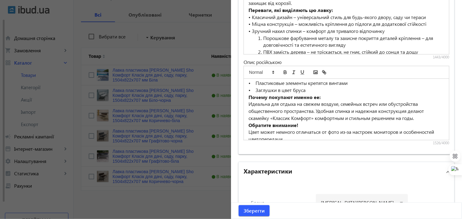
scroll to position [34, 0]
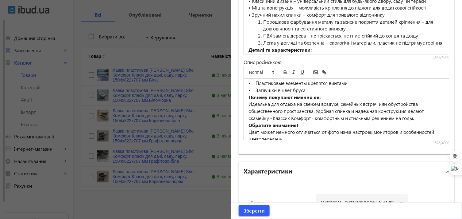
click at [262, 20] on li "Порошкове фарбування металу та захисне покриття деталей кріплення – для довгові…" at bounding box center [350, 25] width 189 height 14
click at [262, 33] on li "ПВХ замість дерева – не тріскається, не гниє, стійкий до сонця та дощу" at bounding box center [350, 35] width 189 height 7
click at [261, 41] on li "Легка у догляді та безпечна – екологічні матеріали, пластик не підтримує горіння" at bounding box center [350, 42] width 189 height 7
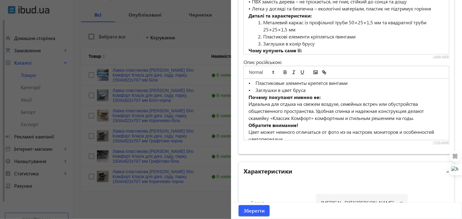
click at [262, 19] on li "Металевий каркас із профільної труби 50×25×1,5 мм та квадратної труби 25×25×1,5…" at bounding box center [350, 26] width 189 height 14
click at [261, 34] on li "Пластикові елементи кріпляться гвинтами" at bounding box center [350, 36] width 189 height 7
click at [261, 41] on li "Заглушки в колір брусу" at bounding box center [350, 43] width 189 height 7
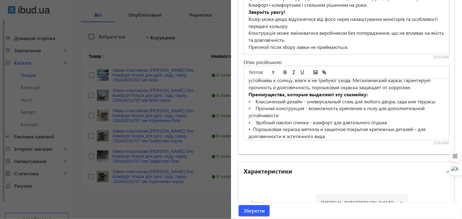
scroll to position [19, 0]
click at [256, 100] on p "• Классический дизайн - универсальный стиль для любого двора, сада или террасы" at bounding box center [347, 101] width 196 height 7
click at [254, 107] on p "• Прочная конструкция - возможность крепления к полу для дополнительной устойчи…" at bounding box center [347, 112] width 196 height 14
click at [254, 121] on p "• Удобный наклон спинки - комфорт для длительного отдыха" at bounding box center [347, 122] width 196 height 7
click at [252, 131] on p "• Порошковая окраска метелла и защитное покрытие крепежных деталей – для долгов…" at bounding box center [347, 133] width 196 height 14
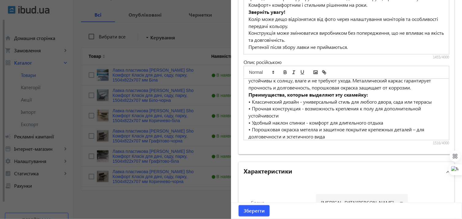
scroll to position [53, 0]
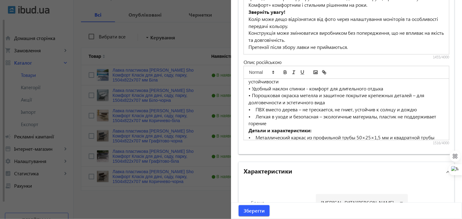
click at [255, 108] on p "• ПВХ вместо дерева – не трескается, не гниет, устойчив к солнцу и дождю" at bounding box center [347, 109] width 196 height 7
click at [255, 114] on p "• Легкая в уходе и безопасная – экологичные материалы, пластик не поддерживает …" at bounding box center [347, 120] width 196 height 14
click at [252, 111] on p "• ПВХ вместо дерева – не трескается, не гниет, устойчив к солнцу и дождю" at bounding box center [347, 109] width 196 height 7
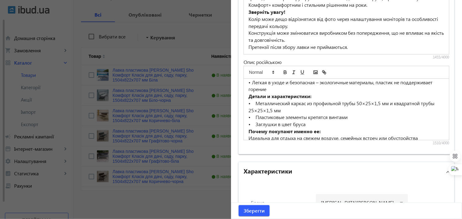
click at [254, 102] on p "• Металлический каркас из профильной трубы 50×25×1,5 мм и квадратной трубы 25×2…" at bounding box center [347, 107] width 196 height 14
click at [254, 114] on p "• Пластиковые элементы крепятся винтами" at bounding box center [347, 117] width 196 height 7
click at [255, 126] on p "• Заглушки в цвет бруса" at bounding box center [347, 124] width 196 height 7
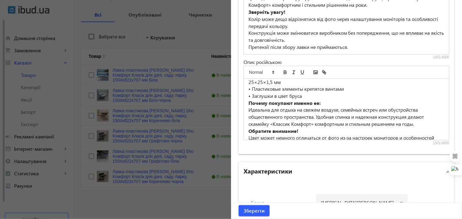
scroll to position [149, 0]
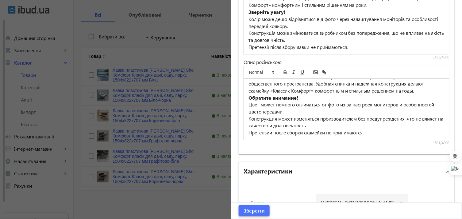
click at [251, 213] on span "Зберегти" at bounding box center [254, 210] width 21 height 7
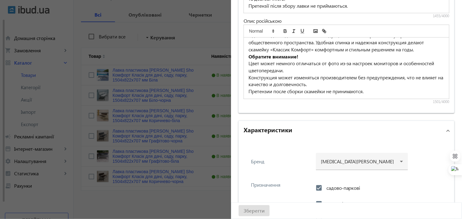
scroll to position [498, 0]
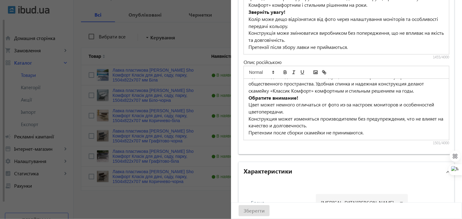
click at [310, 77] on p "Идеальна для отдыха на свежем воздухе, семейных встреч или обустройства обществ…" at bounding box center [347, 83] width 196 height 21
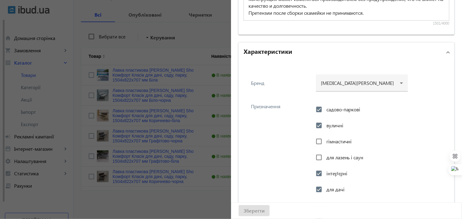
scroll to position [668, 0]
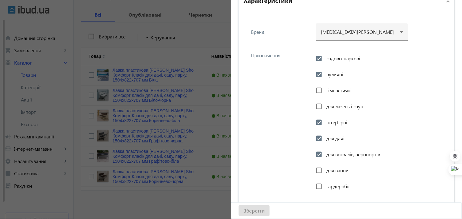
click at [253, 211] on div "Зберегти" at bounding box center [346, 210] width 231 height 16
click at [159, 190] on div at bounding box center [231, 109] width 462 height 219
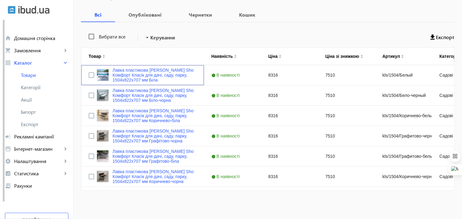
scroll to position [0, 0]
click at [149, 69] on link "Лавка пластикова [PERSON_NAME] Sho Комфорт Класік для дачі, саду, парку, 1504х8…" at bounding box center [155, 75] width 84 height 15
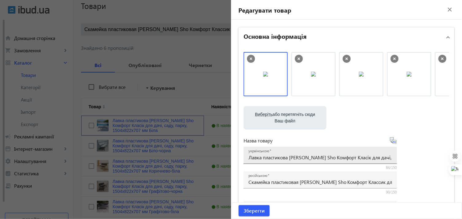
scroll to position [26, 0]
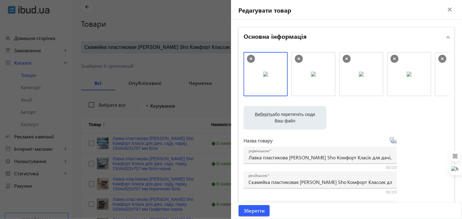
click at [311, 74] on img at bounding box center [313, 74] width 5 height 5
drag, startPoint x: 310, startPoint y: 75, endPoint x: 269, endPoint y: 75, distance: 41.4
drag, startPoint x: 352, startPoint y: 74, endPoint x: 265, endPoint y: 76, distance: 86.9
drag, startPoint x: 350, startPoint y: 75, endPoint x: 262, endPoint y: 75, distance: 88.4
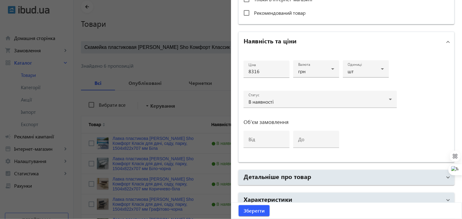
scroll to position [293, 0]
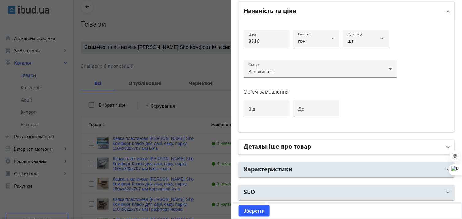
click at [266, 148] on h2 "Детальніше про товар" at bounding box center [278, 145] width 68 height 9
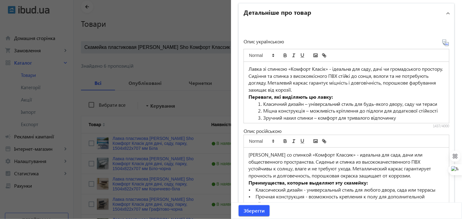
scroll to position [429, 0]
click at [260, 100] on li "Класичний дизайн – універсальний стиль для будь-якого двору, саду чи тераси" at bounding box center [350, 103] width 189 height 7
click at [262, 111] on li "Міцна конструкція – можливість кріплення до підлоги для додаткової стійкості" at bounding box center [350, 110] width 189 height 7
click at [262, 115] on li "Зручний нахил спинки – комфорт для тривалого відпочинку" at bounding box center [350, 117] width 189 height 7
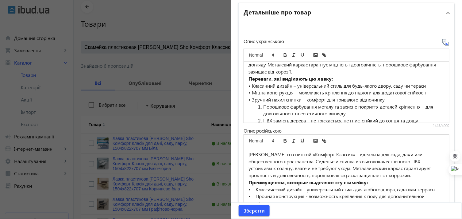
scroll to position [34, 0]
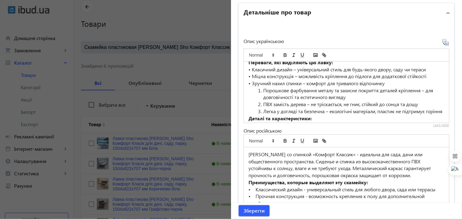
click at [261, 87] on li "Порошкове фарбування металу та захисне покриття деталей кріплення – для довгові…" at bounding box center [350, 94] width 189 height 14
click at [262, 102] on li "ПВХ замість дерева – не тріскається, не гниє, стійкий до сонця та дощу" at bounding box center [350, 104] width 189 height 7
click at [262, 111] on li "Легка у догляді та безпечна – екологічні матеріали, пластик не підтримує горіння" at bounding box center [350, 111] width 189 height 7
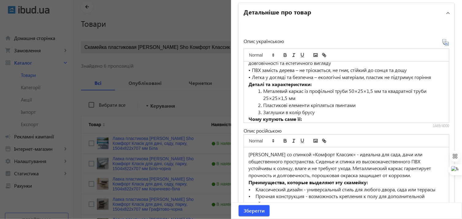
click at [263, 92] on li "Металевий каркас із профільної труби 50×25×1,5 мм та квадратної труби 25×25×1,5…" at bounding box center [350, 94] width 189 height 14
click at [261, 103] on li "Пластикові елементи кріпляться гвинтами" at bounding box center [350, 105] width 189 height 7
click at [260, 110] on li "Заглушки в колір брусу" at bounding box center [350, 112] width 189 height 7
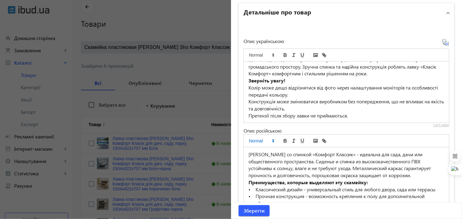
scroll to position [497, 0]
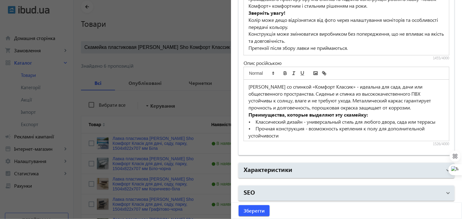
click at [255, 121] on p "• Классический дизайн - универсальный стиль для любого двора, сада или террасы" at bounding box center [347, 121] width 196 height 7
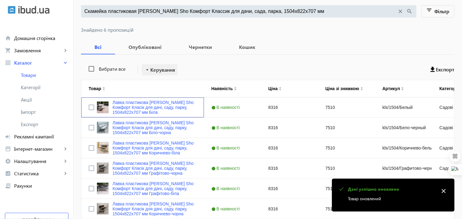
scroll to position [68, 0]
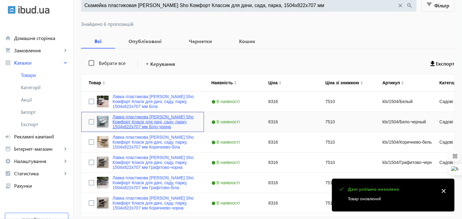
click at [143, 118] on link "Лавка пластикова [PERSON_NAME] Sho Комфорт Класік для дачі, саду, парку, 1504х8…" at bounding box center [155, 121] width 84 height 15
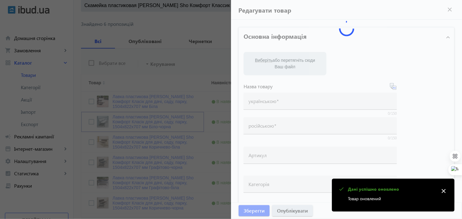
type input "Лавка пластикова [PERSON_NAME] Sho Комфорт Класік для дачі, саду, парку, 1504х8…"
type input "Скамейка пластиковая Tobi Sho Комфорт Классик для дачи, сада, парка, 1504х822х7…"
type input "kls/1504/Бело-черный"
type input "8316"
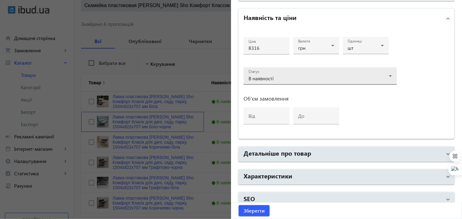
scroll to position [293, 0]
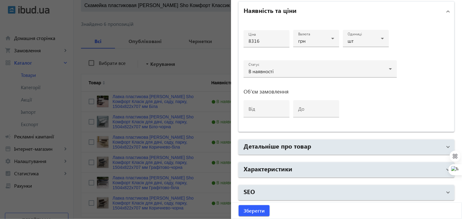
drag, startPoint x: 271, startPoint y: 164, endPoint x: 270, endPoint y: 161, distance: 3.8
click at [271, 164] on h2 "Характеристики" at bounding box center [268, 168] width 49 height 9
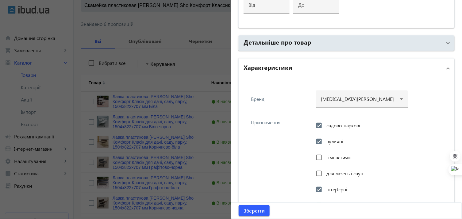
scroll to position [361, 0]
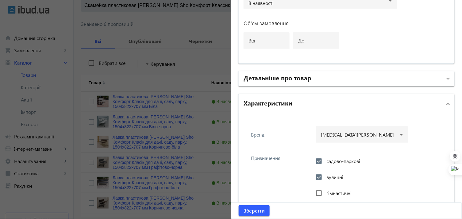
click at [258, 74] on h2 "Детальніше про товар" at bounding box center [278, 77] width 68 height 9
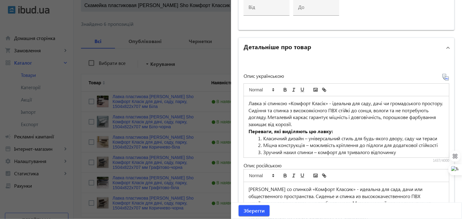
scroll to position [464, 0]
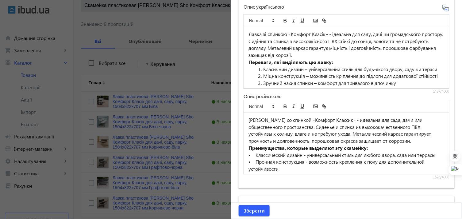
click at [262, 66] on li "Класичний дизайн – універсальний стиль для будь-якого двору, саду чи тераси" at bounding box center [350, 69] width 189 height 7
click at [260, 77] on li "Міцна конструкція – можливість кріплення до підлоги для додаткової стійкості" at bounding box center [350, 75] width 189 height 7
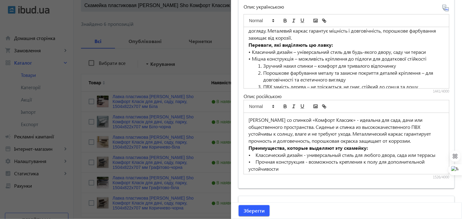
scroll to position [34, 0]
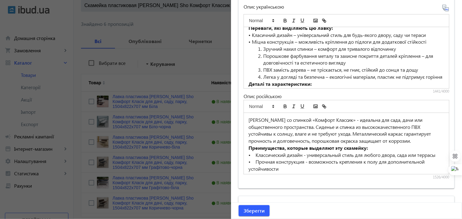
click at [262, 49] on li "Зручний нахил спинки – комфорт для тривалого відпочинку" at bounding box center [350, 48] width 189 height 7
click at [263, 57] on li "Порошкове фарбування металу та захисне покриття деталей кріплення – для довгові…" at bounding box center [350, 59] width 189 height 14
click at [262, 56] on li "Порошкове фарбування металу та захисне покриття деталей кріплення – для довгові…" at bounding box center [350, 59] width 189 height 14
click at [262, 66] on li "ПВХ замість дерева – не тріскається, не гниє, стійкий до сонця та дощу" at bounding box center [350, 69] width 189 height 7
click at [262, 76] on li "Легка у догляді та безпечна – екологічні матеріали, пластик не підтримує горіння" at bounding box center [350, 76] width 189 height 7
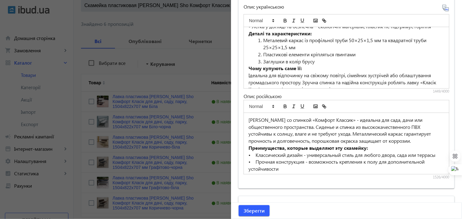
scroll to position [68, 0]
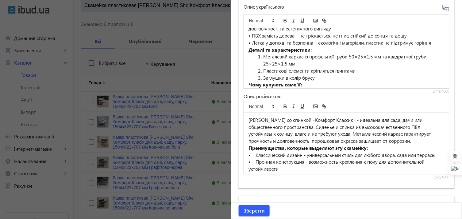
click at [261, 55] on li "Металевий каркас із профільної труби 50×25×1,5 мм та квадратної труби 25×25×1,5…" at bounding box center [350, 60] width 189 height 14
click at [263, 68] on li "Пластикові елементи кріпляться гвинтами" at bounding box center [350, 70] width 189 height 7
click at [262, 75] on li "Заглушки в колір брусу" at bounding box center [350, 77] width 189 height 7
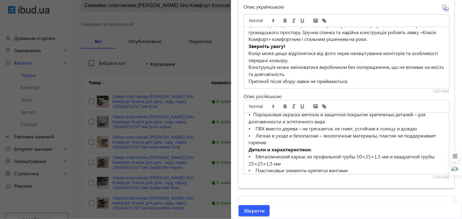
scroll to position [34, 0]
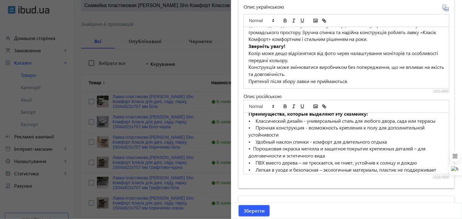
click at [254, 117] on p "• Классический дизайн - универсальный стиль для любого двора, сада или террасы" at bounding box center [347, 120] width 196 height 7
click at [255, 129] on p "• Прочная конструкция - возможность крепления к полу для дополнительной устойчи…" at bounding box center [347, 131] width 196 height 14
click at [255, 140] on p "• Удобный наклон спинки - комфорт для длительного отдыха" at bounding box center [347, 141] width 196 height 7
click at [252, 147] on p "• Порошковая окраска метелла и защитное покрытие крепежных деталей – для долгов…" at bounding box center [347, 152] width 196 height 14
click at [254, 159] on p "• ПВХ вместо дерева – не трескается, не гниет, устойчив к солнцу и дождю" at bounding box center [347, 162] width 196 height 7
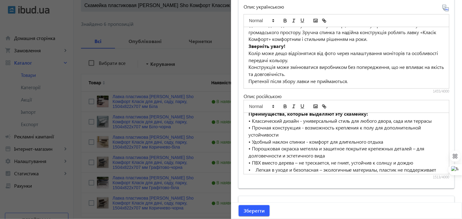
click at [255, 169] on p "• Легкая в уходе и безопасная – экологичные материалы, пластик не поддерживает …" at bounding box center [347, 173] width 196 height 14
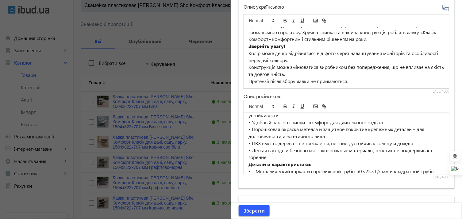
scroll to position [68, 0]
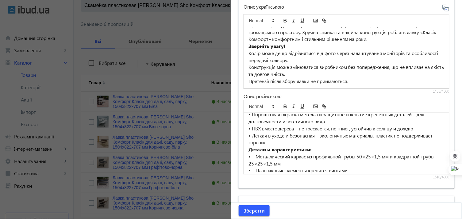
click at [255, 155] on p "• Металлический каркас из профильной трубы 50×25×1,5 мм и квадратной трубы 25×2…" at bounding box center [347, 160] width 196 height 14
click at [255, 169] on p "• Пластиковые элементы крепятся винтами" at bounding box center [347, 170] width 196 height 7
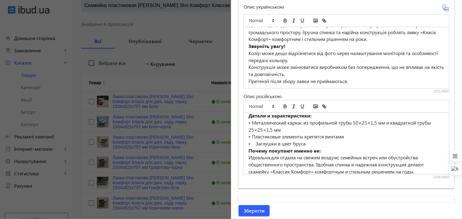
scroll to position [102, 0]
click at [254, 143] on p "• Заглушки в цвет бруса" at bounding box center [347, 143] width 196 height 7
drag, startPoint x: 253, startPoint y: 209, endPoint x: 243, endPoint y: 189, distance: 22.2
click at [253, 209] on span "Зберегти" at bounding box center [254, 210] width 21 height 7
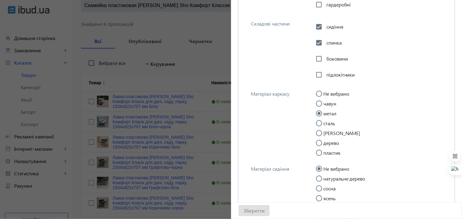
scroll to position [839, 0]
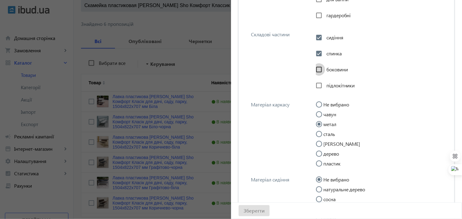
click at [320, 67] on input "боковини" at bounding box center [319, 69] width 12 height 12
checkbox input "true"
click at [262, 209] on div "Зберегти" at bounding box center [346, 210] width 231 height 16
click at [121, 96] on div at bounding box center [231, 109] width 462 height 219
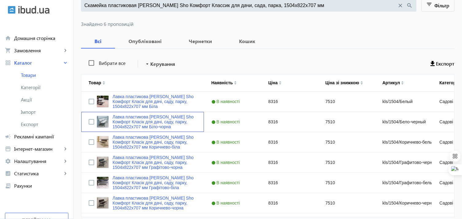
scroll to position [0, 0]
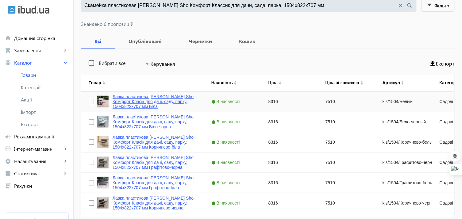
click at [115, 98] on link "Лавка пластикова [PERSON_NAME] Sho Комфорт Класік для дачі, саду, парку, 1504х8…" at bounding box center [155, 101] width 84 height 15
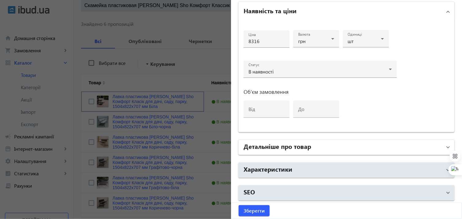
scroll to position [293, 0]
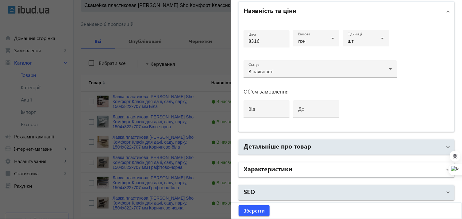
click at [275, 169] on h2 "Характеристики" at bounding box center [268, 168] width 49 height 9
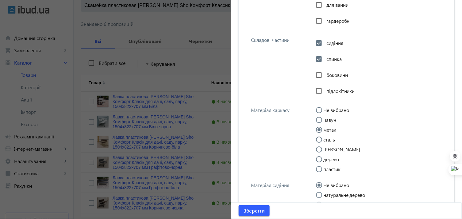
scroll to position [566, 0]
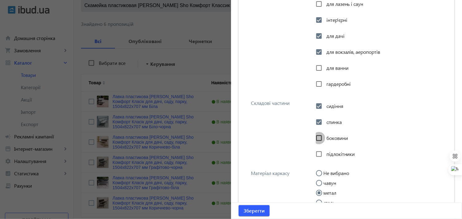
click at [318, 137] on input "боковини" at bounding box center [319, 138] width 12 height 12
checkbox input "true"
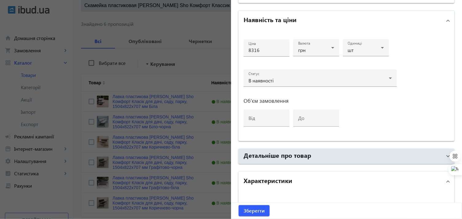
scroll to position [259, 0]
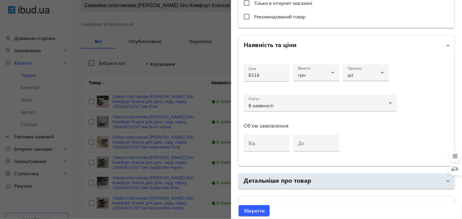
drag, startPoint x: 265, startPoint y: 183, endPoint x: 265, endPoint y: 169, distance: 14.4
click at [265, 183] on mat-panel-title "Детальніше про товар" at bounding box center [343, 180] width 199 height 11
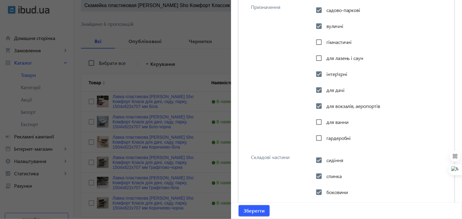
scroll to position [736, 0]
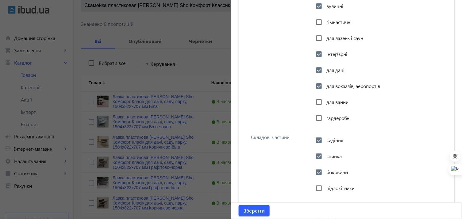
click at [185, 65] on div at bounding box center [231, 109] width 462 height 219
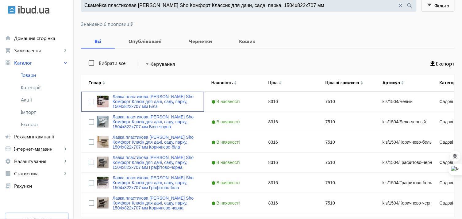
scroll to position [0, 0]
click at [116, 117] on link "Лавка пластикова [PERSON_NAME] Sho Комфорт Класік для дачі, саду, парку, 1504х8…" at bounding box center [155, 121] width 84 height 15
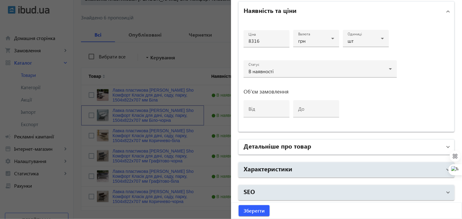
scroll to position [95, 0]
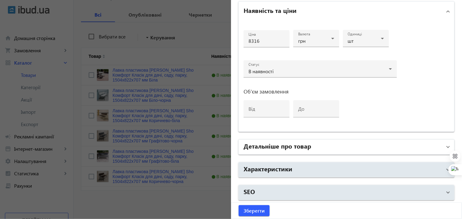
click at [274, 146] on h2 "Детальніше про товар" at bounding box center [278, 145] width 68 height 9
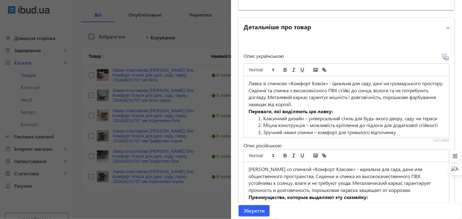
scroll to position [429, 0]
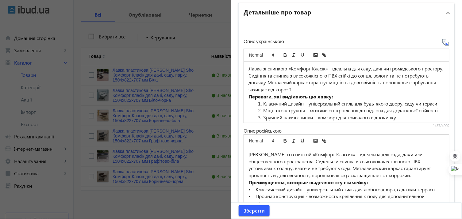
click at [262, 101] on li "Класичний дизайн – універсальний стиль для будь-якого двору, саду чи тераси" at bounding box center [350, 103] width 189 height 7
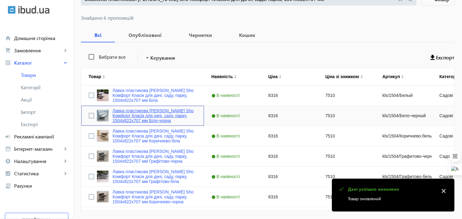
scroll to position [95, 0]
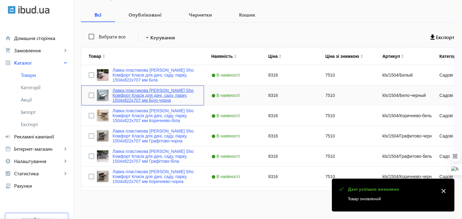
click at [135, 91] on link "Лавка пластикова [PERSON_NAME] Sho Комфорт Класік для дачі, саду, парку, 1504х8…" at bounding box center [155, 95] width 84 height 15
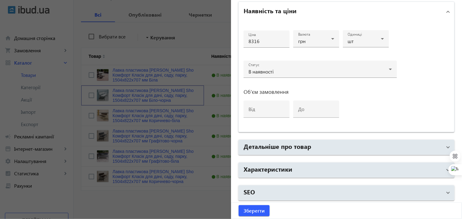
scroll to position [293, 0]
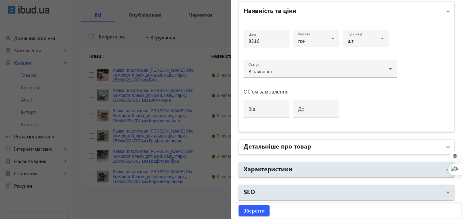
click at [271, 144] on h2 "Детальніше про товар" at bounding box center [278, 145] width 68 height 9
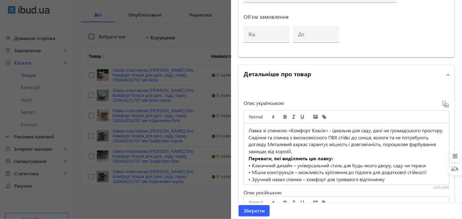
scroll to position [429, 0]
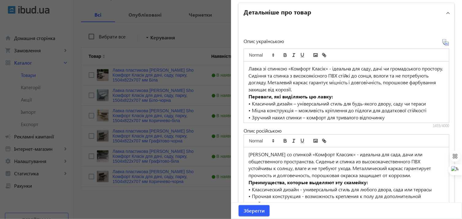
click at [115, 109] on div at bounding box center [231, 109] width 462 height 219
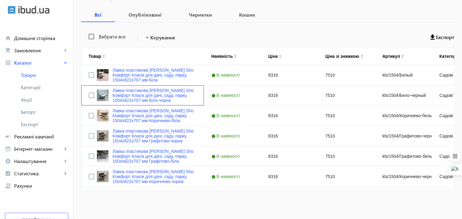
scroll to position [0, 0]
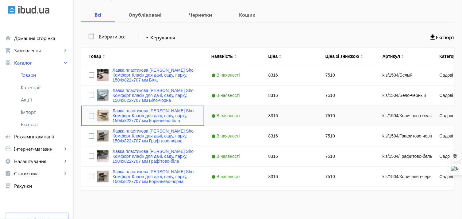
click at [115, 109] on link "Лавка пластикова [PERSON_NAME] Sho Комфорт Класік для дачі, саду, парку, 1504х8…" at bounding box center [155, 115] width 84 height 15
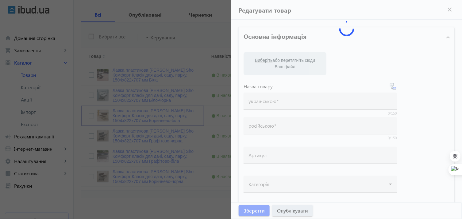
type input "Лавка пластикова [PERSON_NAME] Sho Комфорт Класік для дачі, саду, парку, 1504х8…"
type input "Скамейка пластиковая Tobi Sho Комфорт Классик для дачи, сада, парка, 1504х822х7…"
type input "kls/1504/Коричнево-белый"
type input "8316"
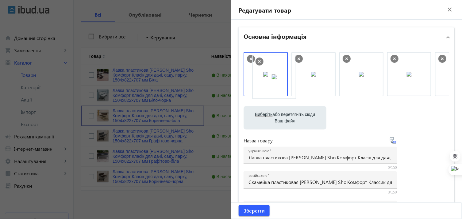
drag, startPoint x: 355, startPoint y: 80, endPoint x: 269, endPoint y: 83, distance: 85.7
drag, startPoint x: 358, startPoint y: 79, endPoint x: 265, endPoint y: 81, distance: 93.0
drag, startPoint x: 273, startPoint y: 82, endPoint x: 381, endPoint y: 76, distance: 108.2
drag, startPoint x: 360, startPoint y: 78, endPoint x: 276, endPoint y: 79, distance: 84.4
drag, startPoint x: 325, startPoint y: 75, endPoint x: 414, endPoint y: 75, distance: 89.0
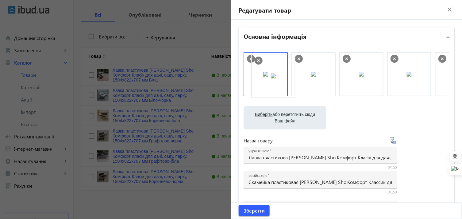
drag, startPoint x: 314, startPoint y: 77, endPoint x: 262, endPoint y: 79, distance: 52.2
drag, startPoint x: 366, startPoint y: 72, endPoint x: 263, endPoint y: 77, distance: 103.6
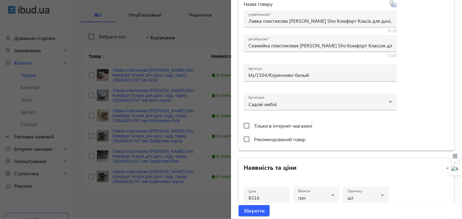
scroll to position [273, 0]
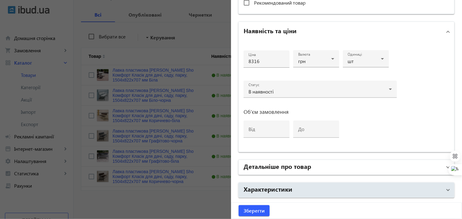
click at [265, 166] on h2 "Детальніше про товар" at bounding box center [278, 165] width 68 height 9
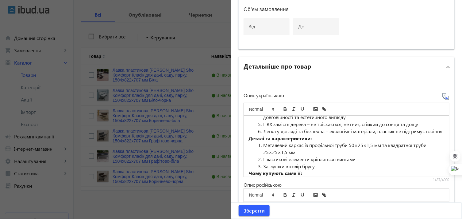
scroll to position [34, 0]
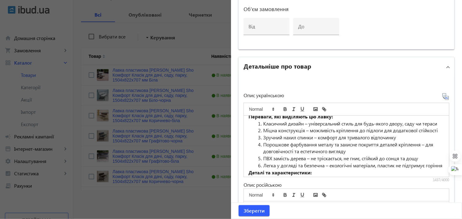
click at [260, 125] on li "Класичний дизайн – універсальний стиль для будь-якого двору, саду чи тераси" at bounding box center [350, 123] width 189 height 7
click at [262, 130] on li "Міцна конструкція – можливість кріплення до підлоги для додаткової стійкості" at bounding box center [350, 130] width 189 height 7
click at [262, 138] on li "Зручний нахил спинки – комфорт для тривалого відпочинку" at bounding box center [350, 137] width 189 height 7
click at [263, 142] on li "Порошкове фарбування металу та захисне покриття деталей кріплення – для довгові…" at bounding box center [350, 148] width 189 height 14
click at [263, 156] on li "ПВХ замість дерева – не тріскається, не гниє, стійкий до сонця та дощу" at bounding box center [350, 158] width 189 height 7
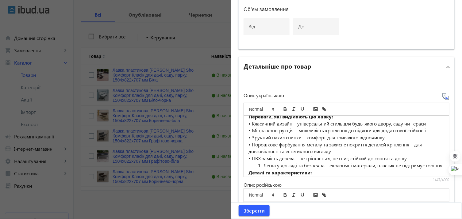
click at [263, 165] on li "Легка у догляді та безпечна – екологічні матеріали, пластик не підтримує горіння" at bounding box center [350, 165] width 189 height 7
click at [262, 164] on li "Легка у догляді та безпечна – екологічні матеріали, пластик не підтримує горіння" at bounding box center [350, 165] width 189 height 7
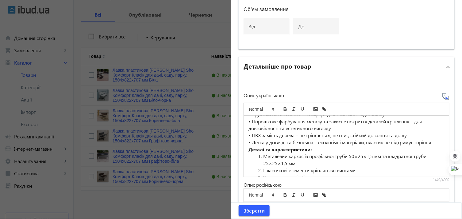
scroll to position [68, 0]
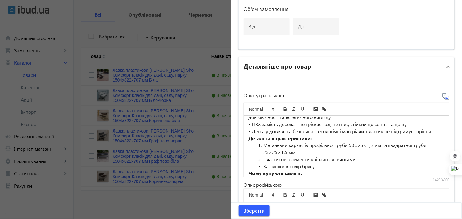
click at [262, 143] on li "Металевий каркас із профільної труби 50×25×1,5 мм та квадратної труби 25×25×1,5…" at bounding box center [350, 149] width 189 height 14
click at [261, 156] on li "Пластикові елементи кріпляться гвинтами" at bounding box center [350, 159] width 189 height 7
click at [262, 165] on li "Заглушки в колір брусу" at bounding box center [350, 166] width 189 height 7
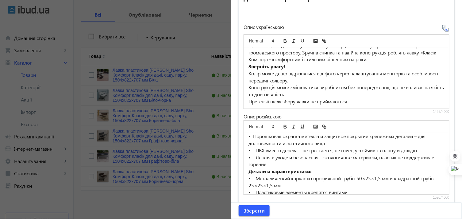
scroll to position [34, 0]
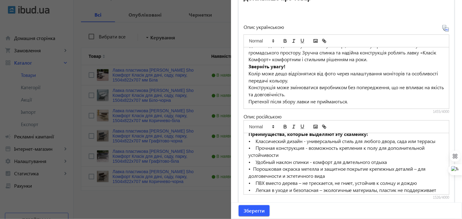
click at [254, 139] on p "• Классический дизайн - универсальный стиль для любого двора, сада или террасы" at bounding box center [347, 141] width 196 height 7
click at [254, 150] on p "• Прочная конструкция - возможность крепления к полу для дополнительной устойчи…" at bounding box center [347, 151] width 196 height 14
click at [255, 159] on p "• Удобный наклон спинки - комфорт для длительного отдыха" at bounding box center [347, 161] width 196 height 7
click at [252, 168] on p "• Порошковая окраска метелла и защитное покрытие крепежных деталей – для долгов…" at bounding box center [347, 172] width 196 height 14
click at [255, 180] on p "• ПВХ вместо дерева – не трескается, не гниет, устойчив к солнцу и дождю" at bounding box center [347, 182] width 196 height 7
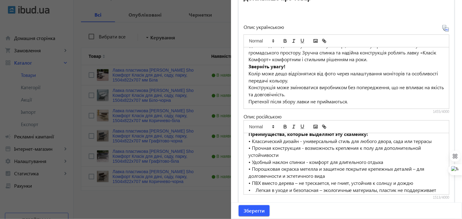
click at [256, 189] on p "• Легкая в уходе и безопасная – экологичные материалы, пластик не поддерживает …" at bounding box center [347, 193] width 196 height 14
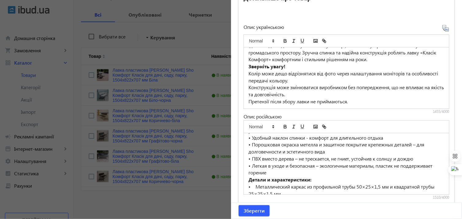
scroll to position [68, 0]
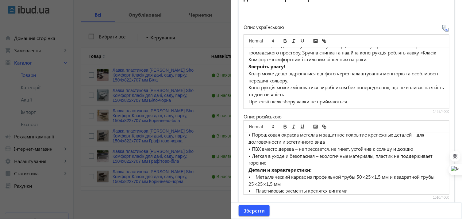
click at [254, 175] on p "• Металлический каркас из профильной трубы 50×25×1,5 мм и квадратной трубы 25×2…" at bounding box center [347, 180] width 196 height 14
click at [254, 188] on p "• Пластиковые элементы крепятся винтами" at bounding box center [347, 190] width 196 height 7
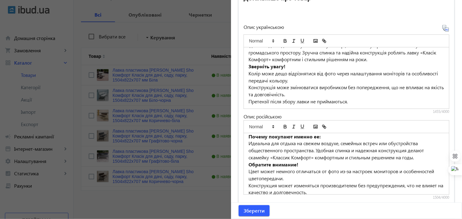
scroll to position [102, 0]
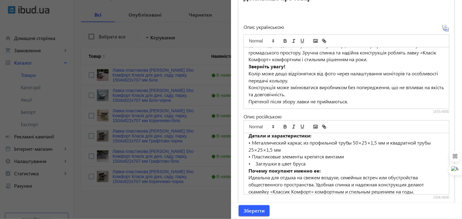
click at [254, 161] on p "• Заглушки в цвет бруса" at bounding box center [347, 163] width 196 height 7
drag, startPoint x: 257, startPoint y: 210, endPoint x: 243, endPoint y: 196, distance: 20.2
click at [257, 210] on span "Зберегти" at bounding box center [254, 210] width 21 height 7
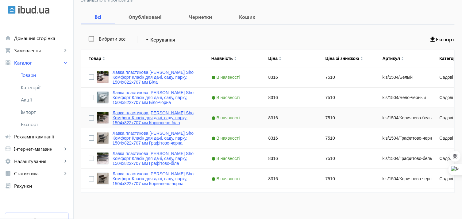
scroll to position [95, 0]
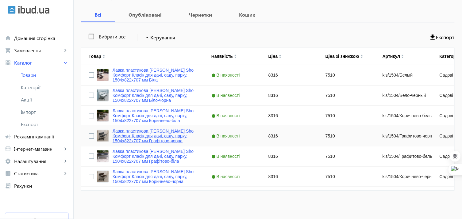
click at [140, 131] on link "Лавка пластикова [PERSON_NAME] Sho Комфорт Класік для дачі, саду, парку, 1504х8…" at bounding box center [155, 135] width 84 height 15
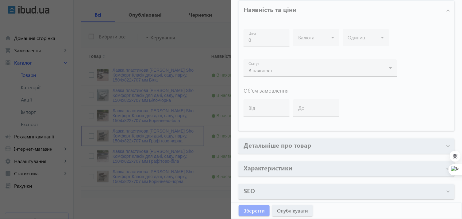
type input "Лавка пластикова [PERSON_NAME] Sho Комфорт Класік для дачі, саду, парку, 1504х8…"
type input "Скамейка пластиковая Tobi Sho Комфорт Классик для дачи, сада, парка, 1504х822х7…"
type input "kls/1504/Графитово-черный"
type input "8316"
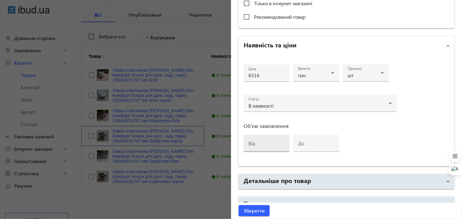
scroll to position [293, 0]
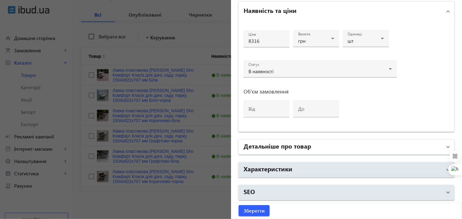
click at [262, 145] on h2 "Детальніше про товар" at bounding box center [278, 145] width 68 height 9
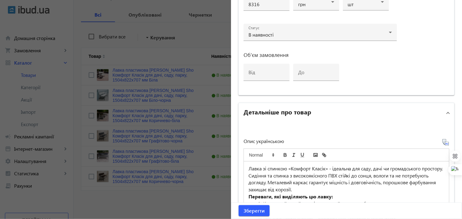
scroll to position [395, 0]
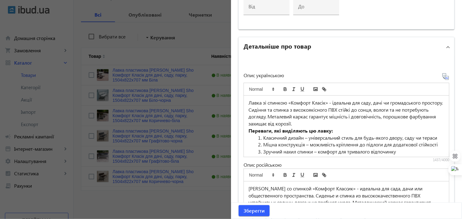
click at [263, 137] on li "Класичний дизайн – універсальний стиль для будь-якого двору, саду чи тераси" at bounding box center [350, 137] width 189 height 7
paste div
click at [262, 142] on li "Міцна конструкція – можливість кріплення до підлоги для додаткової стійкості" at bounding box center [350, 144] width 189 height 7
click at [261, 148] on li "Зручний нахил спинки – комфорт для тривалого відпочинку" at bounding box center [350, 151] width 189 height 7
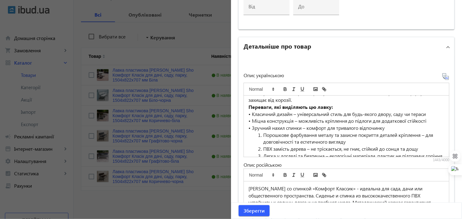
scroll to position [34, 0]
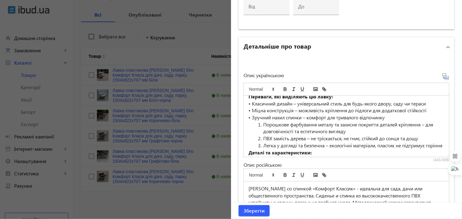
click at [262, 124] on li "Порошкове фарбування металу та захисне покриття деталей кріплення – для довгові…" at bounding box center [350, 128] width 189 height 14
click at [260, 135] on li "ПВХ замість дерева – не тріскається, не гниє, стійкий до сонця та дощу" at bounding box center [350, 138] width 189 height 7
click at [261, 142] on li "Легка у догляді та безпечна – екологічні матеріали, пластик не підтримує горіння" at bounding box center [350, 145] width 189 height 7
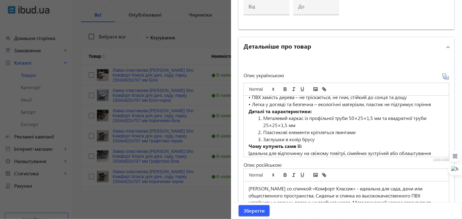
scroll to position [68, 0]
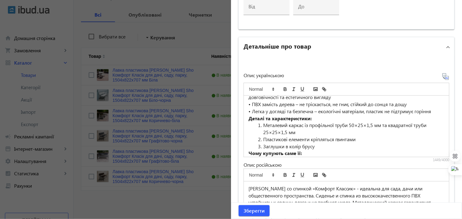
click at [261, 124] on li "Металевий каркас із профільної труби 50×25×1,5 мм та квадратної труби 25×25×1,5…" at bounding box center [350, 129] width 189 height 14
click at [262, 133] on p "• Металевий каркас із профільної труби 50×25×1,5 мм та квадратної труби 25×25×1…" at bounding box center [347, 129] width 196 height 14
click at [261, 136] on li "Пластикові елементи кріпляться гвинтами" at bounding box center [350, 139] width 189 height 7
click at [261, 143] on li "Заглушки в колір брусу" at bounding box center [350, 146] width 189 height 7
click at [252, 209] on span "Зберегти" at bounding box center [254, 210] width 21 height 7
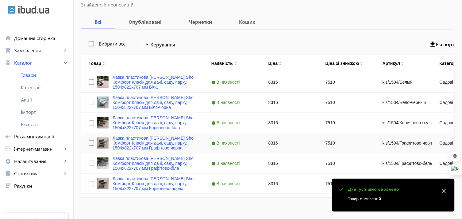
scroll to position [95, 0]
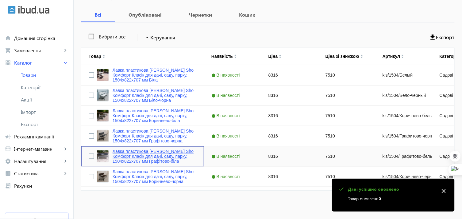
click at [156, 151] on link "Лавка пластикова [PERSON_NAME] Sho Комфорт Класік для дачі, саду, парку, 1504х8…" at bounding box center [155, 156] width 84 height 15
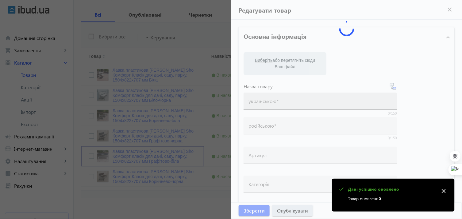
type input "Лавка пластикова [PERSON_NAME] Sho Комфорт Класік для дачі, саду, парку, 1504х8…"
type input "Скамейка пластиковая Tobi Sho Комфорт Классик для дачи, сада, парка, 1504х822х7…"
type input "kls/1504/Графитово-белый"
type input "8316"
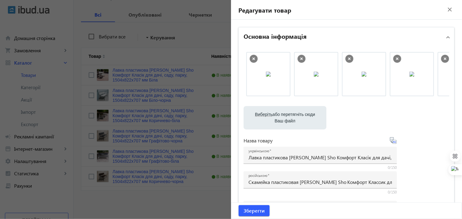
scroll to position [0, 97]
drag, startPoint x: 403, startPoint y: 82, endPoint x: 278, endPoint y: 91, distance: 125.5
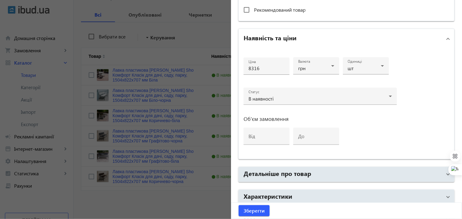
scroll to position [293, 0]
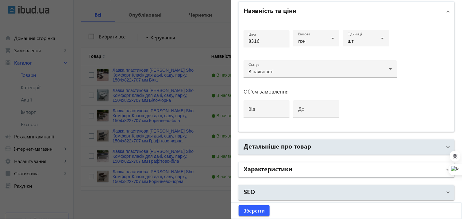
click at [277, 165] on h2 "Характеристики" at bounding box center [268, 168] width 49 height 9
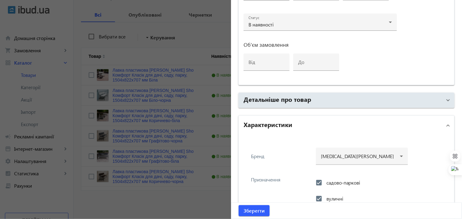
scroll to position [327, 0]
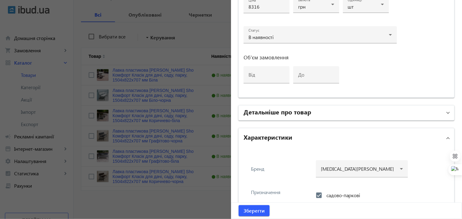
click at [261, 112] on h2 "Детальніше про товар" at bounding box center [278, 111] width 68 height 9
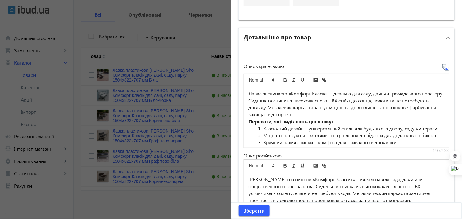
scroll to position [464, 0]
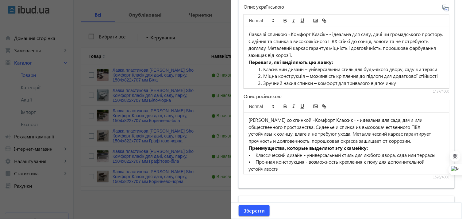
click at [262, 66] on li "Класичний дизайн – універсальний стиль для будь-якого двору, саду чи тераси" at bounding box center [350, 69] width 189 height 7
click at [259, 76] on li "Міцна конструкція – можливість кріплення до підлоги для додаткової стійкості" at bounding box center [350, 75] width 189 height 7
click at [260, 80] on li "Зручний нахил спинки – комфорт для тривалого відпочинку" at bounding box center [350, 83] width 189 height 7
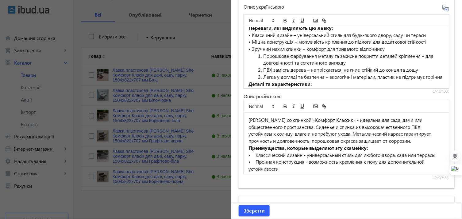
click at [261, 55] on li "Порошкове фарбування металу та захисне покриття деталей кріплення – для довгові…" at bounding box center [350, 59] width 189 height 14
click at [261, 66] on li "ПВХ замість дерева – не тріскається, не гниє, стійкий до сонця та дощу" at bounding box center [350, 69] width 189 height 7
click at [262, 75] on li "Легка у догляді та безпечна – екологічні матеріали, пластик не підтримує горіння" at bounding box center [350, 76] width 189 height 7
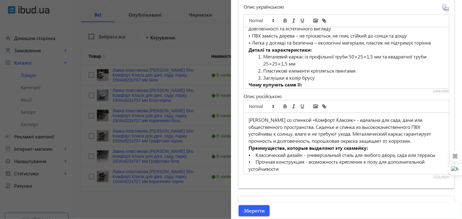
click at [262, 56] on li "Металевий каркас із профільної труби 50×25×1,5 мм та квадратної труби 25×25×1,5…" at bounding box center [350, 60] width 189 height 14
click at [261, 68] on li "Пластикові елементи кріпляться гвинтами" at bounding box center [350, 70] width 189 height 7
click at [260, 75] on li "Заглушки в колір брусу" at bounding box center [350, 77] width 189 height 7
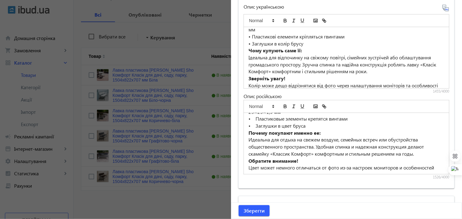
scroll to position [136, 0]
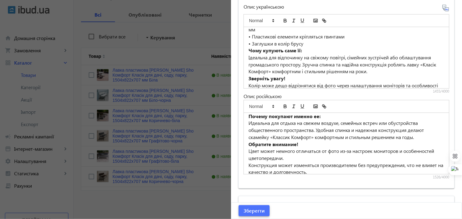
drag, startPoint x: 257, startPoint y: 210, endPoint x: 212, endPoint y: 179, distance: 54.9
click at [257, 210] on span "Зберегти" at bounding box center [254, 210] width 21 height 7
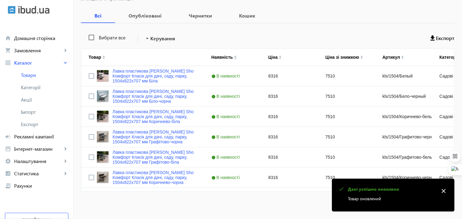
scroll to position [95, 0]
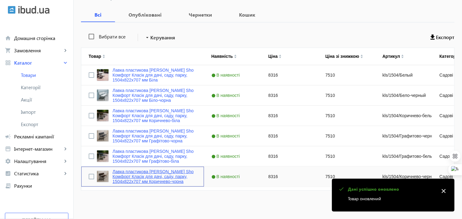
click at [134, 171] on link "Лавка пластикова [PERSON_NAME] Sho Комфорт Класік для дачі, саду, парку, 1504х8…" at bounding box center [155, 176] width 84 height 15
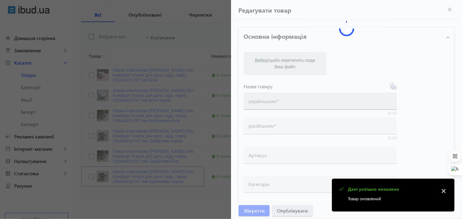
type input "Лавка пластикова [PERSON_NAME] Sho Комфорт Класік для дачі, саду, парку, 1504х8…"
type input "Скамейка пластиковая Tobi Sho Комфорт Классик для дачи, сада, парка, 1504х822х7…"
type input "kls/1504/Коричнево-черный"
type input "8316"
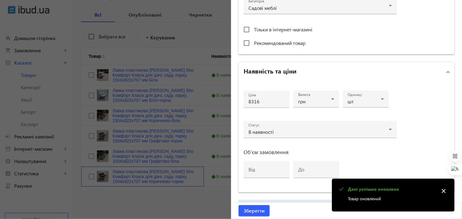
scroll to position [293, 0]
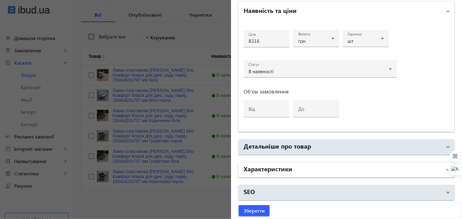
click at [266, 167] on h2 "Характеристики" at bounding box center [268, 168] width 49 height 9
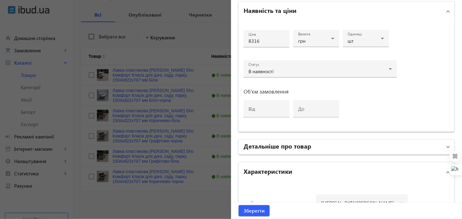
click at [261, 145] on h2 "Детальніше про товар" at bounding box center [278, 145] width 68 height 9
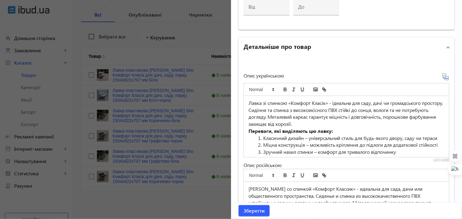
scroll to position [395, 0]
click at [261, 134] on li "Класичний дизайн – універсальний стиль для будь-якого двору, саду чи тераси" at bounding box center [350, 137] width 189 height 7
click at [262, 144] on li "Міцна конструкція – можливість кріплення до підлоги для додаткової стійкості" at bounding box center [350, 144] width 189 height 7
click at [263, 150] on li "Зручний нахил спинки – комфорт для тривалого відпочинку" at bounding box center [350, 151] width 189 height 7
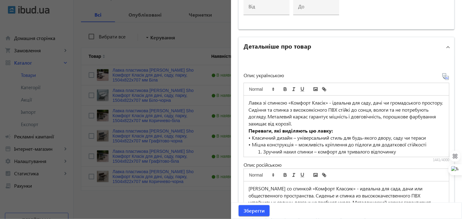
click at [262, 150] on li "Зручний нахил спинки – комфорт для тривалого відпочинку" at bounding box center [350, 151] width 189 height 7
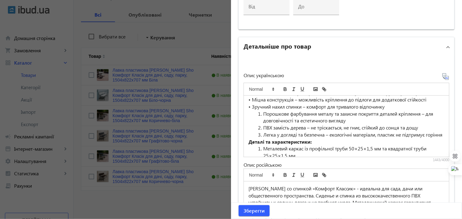
scroll to position [34, 0]
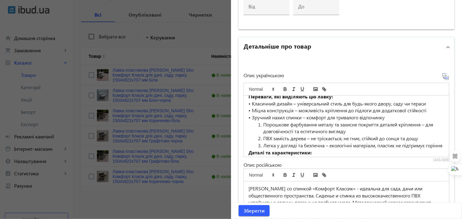
click at [262, 124] on li "Порошкове фарбування металу та захисне покриття деталей кріплення – для довгові…" at bounding box center [350, 128] width 189 height 14
click at [262, 137] on li "ПВХ замість дерева – не тріскається, не гниє, стійкий до сонця та дощу" at bounding box center [350, 138] width 189 height 7
click at [262, 144] on li "Легка у догляді та безпечна – екологічні матеріали, пластик не підтримує горіння" at bounding box center [350, 145] width 189 height 7
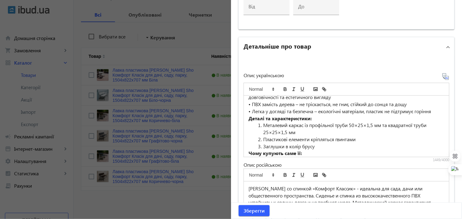
click at [262, 125] on li "Металевий каркас із профільної труби 50×25×1,5 мм та квадратної труби 25×25×1,5…" at bounding box center [350, 129] width 189 height 14
click at [260, 136] on li "Пластикові елементи кріпляться гвинтами" at bounding box center [350, 139] width 189 height 7
click at [262, 146] on li "Заглушки в колір брусу" at bounding box center [350, 146] width 189 height 7
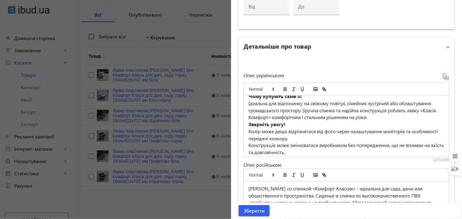
scroll to position [134, 0]
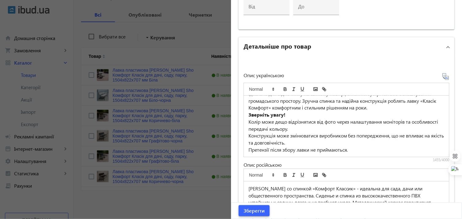
click at [252, 208] on span "Зберегти" at bounding box center [254, 210] width 21 height 7
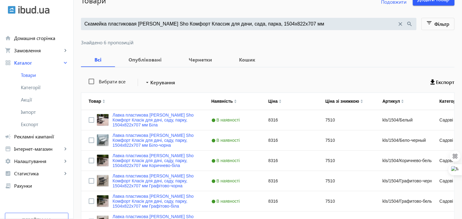
scroll to position [0, 0]
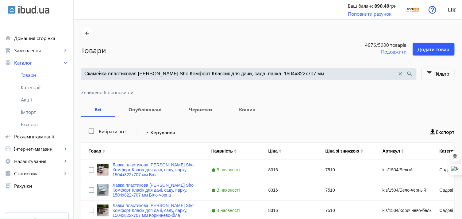
drag, startPoint x: 400, startPoint y: 72, endPoint x: 300, endPoint y: 76, distance: 100.1
click at [400, 72] on mat-icon "close" at bounding box center [401, 73] width 7 height 7
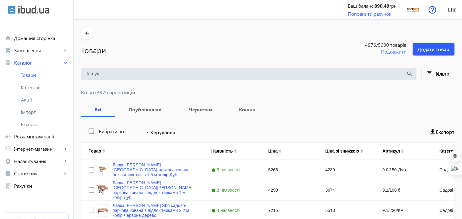
click at [231, 74] on input "search" at bounding box center [245, 73] width 322 height 7
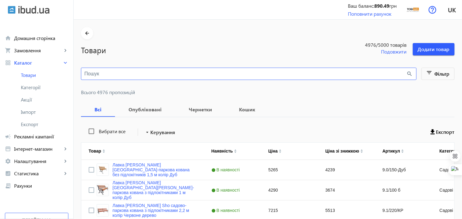
paste input "Лавка садовая Tobi Sho Классик без спинки для дачи, парка ПВХ профиль, 1503х450…"
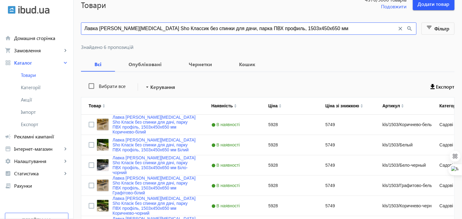
scroll to position [26, 0]
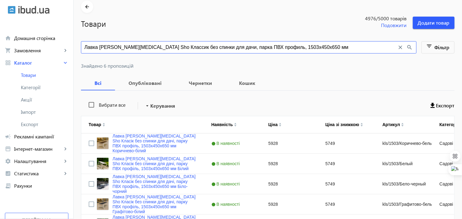
type input "Лавка садовая Tobi Sho Классик без спинки для дачи, парка ПВХ профиль, 1503х450…"
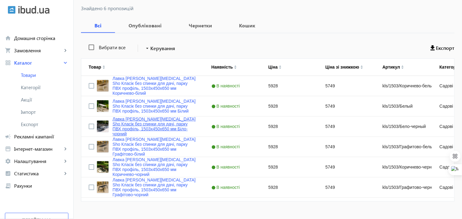
scroll to position [95, 0]
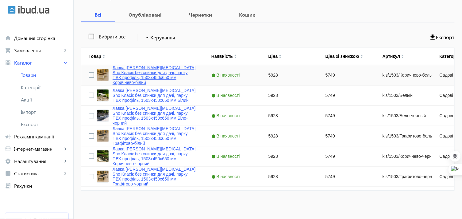
click at [140, 70] on link "Лавка садова Tobi Sho Класік без спинки для дачі, парку ПВХ профіль, 1503х450х6…" at bounding box center [155, 75] width 84 height 20
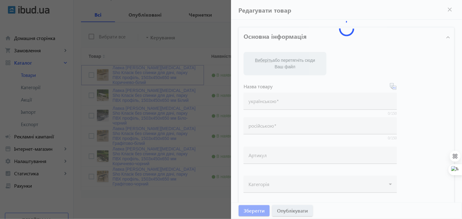
type input "Лавка садова Tobi Sho Класік без спинки для дачі, парку ПВХ профіль, 1503х450х6…"
type input "Лавка садовая Tobi Sho Классик без спинки для дачи, парка ПВХ профиль, 1503х450…"
type input "kls/1503/Коричнево-белый"
type input "5928"
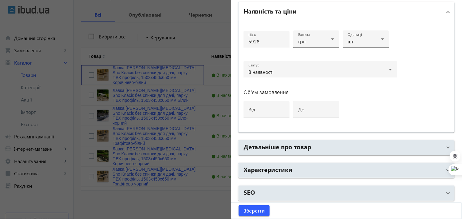
scroll to position [293, 0]
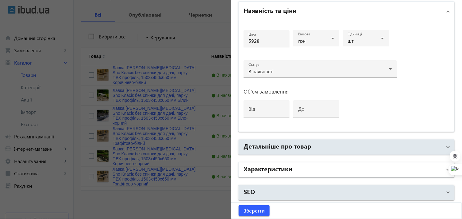
click at [282, 168] on h2 "Характеристики" at bounding box center [268, 168] width 49 height 9
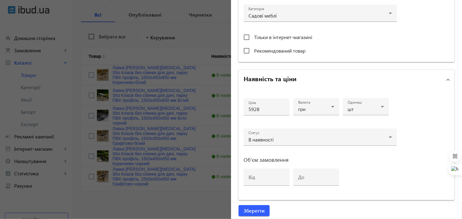
scroll to position [361, 0]
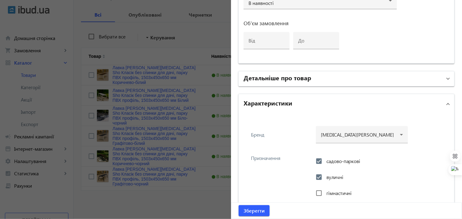
click at [262, 76] on h2 "Детальніше про товар" at bounding box center [278, 77] width 68 height 9
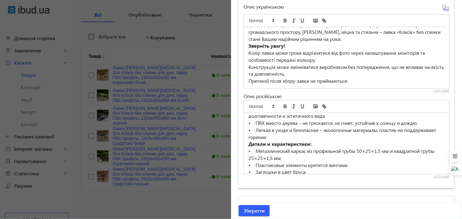
scroll to position [68, 0]
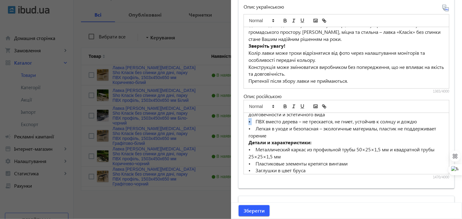
drag, startPoint x: 251, startPoint y: 134, endPoint x: 247, endPoint y: 134, distance: 3.4
click at [249, 125] on p "• ПВХ вместо дерева – не трескается, не гниет, устойчив к солнцу и дождю" at bounding box center [347, 121] width 196 height 7
copy p "•"
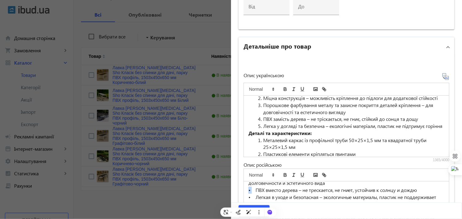
scroll to position [0, 0]
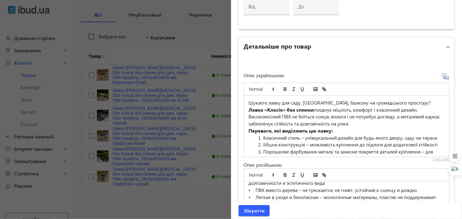
click at [262, 134] on li "Класичний стиль – універсальний дизайн для будь-якого двору, саду чи тераси" at bounding box center [350, 137] width 189 height 7
drag, startPoint x: 397, startPoint y: 102, endPoint x: 274, endPoint y: 109, distance: 123.3
click at [274, 109] on p "Шукаєте лавку для саду, дачі, балкону чи громадського простору? Лавка «Класік» …" at bounding box center [347, 113] width 196 height 28
click at [283, 86] on icon "bold" at bounding box center [286, 89] width 6 height 6
click at [263, 137] on li "Класичний стиль – універсальний дизайн для будь-якого двору, саду чи тераси" at bounding box center [350, 137] width 189 height 7
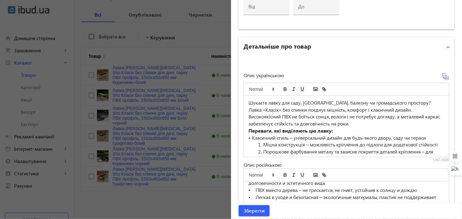
click at [262, 146] on li "Міцна конструкція – можливість кріплення до підлоги для додаткової стійкості" at bounding box center [350, 144] width 189 height 7
click at [260, 150] on li "Порошкове фарбування металу та захисне покриття деталей кріплення – для довгові…" at bounding box center [350, 155] width 189 height 14
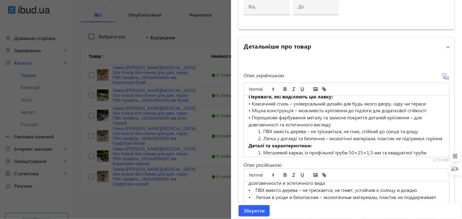
click at [261, 131] on li "ПВХ замість дерева – не тріскається, не гниє, стійкий до сонця та дощу" at bounding box center [350, 131] width 189 height 7
click at [262, 135] on li "Легка у догляді та безпечна – екологічні матеріали, пластик не підтримує горіння" at bounding box center [350, 138] width 189 height 7
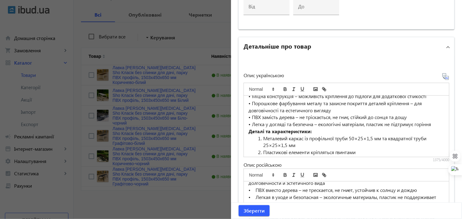
scroll to position [68, 0]
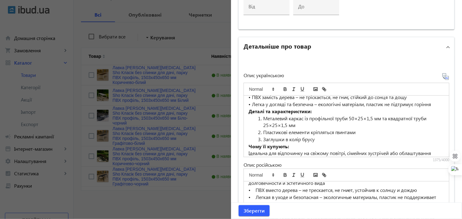
click at [261, 118] on li "Металевий каркас із профільної труби 50×25×1,5 мм та квадратної труби 25×25×1,5…" at bounding box center [350, 122] width 189 height 14
click at [262, 129] on li "Пластикові елементи кріпляться гвинтами" at bounding box center [350, 132] width 189 height 7
click at [261, 136] on li "Заглушки в колір брусу" at bounding box center [350, 139] width 189 height 7
drag, startPoint x: 253, startPoint y: 216, endPoint x: 252, endPoint y: 210, distance: 5.6
click at [253, 214] on span "submit" at bounding box center [254, 210] width 31 height 15
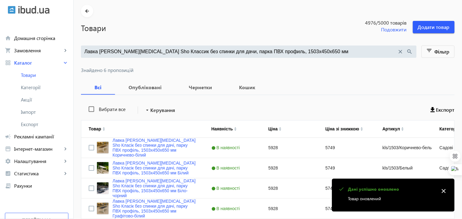
scroll to position [34, 0]
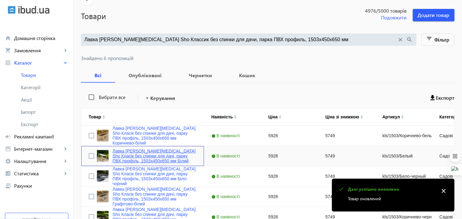
click at [131, 149] on link "Лавка садова Tobi Sho Класік без спинки для дачі, парку ПВХ профіль, 1503х450х6…" at bounding box center [155, 155] width 84 height 15
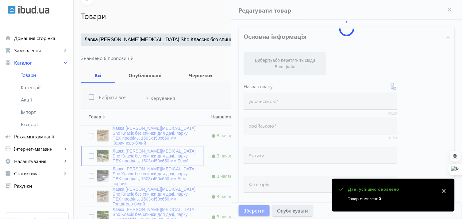
type input "Лавка садова Tobi Sho Класік без спинки для дачі, парку ПВХ профіль, 1503х450х6…"
type input "Лавка садовая Tobi Sho Классик без спинки для дачи, парка ПВХ профиль, 1503х450…"
type input "kls/1503/Белый"
type input "5928"
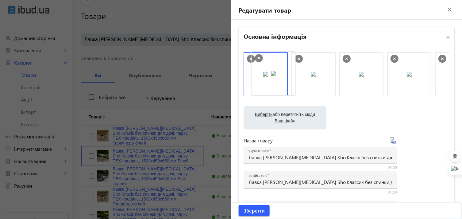
drag, startPoint x: 441, startPoint y: 72, endPoint x: 259, endPoint y: 72, distance: 182.7
drag, startPoint x: 350, startPoint y: 76, endPoint x: 226, endPoint y: 77, distance: 123.7
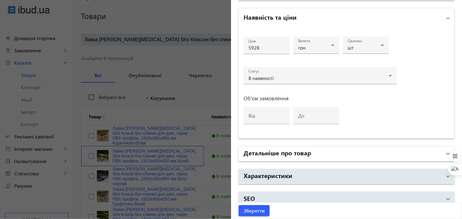
scroll to position [293, 0]
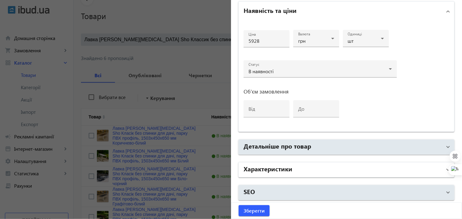
click at [255, 165] on h2 "Характеристики" at bounding box center [268, 168] width 49 height 9
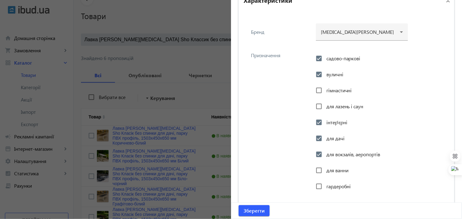
scroll to position [327, 0]
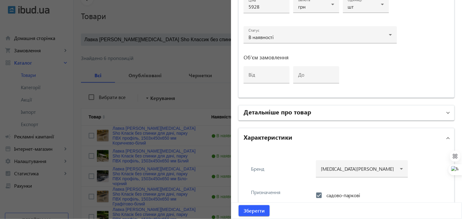
click at [256, 111] on h2 "Детальніше про товар" at bounding box center [278, 111] width 68 height 9
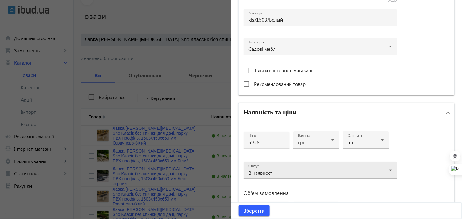
scroll to position [191, 0]
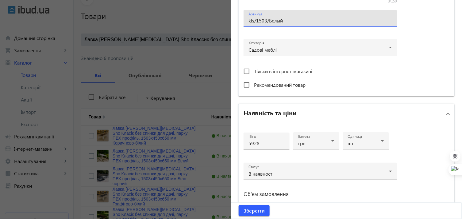
drag, startPoint x: 283, startPoint y: 17, endPoint x: 241, endPoint y: 22, distance: 43.0
click at [216, 54] on div at bounding box center [231, 109] width 462 height 219
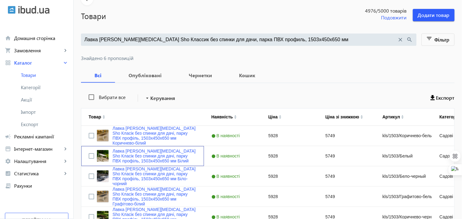
scroll to position [0, 0]
click at [130, 153] on link "Лавка садова Tobi Sho Класік без спинки для дачі, парку ПВХ профіль, 1503х450х6…" at bounding box center [155, 155] width 84 height 15
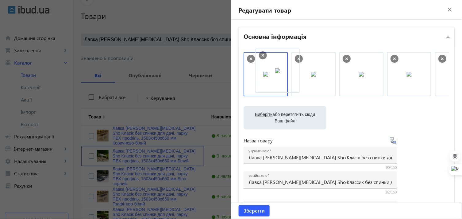
drag, startPoint x: 312, startPoint y: 82, endPoint x: 274, endPoint y: 78, distance: 37.9
drag, startPoint x: 373, startPoint y: 82, endPoint x: 282, endPoint y: 81, distance: 91.2
drag, startPoint x: 363, startPoint y: 81, endPoint x: 268, endPoint y: 83, distance: 94.6
click at [259, 207] on span "Зберегти" at bounding box center [254, 210] width 21 height 7
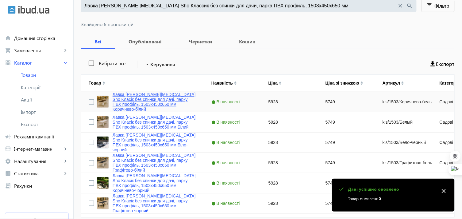
scroll to position [68, 0]
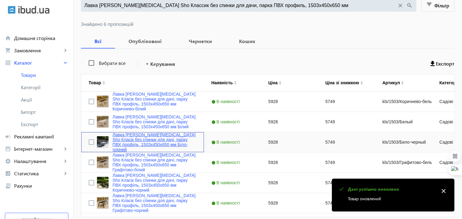
click at [131, 138] on link "Лавка садова Tobi Sho Класік без спинки для дачі, парку ПВХ профіль, 1503х450х6…" at bounding box center [155, 142] width 84 height 20
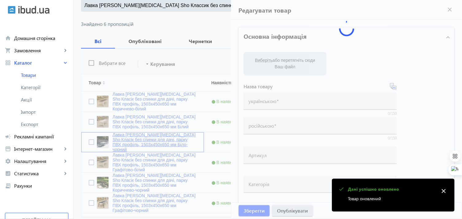
type input "Лавка садова Tobi Sho Класік без спинки для дачі, парку ПВХ профіль, 1503х450х6…"
type input "Лавка садовая Tobi Sho Классик без спинки для дачи, парка ПВХ профиль, 1503х450…"
type input "kls/1503/Бело-черный"
type input "5928"
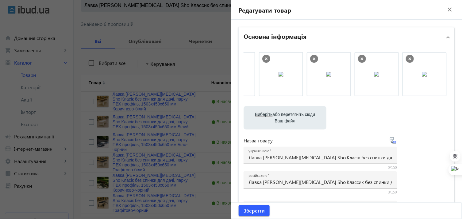
scroll to position [0, 83]
drag, startPoint x: 411, startPoint y: 80, endPoint x: 257, endPoint y: 84, distance: 154.8
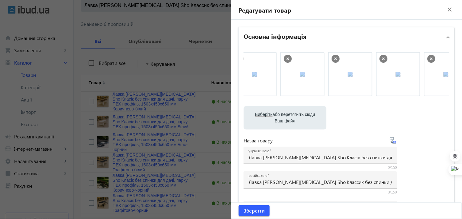
scroll to position [0, 25]
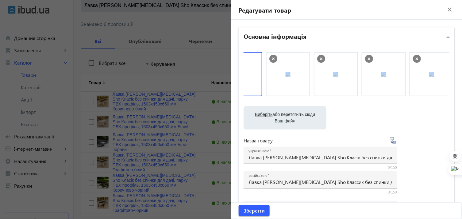
drag, startPoint x: 323, startPoint y: 103, endPoint x: 244, endPoint y: 100, distance: 78.9
click at [244, 100] on div "Виберіть або перетягніть сюди Ваш файл 1086968b59d28700ff4542590488498-a3ffd7ea…" at bounding box center [347, 167] width 206 height 230
click at [398, 123] on file-loader "Виберіть або перетягніть сюди Ваш файл 1086968b59d28700ff4542590488498-a3ffd7ea…" at bounding box center [347, 117] width 206 height 23
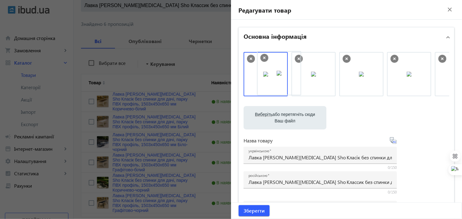
drag, startPoint x: 305, startPoint y: 77, endPoint x: 262, endPoint y: 76, distance: 43.6
drag, startPoint x: 338, startPoint y: 80, endPoint x: 255, endPoint y: 79, distance: 82.9
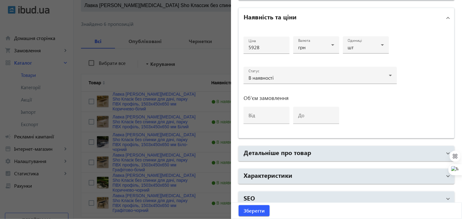
scroll to position [293, 0]
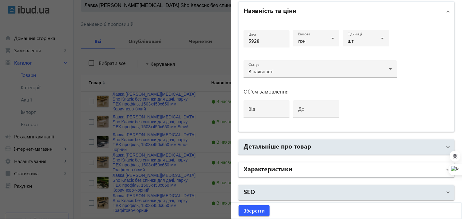
click at [283, 162] on mat-expansion-panel-header "Характеристики" at bounding box center [347, 169] width 216 height 15
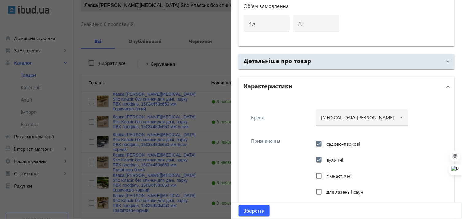
scroll to position [327, 0]
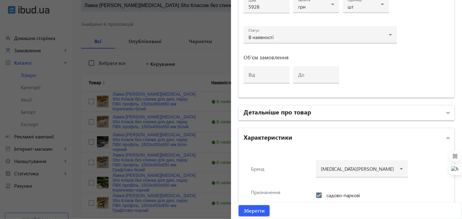
click at [269, 111] on h2 "Детальніше про товар" at bounding box center [278, 111] width 68 height 9
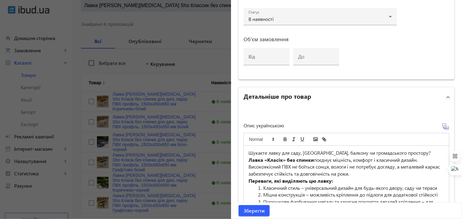
scroll to position [361, 0]
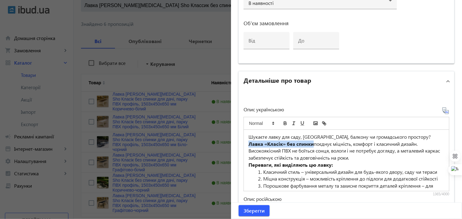
drag, startPoint x: 397, startPoint y: 136, endPoint x: 273, endPoint y: 142, distance: 124.8
click at [273, 142] on strong "Лавка «Класік» без спинки" at bounding box center [281, 143] width 65 height 6
click at [283, 121] on icon "bold" at bounding box center [286, 123] width 6 height 6
click at [262, 168] on li "Класичний стиль – універсальний дизайн для будь-якого двору, саду чи тераси" at bounding box center [350, 171] width 189 height 7
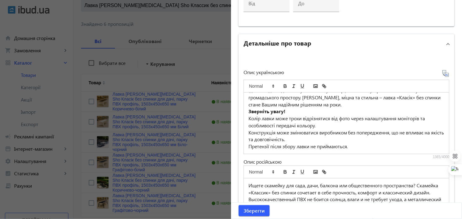
scroll to position [464, 0]
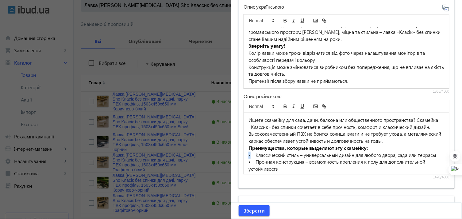
click at [249, 158] on p "• Классический стиль – универсальный дизайн для любого двора, сада или террасы" at bounding box center [347, 154] width 196 height 7
drag, startPoint x: 250, startPoint y: 161, endPoint x: 243, endPoint y: 161, distance: 6.8
click at [244, 161] on div "Ищете скамейку для сада, дачи, балкона или общественного пространства? Скамейка…" at bounding box center [346, 143] width 205 height 61
drag, startPoint x: 250, startPoint y: 161, endPoint x: 246, endPoint y: 161, distance: 4.0
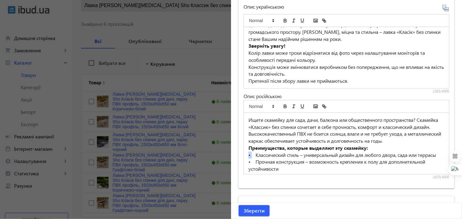
click at [246, 161] on div "Ищете скамейку для сада, дачи, балкона или общественного пространства? Скамейка…" at bounding box center [346, 143] width 205 height 61
copy p "•"
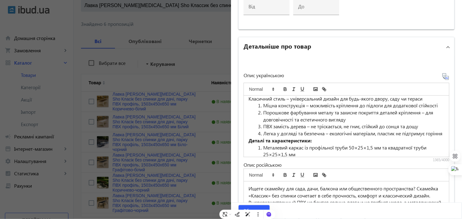
scroll to position [5, 0]
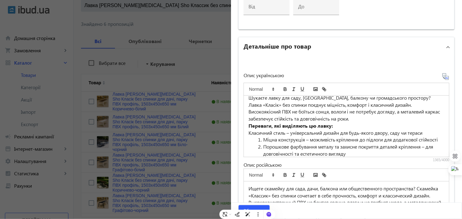
click at [247, 129] on div "Шукаєте лавку для саду, дачі, балкону чи громадського простору? Лавка «Класік» …" at bounding box center [346, 125] width 205 height 61
click at [263, 137] on li "Міцна конструкція – можливість кріплення до підлоги для додаткової стійкості" at bounding box center [350, 139] width 189 height 7
click at [261, 146] on li "Порошкове фарбування металу та захисне покриття деталей кріплення – для довгові…" at bounding box center [350, 150] width 189 height 14
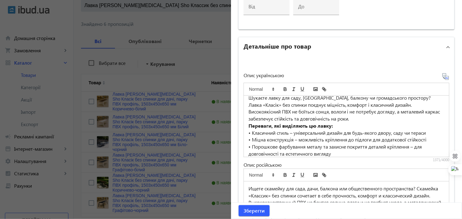
scroll to position [39, 0]
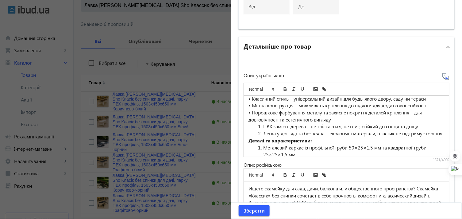
click at [262, 125] on li "ПВХ замість дерева – не тріскається, не гниє, стійкий до сонця та дощу" at bounding box center [350, 126] width 189 height 7
click at [264, 131] on li "Легка у догляді та безпечна – екологічні матеріали, пластик не підтримує горіння" at bounding box center [350, 133] width 189 height 7
click at [263, 131] on li "Легка у догляді та безпечна – екологічні матеріали, пластик не підтримує горіння" at bounding box center [350, 133] width 189 height 7
click at [262, 146] on li "Металевий каркас із профільної труби 50×25×1,5 мм та квадратної труби 25×25×1,5…" at bounding box center [350, 151] width 189 height 14
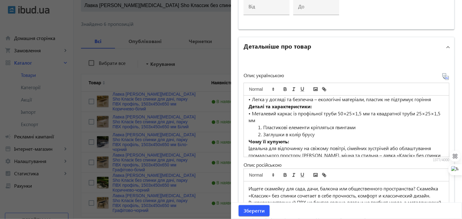
click at [261, 124] on li "Пластикові елементи кріпляться гвинтами" at bounding box center [350, 127] width 189 height 7
click at [261, 133] on li "Заглушки в колір брусу" at bounding box center [350, 134] width 189 height 7
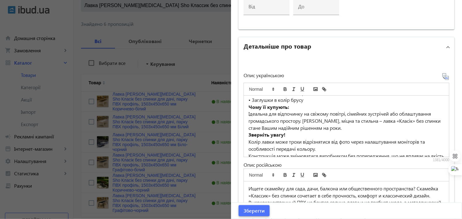
click at [249, 211] on span "Зберегти" at bounding box center [254, 210] width 21 height 7
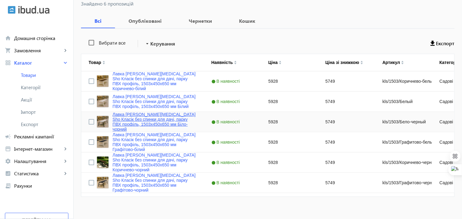
scroll to position [95, 0]
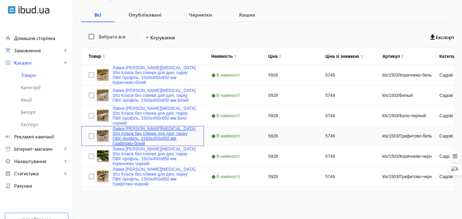
click at [131, 132] on link "Лавка садова Tobi Sho Класік без спинки для дачі, парку ПВХ профіль, 1503х450х6…" at bounding box center [155, 136] width 84 height 20
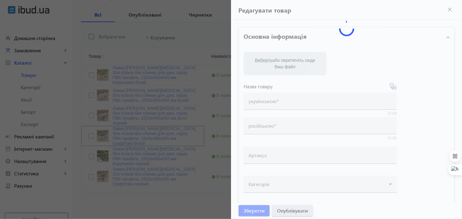
type input "Лавка садова Tobi Sho Класік без спинки для дачі, парку ПВХ профіль, 1503х450х6…"
type input "Лавка садовая Tobi Sho Классик без спинки для дачи, парка ПВХ профиль, 1503х450…"
type input "kls/1503/Графитово-белый"
type input "5928"
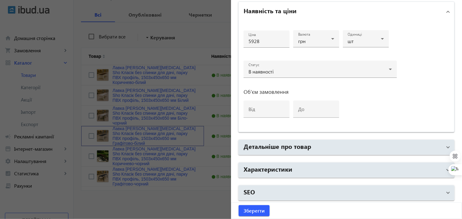
scroll to position [293, 0]
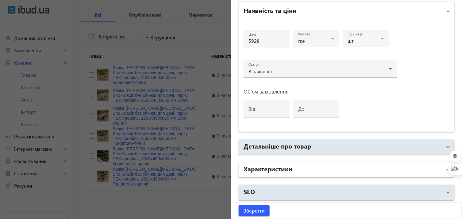
click at [272, 166] on h2 "Характеристики" at bounding box center [268, 168] width 49 height 9
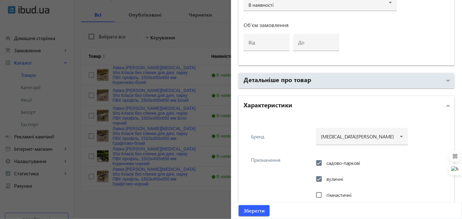
scroll to position [361, 0]
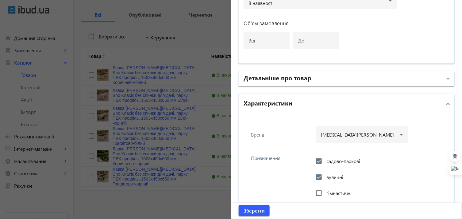
click at [263, 71] on mat-expansion-panel-header "Детальніше про товар" at bounding box center [347, 78] width 216 height 15
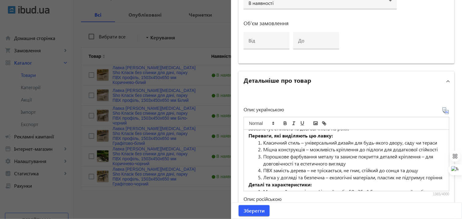
scroll to position [34, 0]
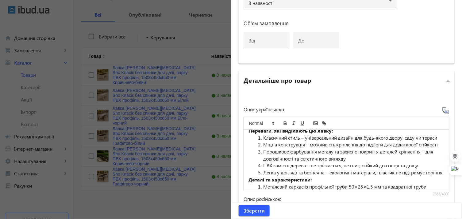
click at [262, 138] on li "Класичний стиль – універсальний дизайн для будь-якого двору, саду чи тераси" at bounding box center [350, 137] width 189 height 7
click at [262, 143] on li "Міцна конструкція – можливість кріплення до підлоги для додаткової стійкості" at bounding box center [350, 144] width 189 height 7
click at [262, 148] on li "Порошкове фарбування металу та захисне покриття деталей кріплення – для довгові…" at bounding box center [350, 155] width 189 height 14
click at [261, 162] on li "ПВХ замість дерева – не тріскається, не гниє, стійкий до сонця та дощу" at bounding box center [350, 165] width 189 height 7
click at [263, 171] on li "Легка у догляді та безпечна – екологічні матеріали, пластик не підтримує горіння" at bounding box center [350, 172] width 189 height 7
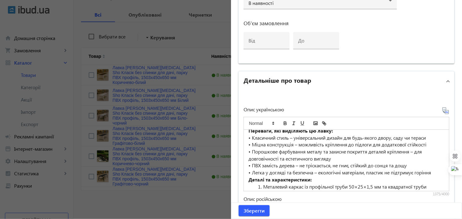
click at [262, 183] on li "Металевий каркас із профільної труби 50×25×1,5 мм та квадратної труби 25×25×1,5…" at bounding box center [350, 190] width 189 height 14
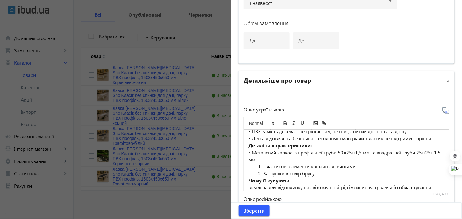
click at [261, 167] on li "Пластикові елементи кріпляться гвинтами" at bounding box center [350, 166] width 189 height 7
click at [262, 170] on li "Заглушки в колір брусу" at bounding box center [350, 173] width 189 height 7
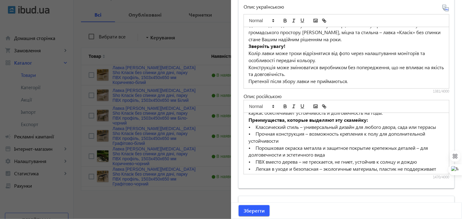
scroll to position [34, 0]
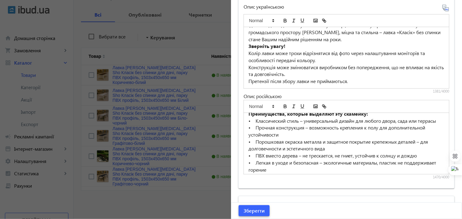
click at [254, 206] on span "submit" at bounding box center [254, 210] width 31 height 15
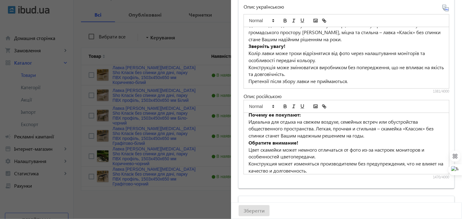
scroll to position [155, 0]
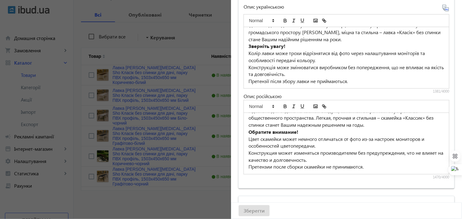
click at [257, 212] on div "Зберегти" at bounding box center [346, 210] width 231 height 16
click at [199, 160] on div at bounding box center [231, 109] width 462 height 219
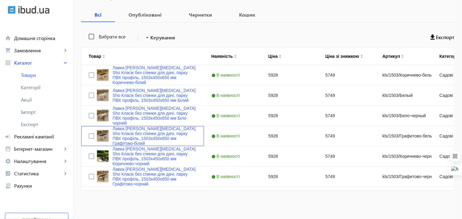
scroll to position [0, 0]
click at [147, 130] on link "Лавка садова Tobi Sho Класік без спинки для дачі, парку ПВХ профіль, 1503х450х6…" at bounding box center [155, 136] width 84 height 20
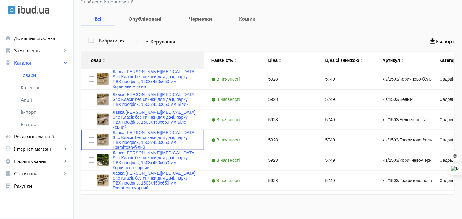
scroll to position [95, 0]
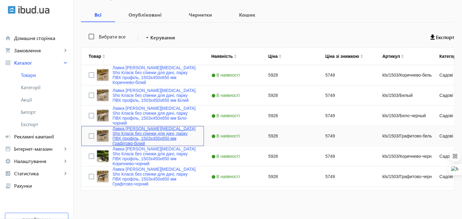
click at [120, 132] on link "Лавка садова Tobi Sho Класік без спинки для дачі, парку ПВХ профіль, 1503х450х6…" at bounding box center [155, 136] width 84 height 20
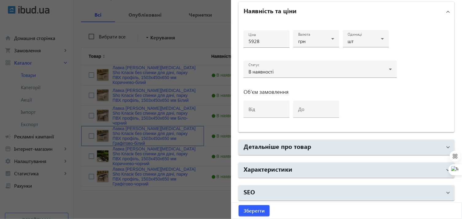
scroll to position [293, 0]
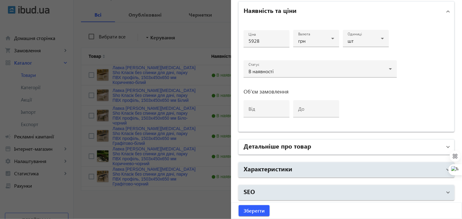
click at [275, 145] on h2 "Детальніше про товар" at bounding box center [278, 145] width 68 height 9
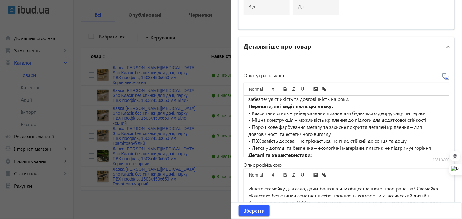
scroll to position [34, 0]
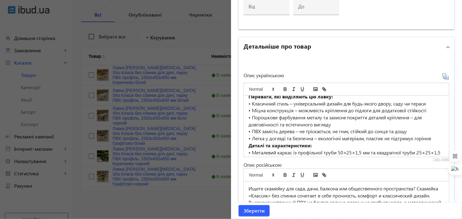
click at [189, 196] on div at bounding box center [231, 109] width 462 height 219
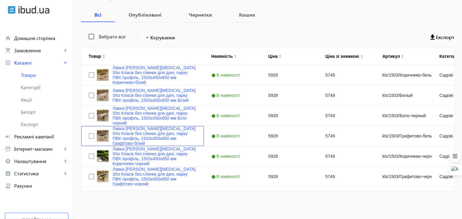
scroll to position [0, 0]
click at [118, 152] on link "Лавка садова Tobi Sho Класік без спинки для дачі, парку ПВХ профіль, 1503х450х6…" at bounding box center [155, 156] width 84 height 20
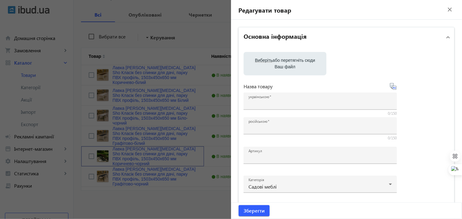
type input "Лавка садова Tobi Sho Класік без спинки для дачі, парку ПВХ профіль, 1503х450х6…"
type input "Лавка садовая Tobi Sho Классик без спинки для дачи, парка ПВХ профиль, 1503х450…"
type input "kls/1503/Коричнево-черный"
type input "5928"
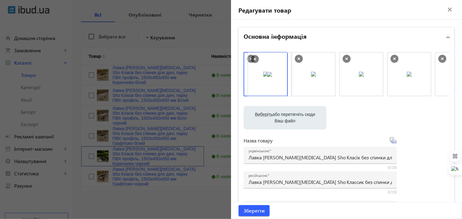
drag, startPoint x: 406, startPoint y: 72, endPoint x: 268, endPoint y: 72, distance: 138.1
drag, startPoint x: 368, startPoint y: 74, endPoint x: 278, endPoint y: 77, distance: 90.0
drag, startPoint x: 363, startPoint y: 77, endPoint x: 268, endPoint y: 77, distance: 94.6
drag, startPoint x: 355, startPoint y: 78, endPoint x: 271, endPoint y: 79, distance: 83.2
drag, startPoint x: 357, startPoint y: 79, endPoint x: 257, endPoint y: 80, distance: 100.1
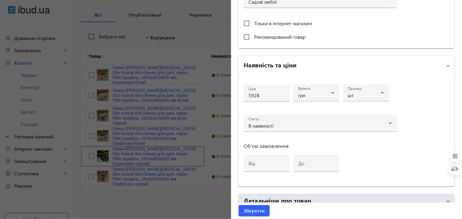
scroll to position [293, 0]
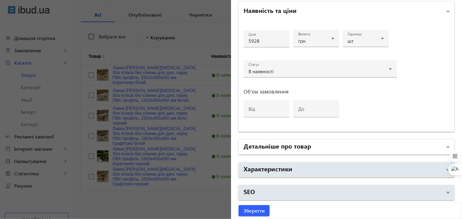
click at [275, 146] on h2 "Детальніше про товар" at bounding box center [278, 145] width 68 height 9
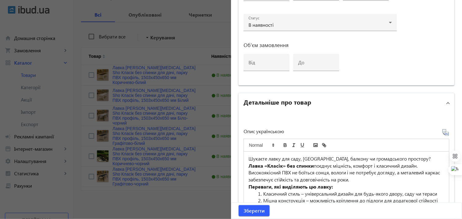
scroll to position [395, 0]
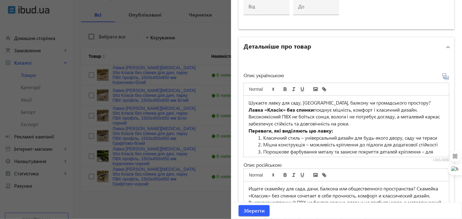
click at [262, 134] on li "Класичний стиль – універсальний дизайн для будь-якого двору, саду чи тераси" at bounding box center [350, 137] width 189 height 7
click at [261, 141] on li "Міцна конструкція – можливість кріплення до підлоги для додаткової стійкості" at bounding box center [350, 144] width 189 height 7
click at [262, 150] on li "Порошкове фарбування металу та захисне покриття деталей кріплення – для довгові…" at bounding box center [350, 155] width 189 height 14
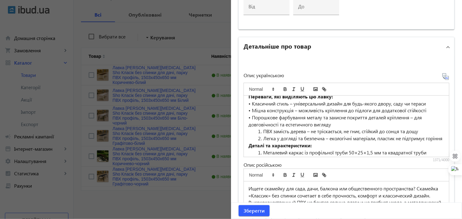
click at [262, 130] on li "ПВХ замість дерева – не тріскається, не гниє, стійкий до сонця та дощу" at bounding box center [350, 131] width 189 height 7
click at [261, 135] on li "Легка у догляді та безпечна – екологічні матеріали, пластик не підтримує горіння" at bounding box center [350, 138] width 189 height 7
click at [262, 149] on li "Металевий каркас із профільної труби 50×25×1,5 мм та квадратної труби 25×25×1,5…" at bounding box center [350, 156] width 189 height 14
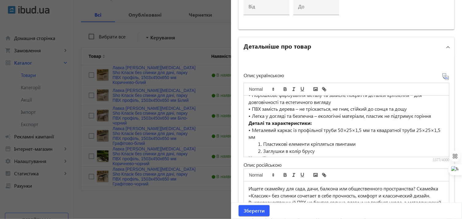
scroll to position [68, 0]
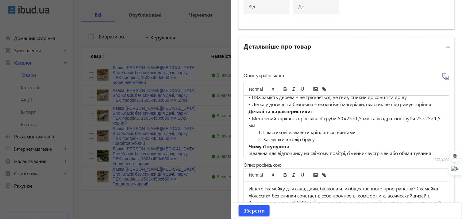
click at [261, 130] on li "Пластикові елементи кріпляться гвинтами" at bounding box center [350, 132] width 189 height 7
click at [263, 138] on li "Заглушки в колір брусу" at bounding box center [350, 139] width 189 height 7
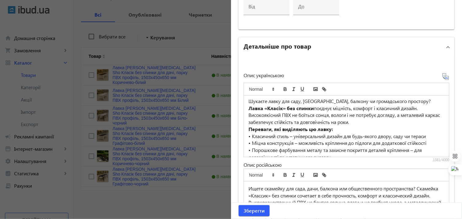
scroll to position [0, 0]
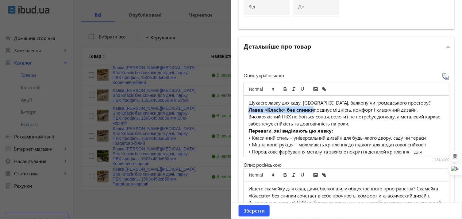
drag, startPoint x: 397, startPoint y: 102, endPoint x: 274, endPoint y: 109, distance: 122.7
click at [274, 109] on p "Шукаєте лавку для саду, дачі, балкону чи громадського простору? Лавка «Класік» …" at bounding box center [347, 113] width 196 height 28
click at [284, 89] on icon "bold" at bounding box center [285, 90] width 2 height 2
click at [255, 209] on span "Зберегти" at bounding box center [254, 210] width 21 height 7
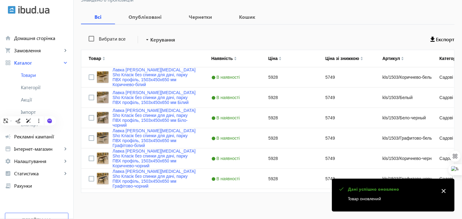
scroll to position [95, 0]
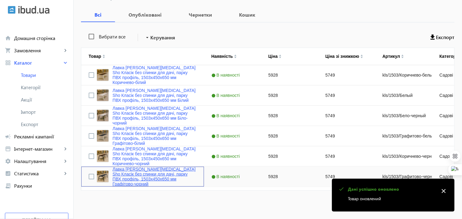
click at [138, 171] on link "Лавка садова Tobi Sho Класік без спинки для дачі, парку ПВХ профіль, 1503х450х6…" at bounding box center [155, 176] width 84 height 20
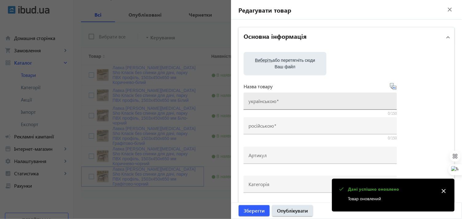
type input "Лавка садова Tobi Sho Класік без спинки для дачі, парку ПВХ профіль, 1503х450х6…"
type input "Лавка садовая Tobi Sho Классик без спинки для дачи, парка ПВХ профиль, 1503х450…"
type input "kls/1503/Графитово-черный"
type input "5928"
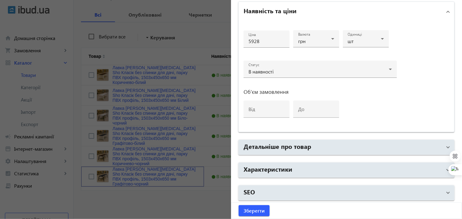
scroll to position [293, 0]
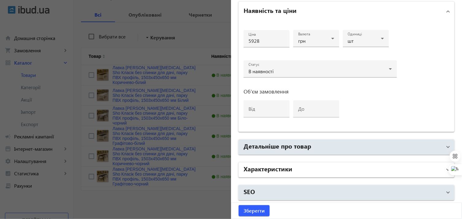
click at [298, 164] on mat-panel-title "Характеристики" at bounding box center [343, 169] width 199 height 11
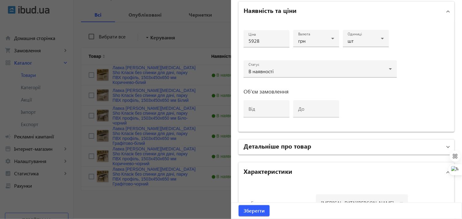
click at [294, 148] on h2 "Детальніше про товар" at bounding box center [278, 145] width 68 height 9
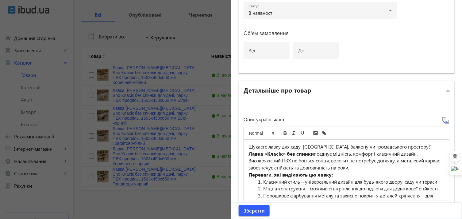
scroll to position [395, 0]
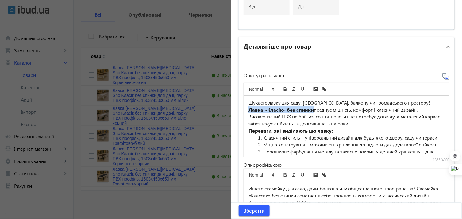
drag, startPoint x: 397, startPoint y: 103, endPoint x: 274, endPoint y: 111, distance: 122.8
click at [274, 111] on p "Шукаєте лавку для саду, дачі, балкону чи громадського простору? Лавка «Класік» …" at bounding box center [347, 113] width 196 height 28
click at [283, 87] on icon "bold" at bounding box center [286, 89] width 6 height 6
click at [262, 137] on li "Класичний стиль – універсальний дизайн для будь-якого двору, саду чи тераси" at bounding box center [350, 137] width 189 height 7
click at [262, 143] on li "Міцна конструкція – можливість кріплення до підлоги для додаткової стійкості" at bounding box center [350, 144] width 189 height 7
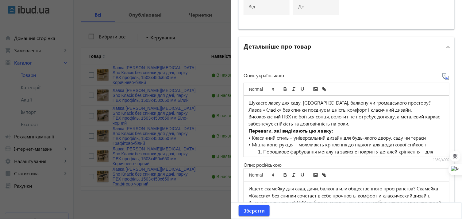
click at [262, 148] on li "Порошкове фарбування металу та захисне покриття деталей кріплення – для довгові…" at bounding box center [350, 155] width 189 height 14
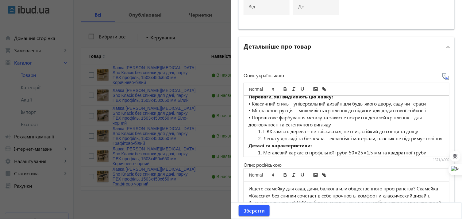
click at [261, 130] on li "ПВХ замість дерева – не тріскається, не гниє, стійкий до сонця та дощу" at bounding box center [350, 131] width 189 height 7
click at [261, 138] on li "Легка у догляді та безпечна – екологічні матеріали, пластик не підтримує горіння" at bounding box center [350, 138] width 189 height 7
click at [262, 151] on li "Металевий каркас із профільної труби 50×25×1,5 мм та квадратної труби 25×25×1,5…" at bounding box center [350, 156] width 189 height 14
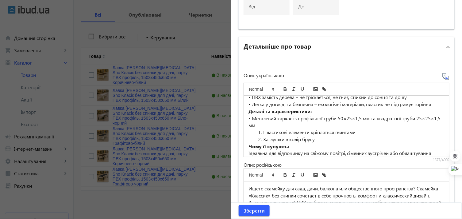
click at [261, 131] on li "Пластикові елементи кріпляться гвинтами" at bounding box center [350, 132] width 189 height 7
click at [260, 138] on li "Заглушки в колір брусу" at bounding box center [350, 139] width 189 height 7
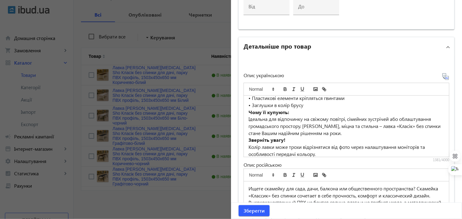
scroll to position [127, 0]
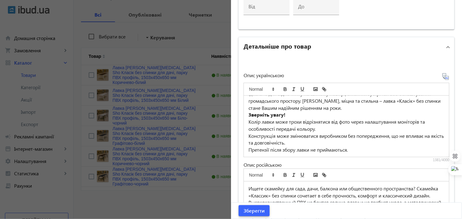
click at [253, 208] on span "Зберегти" at bounding box center [254, 210] width 21 height 7
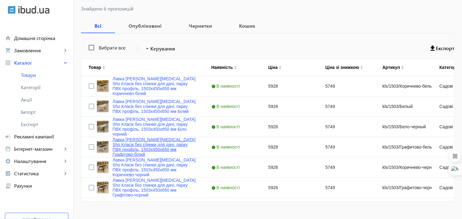
scroll to position [95, 0]
